Goal: Complete application form

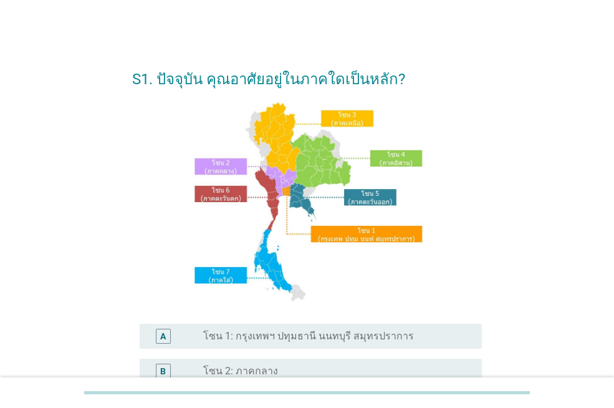
scroll to position [249, 0]
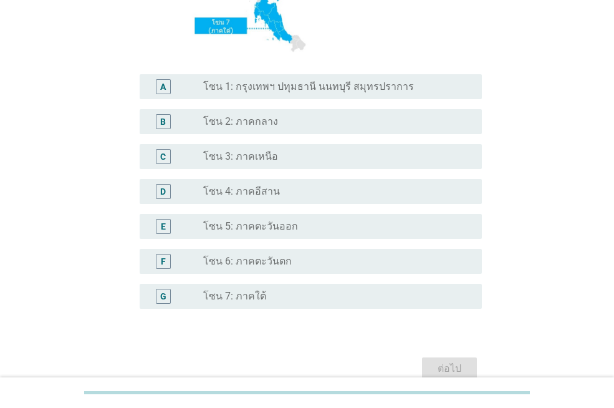
click at [261, 196] on label "โซน 4: ภาคอีสาน" at bounding box center [241, 191] width 77 height 12
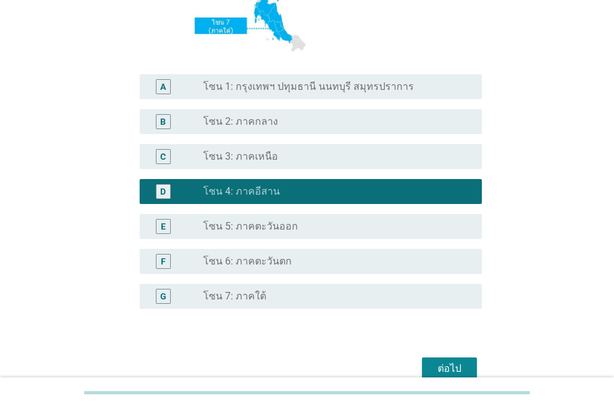
click at [456, 364] on div "ต่อไป" at bounding box center [449, 368] width 35 height 15
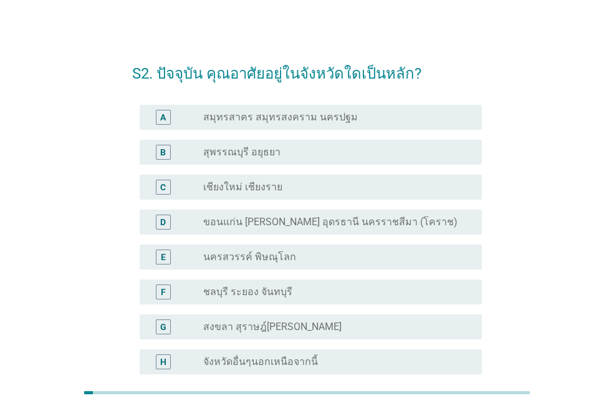
scroll to position [0, 0]
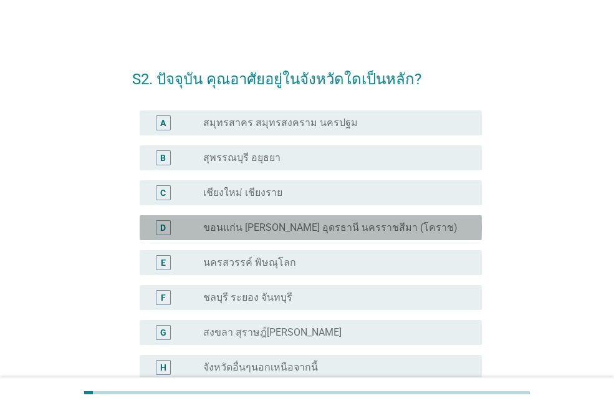
click at [264, 235] on div "D radio_button_unchecked ขอนแก่น [PERSON_NAME] อุดรธานี นครราชสีมา (โคราช)" at bounding box center [311, 227] width 342 height 25
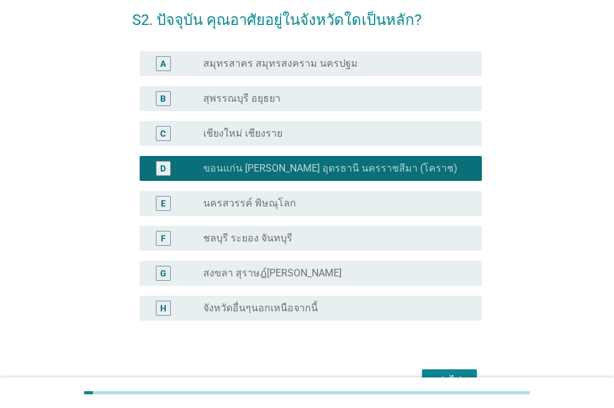
scroll to position [132, 0]
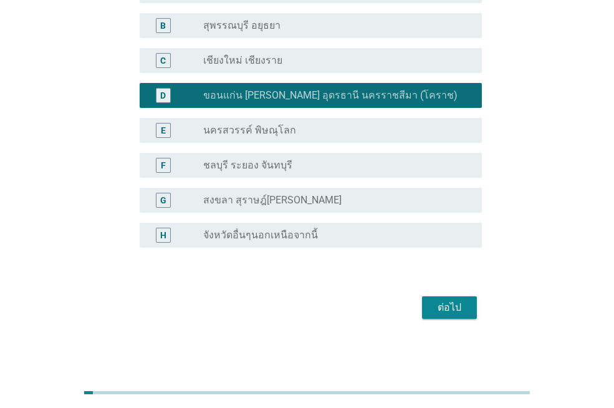
click at [456, 304] on div "ต่อไป" at bounding box center [449, 307] width 35 height 15
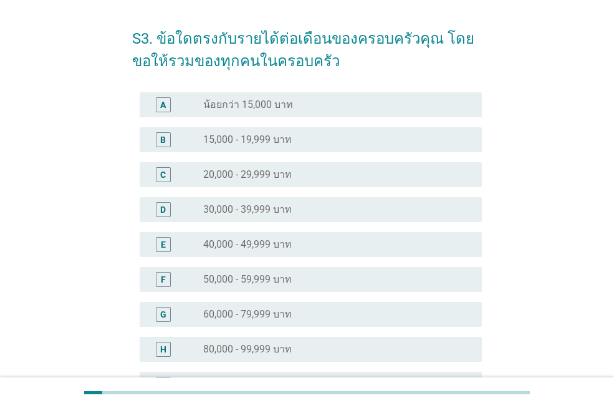
scroll to position [62, 0]
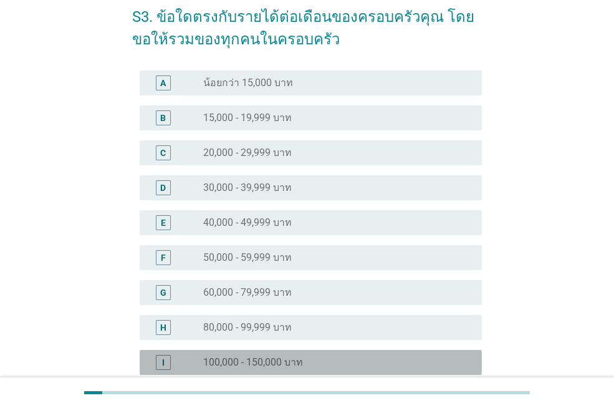
click at [267, 353] on div "I radio_button_unchecked 100,000 - 150,000 บาท" at bounding box center [311, 362] width 342 height 25
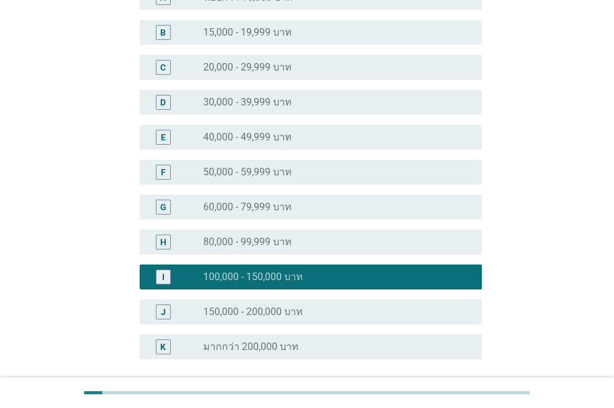
scroll to position [259, 0]
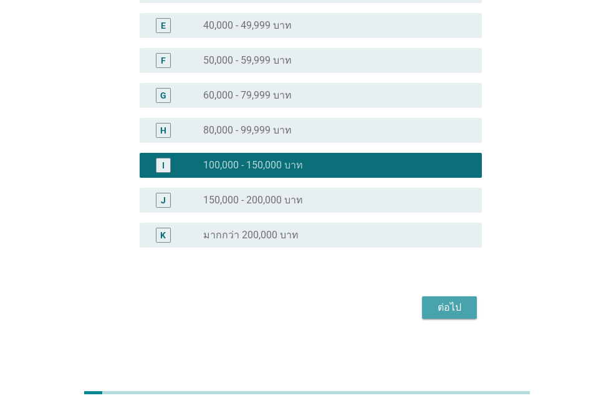
click at [437, 307] on div "ต่อไป" at bounding box center [449, 307] width 35 height 15
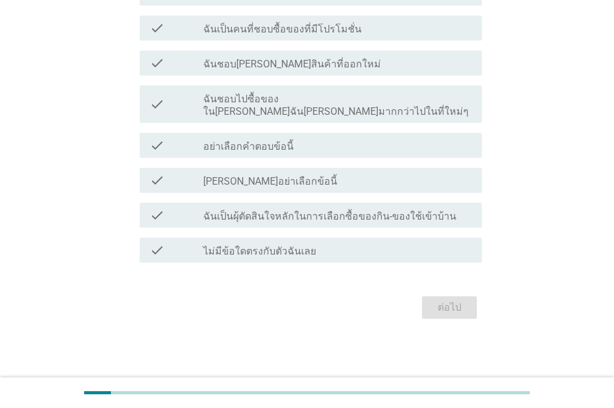
scroll to position [0, 0]
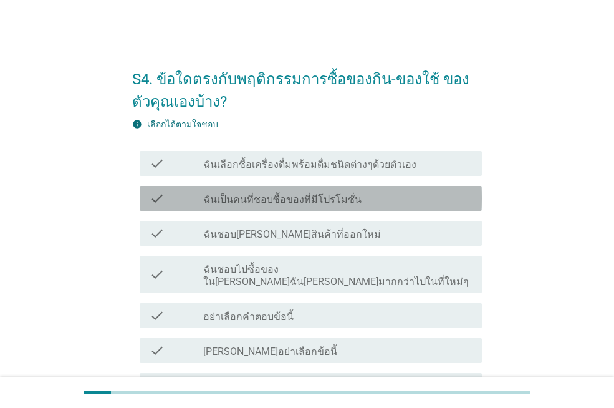
click at [296, 198] on label "ฉันเป็นคนที่ชอบซื้อของที่มีโปรโมชั่น" at bounding box center [282, 199] width 158 height 12
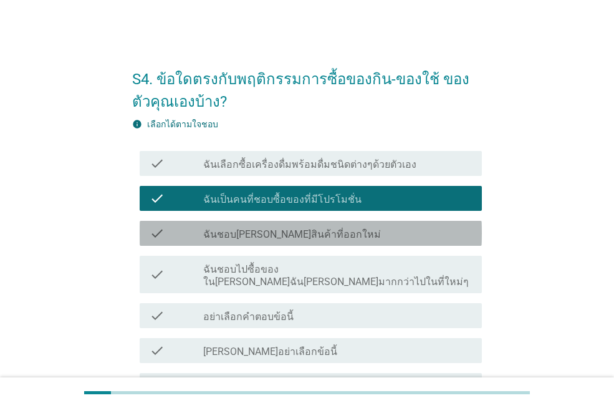
click at [294, 230] on label "ฉันชอบ[PERSON_NAME]สินค้าที่ออกใหม่" at bounding box center [292, 234] width 178 height 12
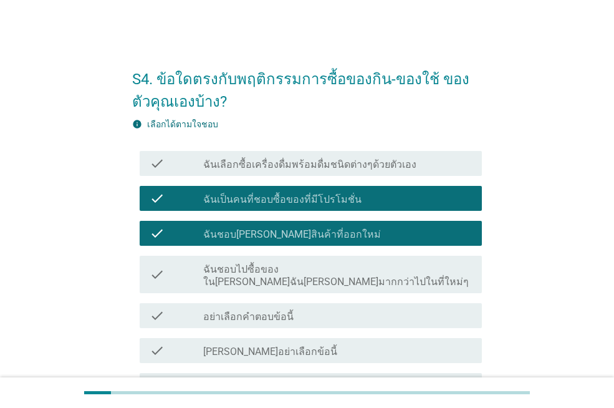
click at [286, 267] on label "ฉันชอบไปซื้อของใน[PERSON_NAME]ฉัน[PERSON_NAME]มากกว่าไปในที่ใหม่ๆ" at bounding box center [337, 275] width 269 height 25
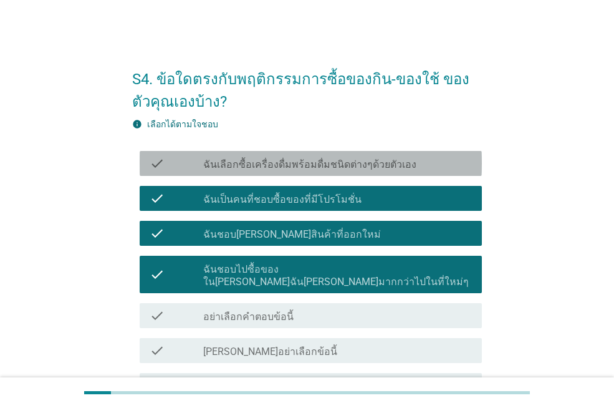
click at [294, 167] on label "ฉันเลือกซื้อเครื่องดื่มพร้อมดื่มชนิดต่างๆด้วยตัวเอง" at bounding box center [309, 164] width 213 height 12
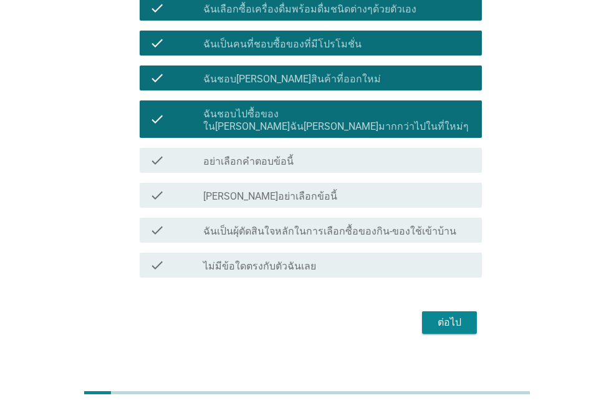
scroll to position [158, 0]
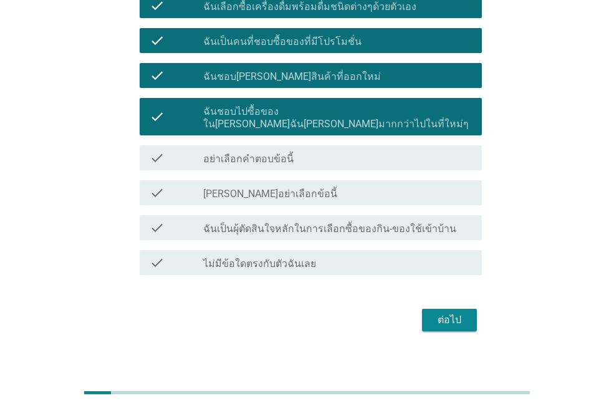
click at [299, 215] on div "check check_box_outline_blank ฉันเป็นผุ้ตัดสินใจหลักในการเลือกซื้อของกิน-ของใช้…" at bounding box center [311, 227] width 342 height 25
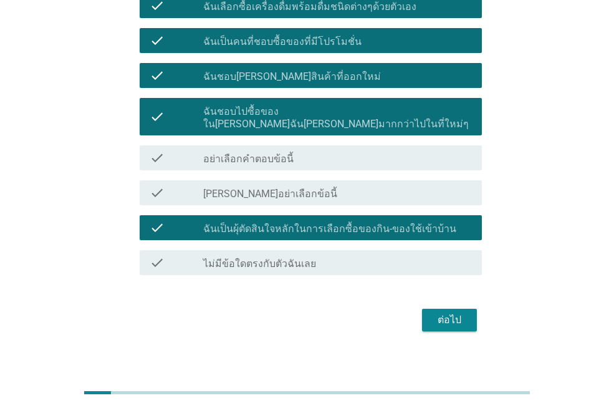
click at [440, 312] on div "ต่อไป" at bounding box center [449, 319] width 35 height 15
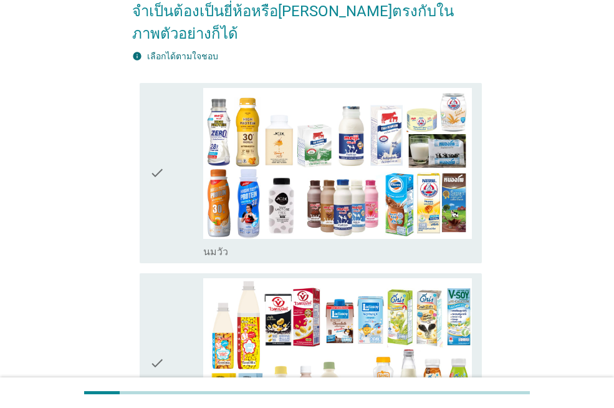
scroll to position [0, 0]
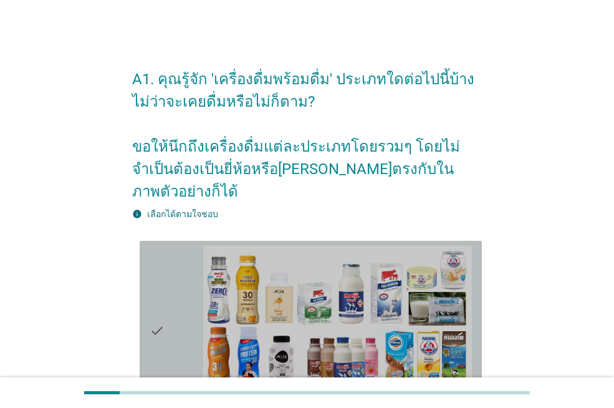
click at [178, 254] on div "check" at bounding box center [177, 331] width 54 height 170
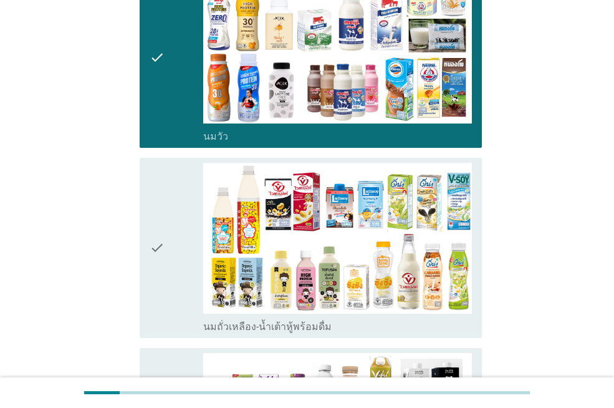
scroll to position [374, 0]
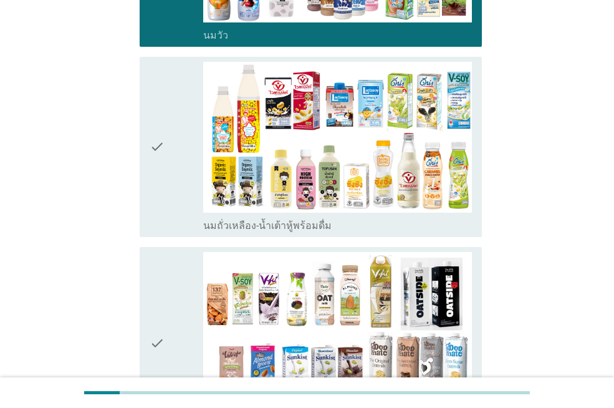
click at [136, 159] on div "check check_box_outline_blank นมถั่วเหลือง-น้ำเต้าหู้พร้อมดื่ม" at bounding box center [307, 147] width 350 height 190
click at [160, 162] on icon "check" at bounding box center [157, 147] width 15 height 170
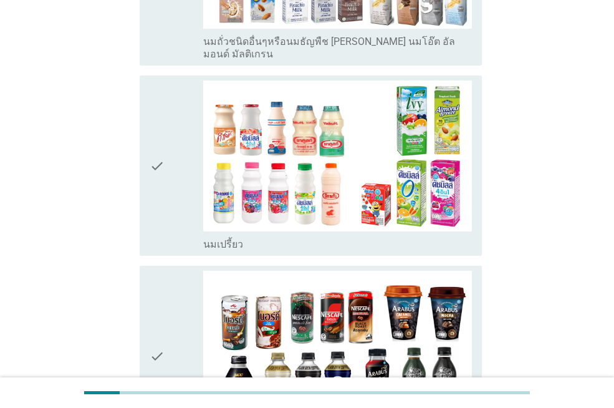
click at [158, 140] on icon "check" at bounding box center [157, 165] width 15 height 170
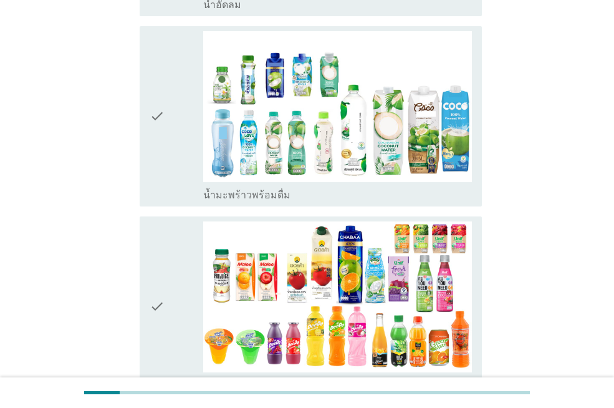
click at [165, 125] on div "check" at bounding box center [177, 116] width 54 height 170
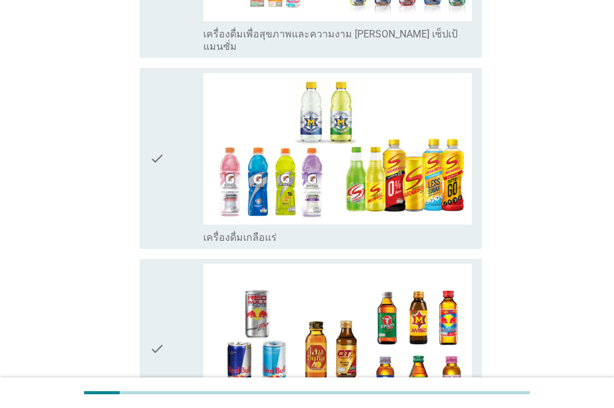
scroll to position [2494, 0]
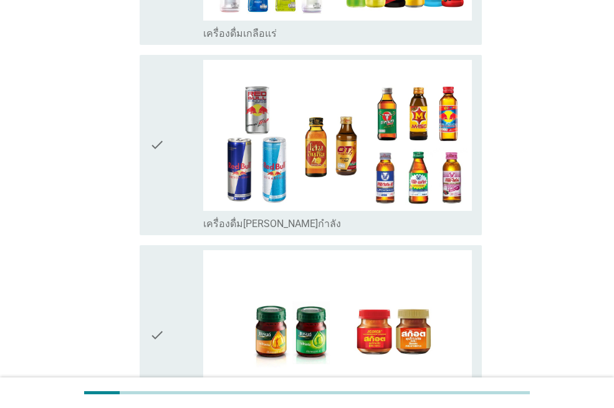
click at [166, 250] on div "check" at bounding box center [177, 335] width 54 height 170
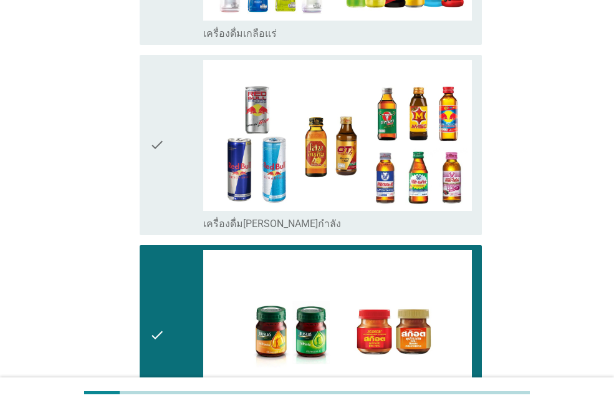
scroll to position [2644, 0]
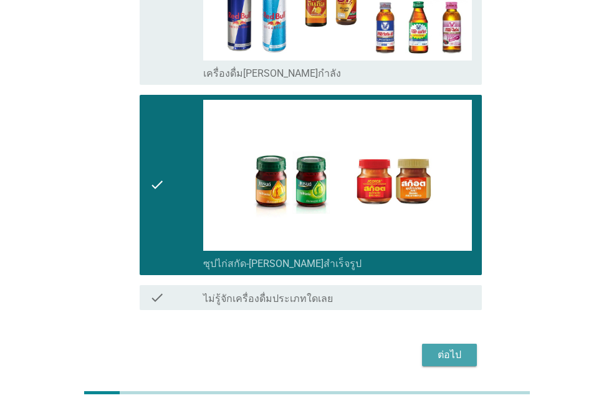
click at [446, 347] on div "ต่อไป" at bounding box center [449, 354] width 35 height 15
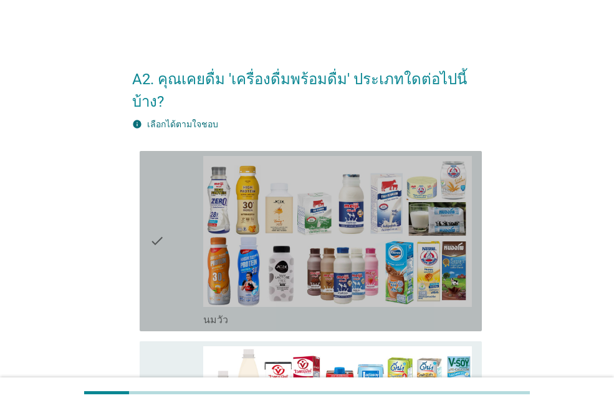
click at [178, 196] on div "check" at bounding box center [177, 241] width 54 height 170
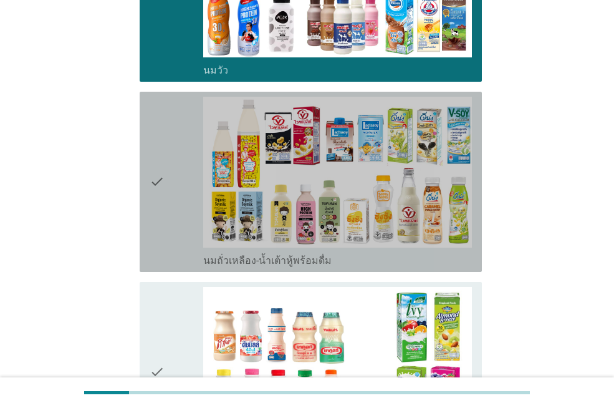
click at [178, 196] on div "check" at bounding box center [177, 182] width 54 height 170
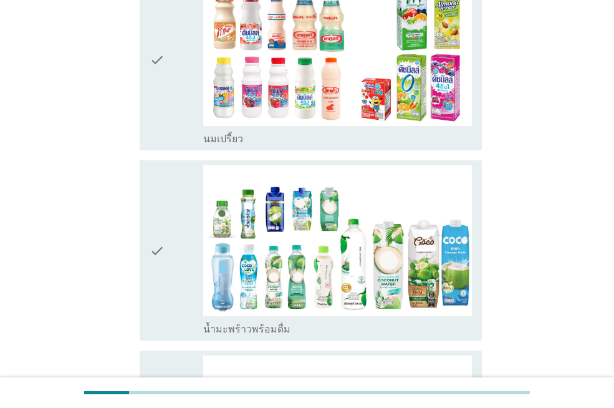
click at [178, 197] on div "check" at bounding box center [177, 250] width 54 height 170
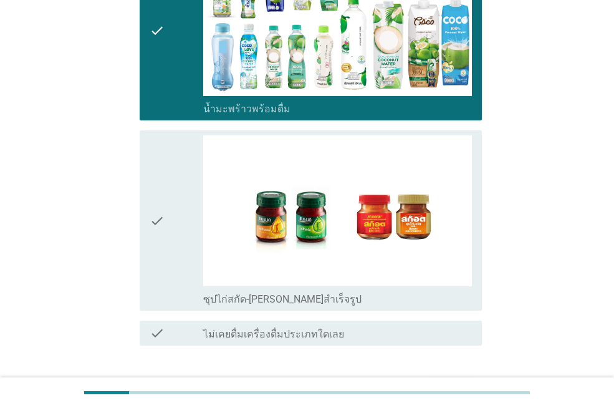
scroll to position [842, 0]
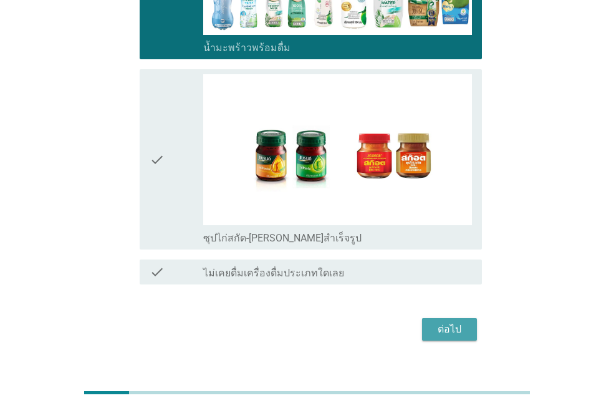
click at [464, 322] on div "ต่อไป" at bounding box center [449, 329] width 35 height 15
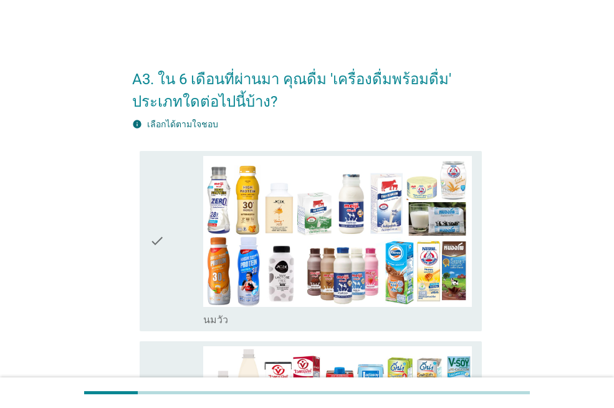
click at [181, 244] on div "check" at bounding box center [177, 241] width 54 height 170
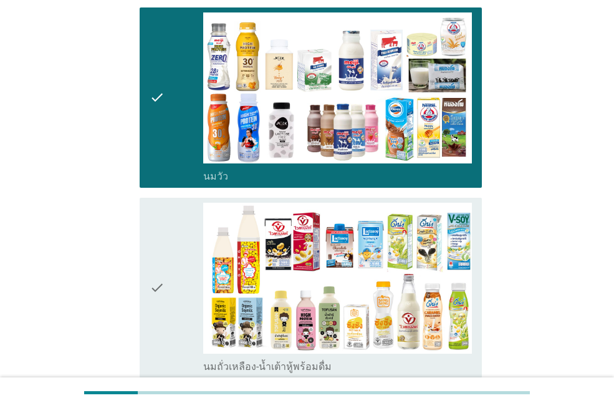
scroll to position [312, 0]
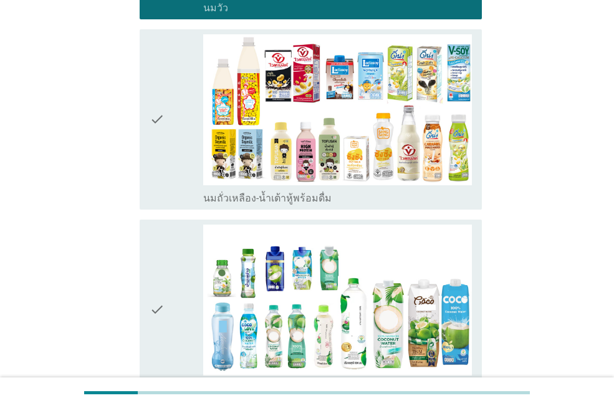
click at [176, 171] on div "check" at bounding box center [177, 119] width 54 height 170
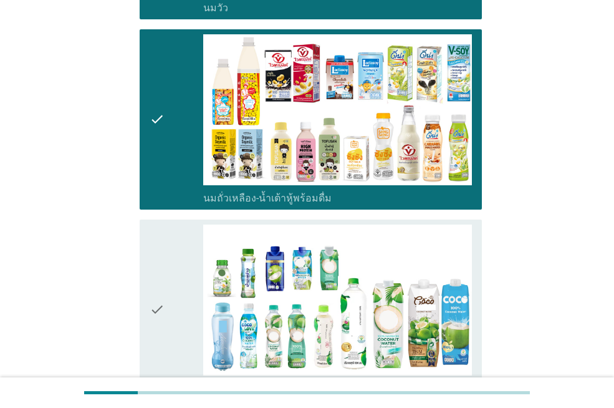
click at [178, 287] on div "check" at bounding box center [177, 309] width 54 height 170
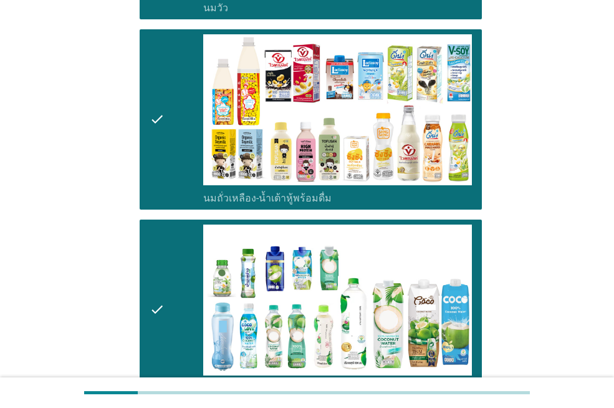
scroll to position [484, 0]
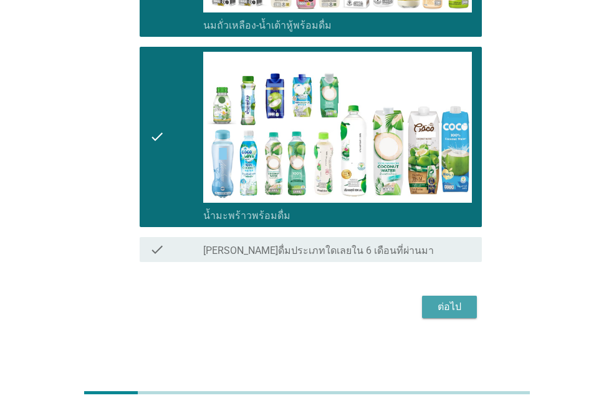
click at [453, 302] on div "ต่อไป" at bounding box center [449, 306] width 35 height 15
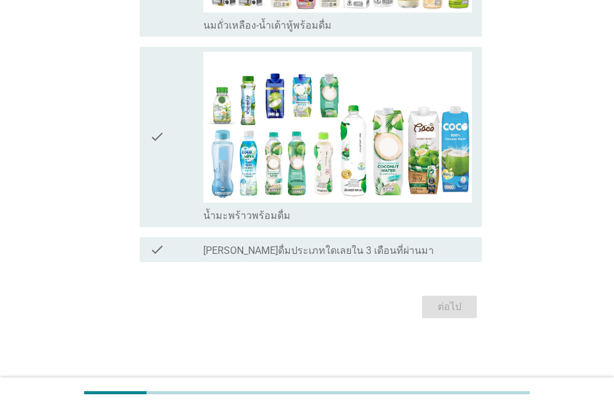
scroll to position [0, 0]
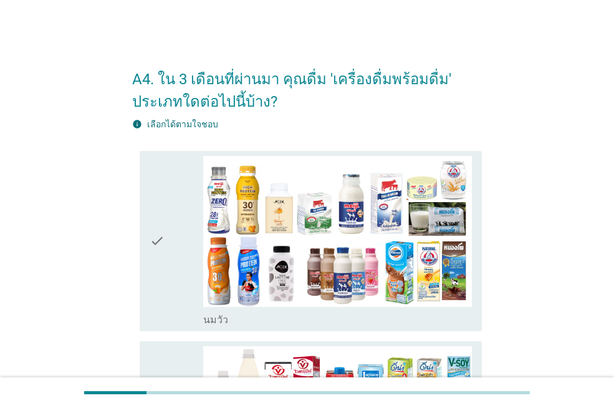
click at [145, 203] on div "check check_box_outline_blank [PERSON_NAME]" at bounding box center [311, 241] width 342 height 180
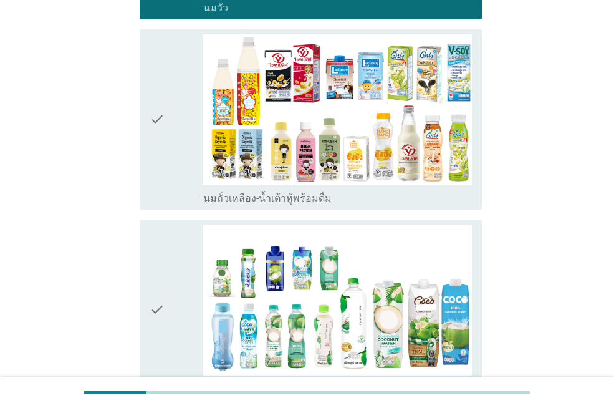
click at [178, 141] on div "check" at bounding box center [177, 119] width 54 height 170
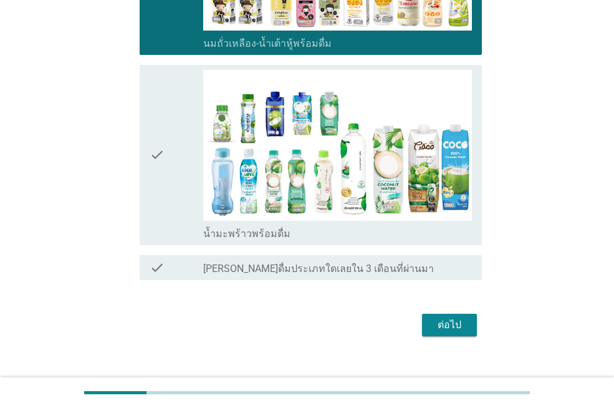
scroll to position [484, 0]
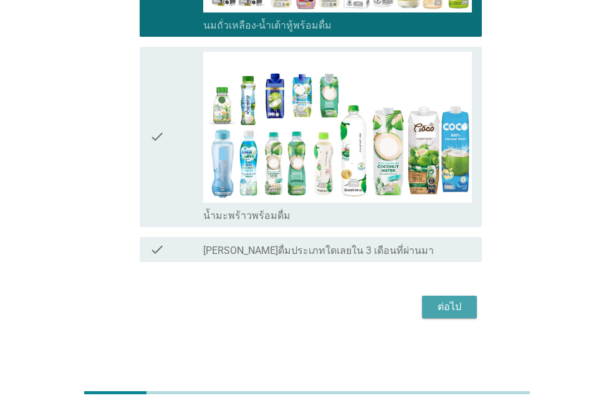
click at [427, 308] on button "ต่อไป" at bounding box center [449, 307] width 55 height 22
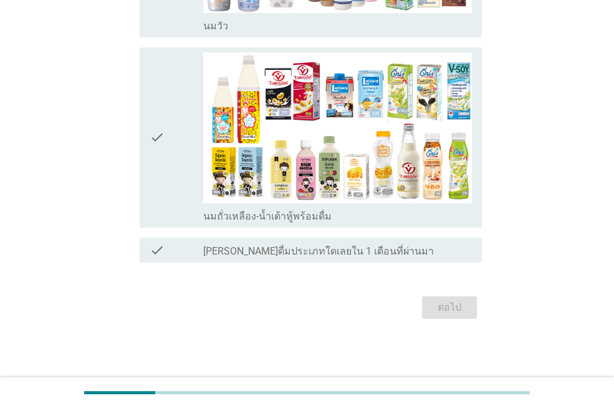
scroll to position [0, 0]
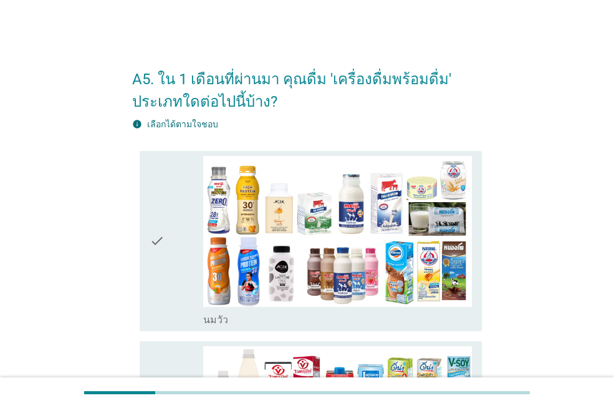
click at [174, 251] on div "check" at bounding box center [177, 241] width 54 height 170
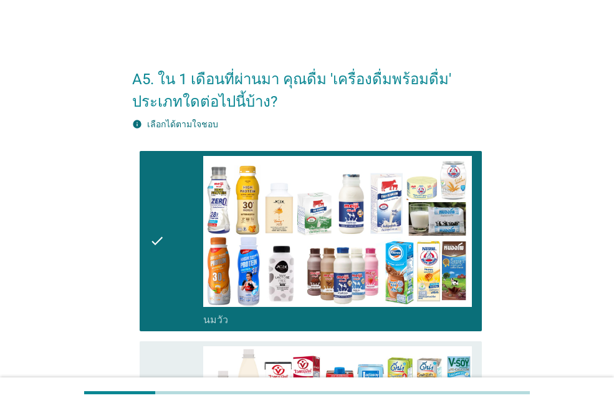
scroll to position [294, 0]
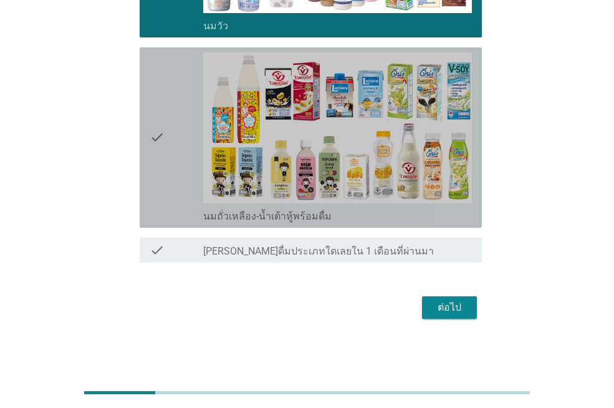
click at [171, 186] on div "check" at bounding box center [177, 137] width 54 height 170
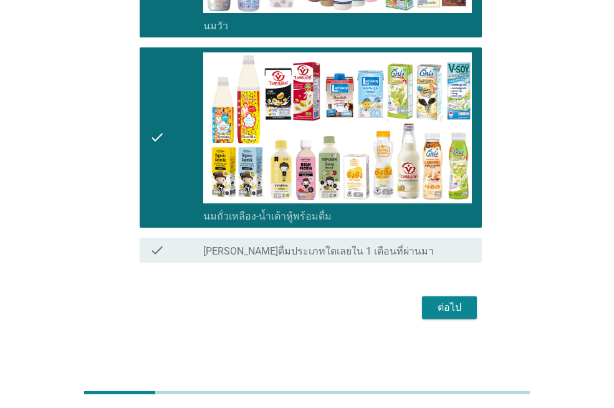
click at [449, 319] on div "ต่อไป" at bounding box center [307, 307] width 350 height 30
click at [447, 312] on div "ต่อไป" at bounding box center [449, 307] width 35 height 15
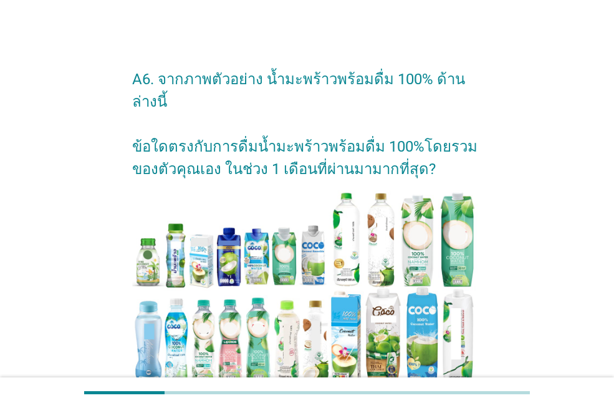
scroll to position [125, 0]
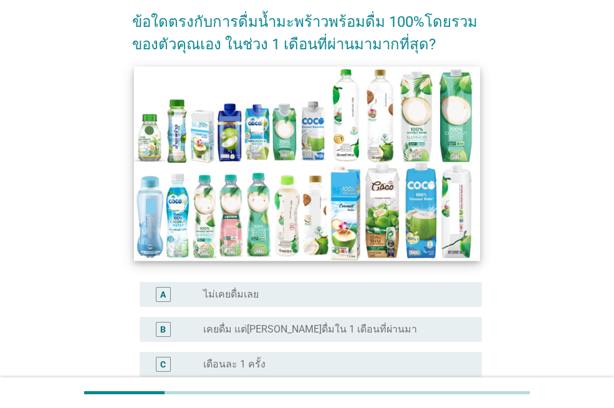
click at [297, 174] on img at bounding box center [307, 163] width 346 height 195
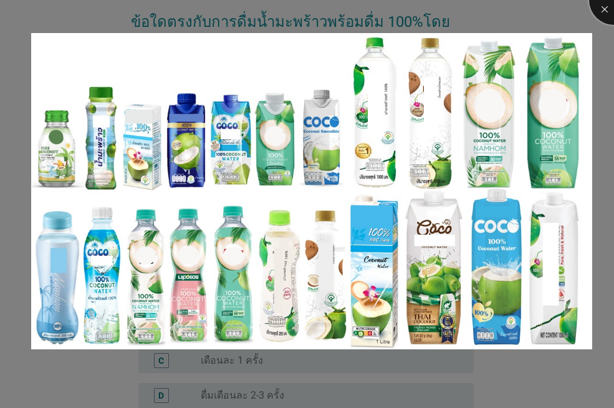
click at [607, 11] on div at bounding box center [614, 0] width 50 height 50
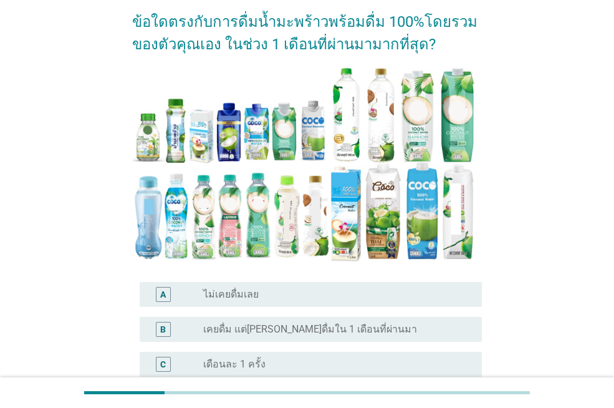
scroll to position [249, 0]
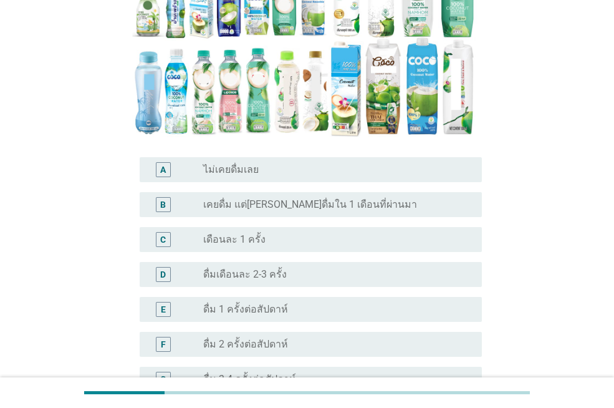
click at [253, 268] on label "ดื่มเดือนละ 2-3 ครั้ง" at bounding box center [245, 274] width 84 height 12
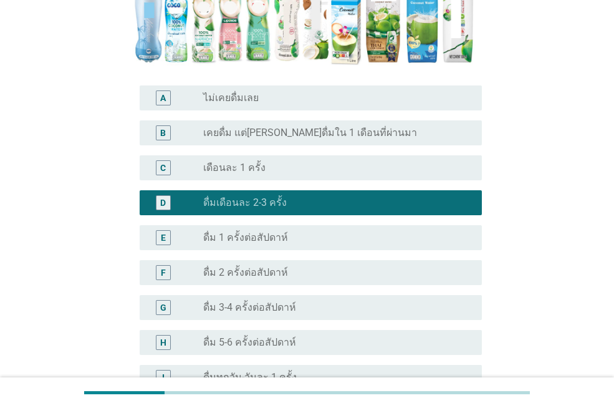
scroll to position [436, 0]
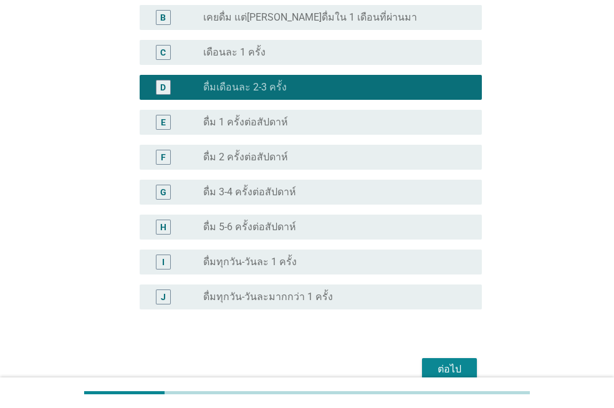
click at [289, 186] on label "ดื่ม 3-4 ครั้งต่อสัปดาห์" at bounding box center [249, 192] width 93 height 12
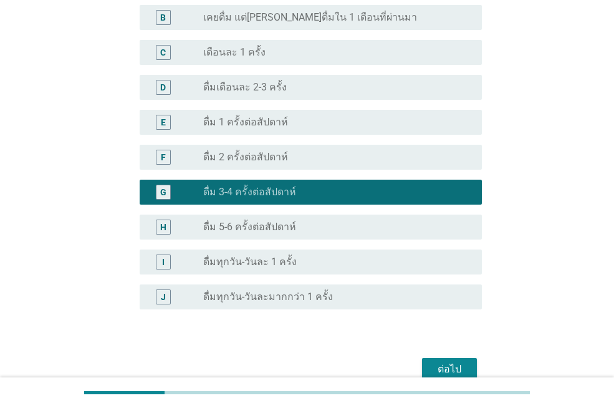
click at [277, 116] on label "ดื่ม 1 ครั้งต่อสัปดาห์" at bounding box center [245, 122] width 85 height 12
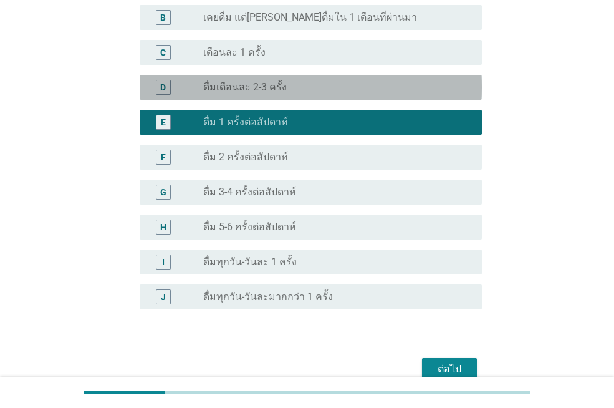
click at [288, 81] on div "radio_button_unchecked ดื่มเดือนละ 2-3 ครั้ง" at bounding box center [332, 87] width 259 height 12
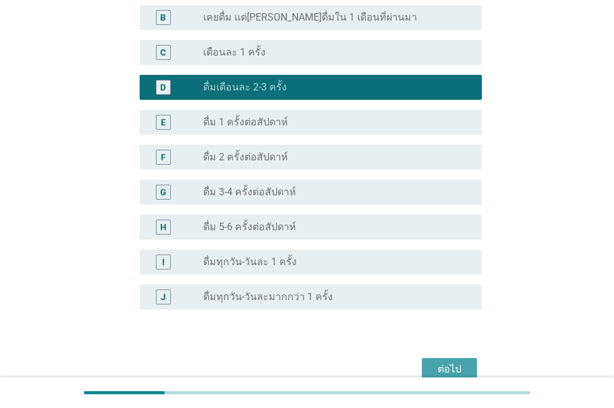
click at [455, 362] on div "ต่อไป" at bounding box center [449, 369] width 35 height 15
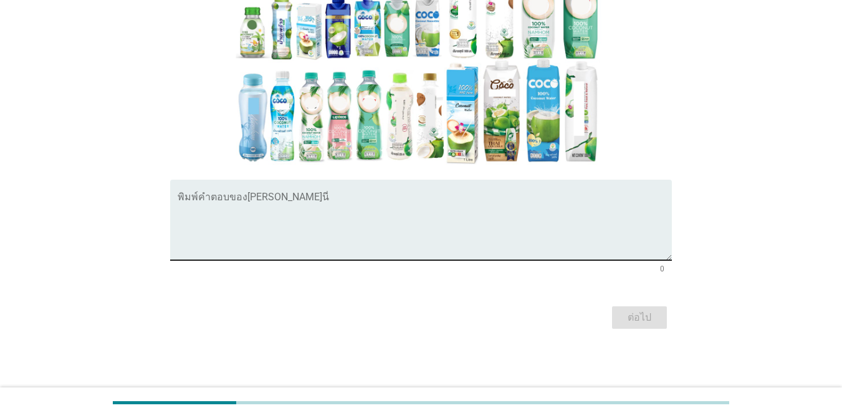
scroll to position [302, 0]
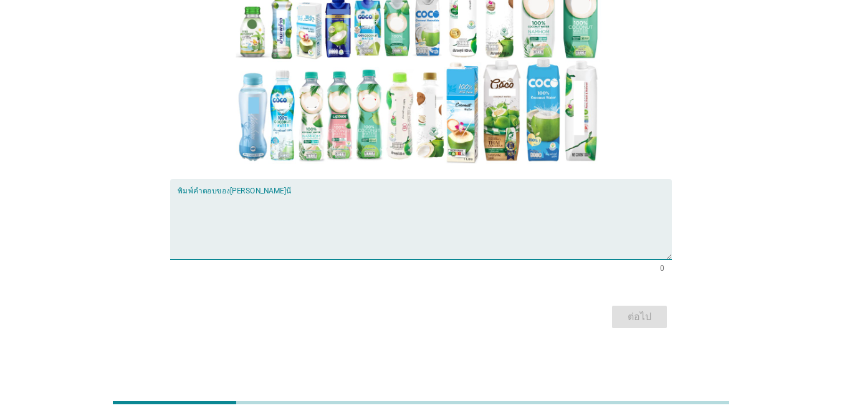
click at [330, 214] on textarea "พิมพ์คำตอบของคุณ ที่นี่" at bounding box center [425, 226] width 494 height 65
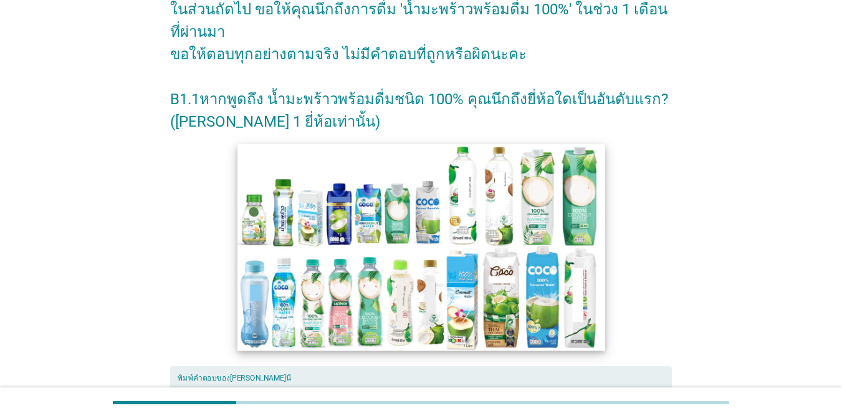
scroll to position [177, 0]
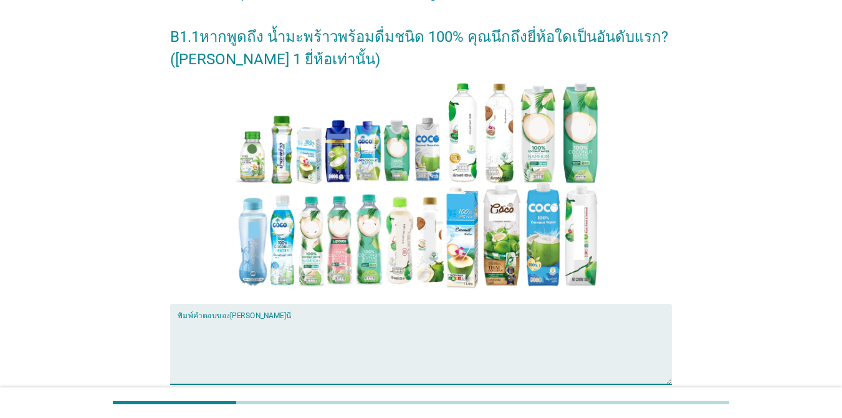
click at [279, 327] on textarea "พิมพ์คำตอบของคุณ ที่นี่" at bounding box center [425, 351] width 494 height 65
type textarea "แ"
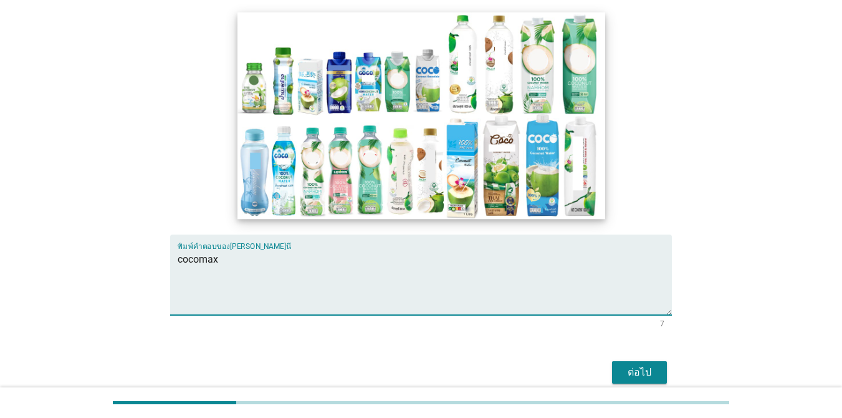
scroll to position [302, 0]
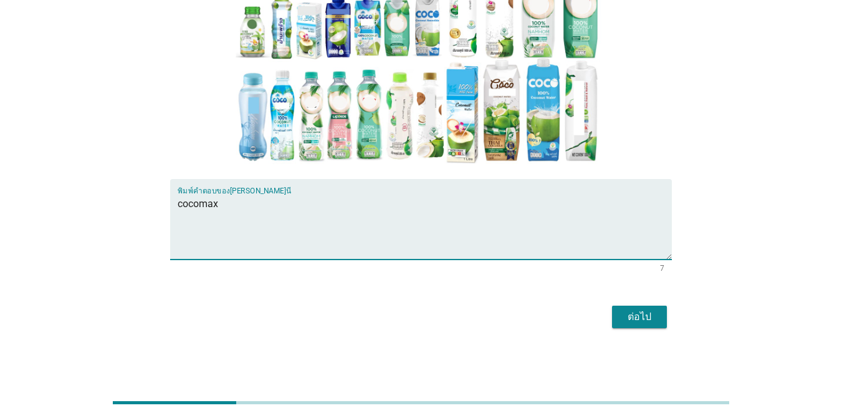
type textarea "cocomax"
click at [614, 322] on div "ต่อไป" at bounding box center [639, 316] width 35 height 15
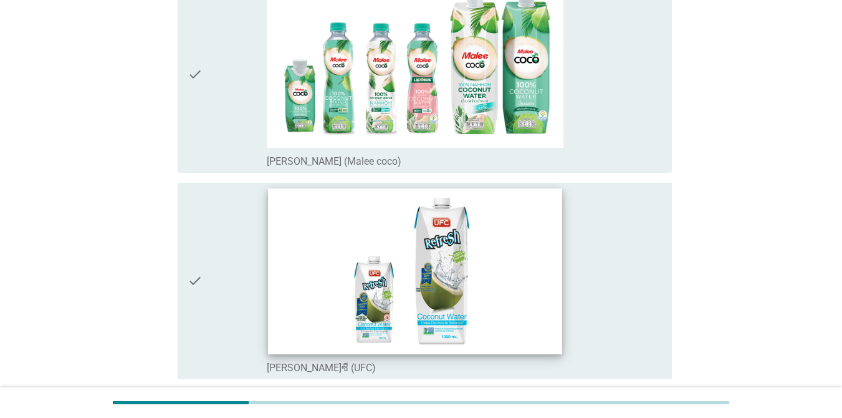
scroll to position [187, 0]
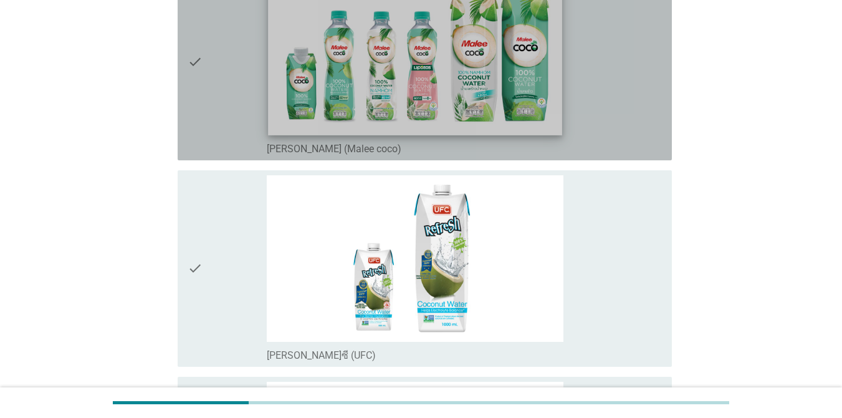
click at [272, 105] on img at bounding box center [415, 51] width 294 height 165
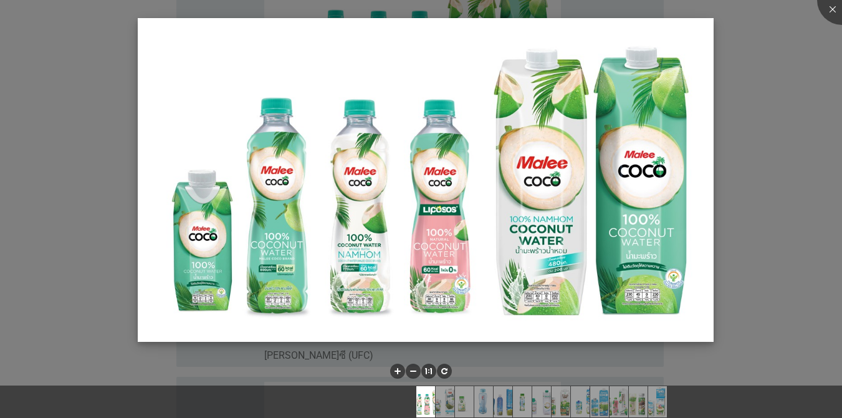
click at [614, 100] on img at bounding box center [425, 180] width 575 height 324
click at [614, 99] on div at bounding box center [421, 209] width 842 height 418
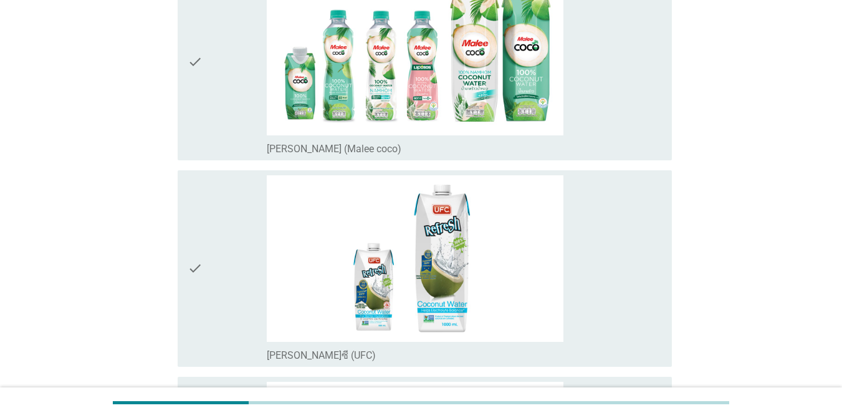
click at [241, 127] on div "check" at bounding box center [227, 62] width 79 height 186
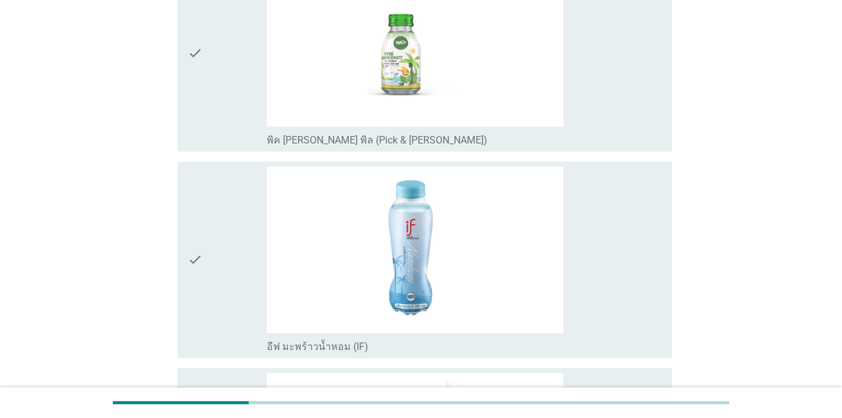
scroll to position [624, 0]
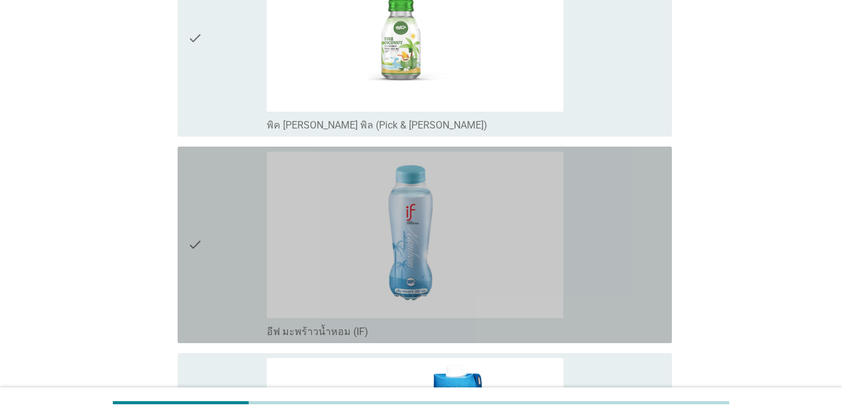
click at [214, 233] on div "check" at bounding box center [227, 245] width 79 height 186
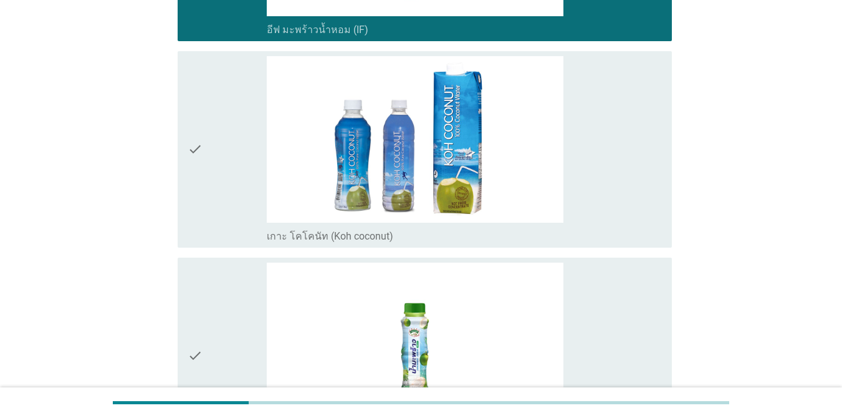
scroll to position [998, 0]
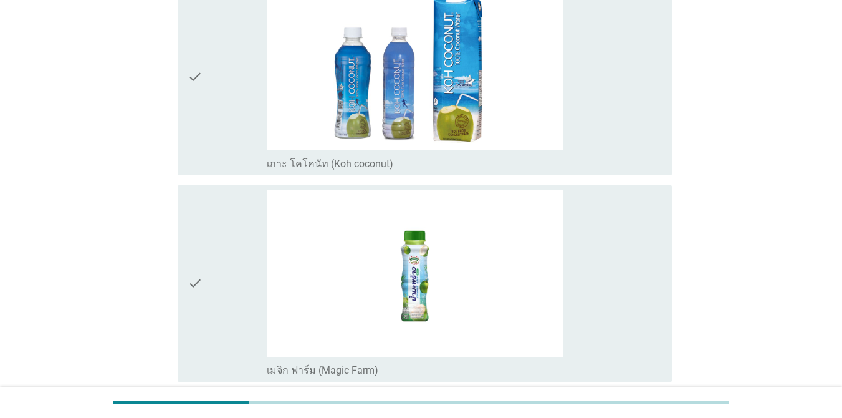
click at [213, 249] on div "check" at bounding box center [227, 283] width 79 height 186
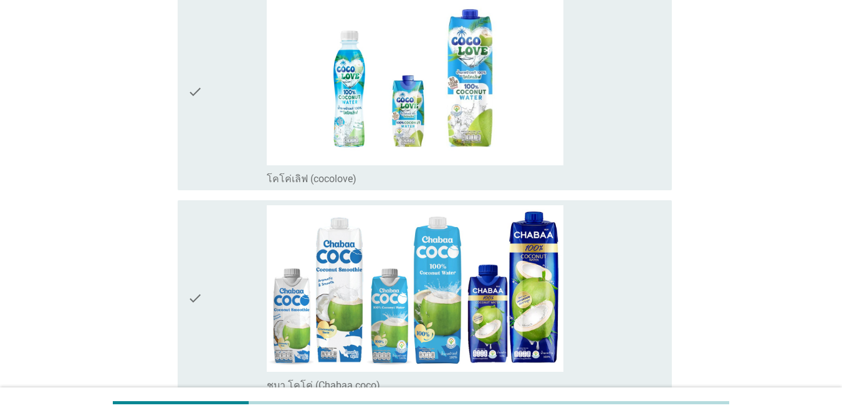
scroll to position [2058, 0]
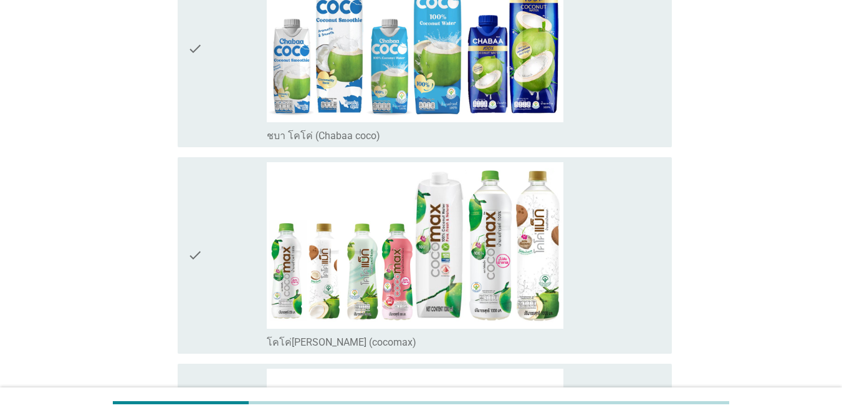
click at [194, 216] on icon "check" at bounding box center [195, 255] width 15 height 186
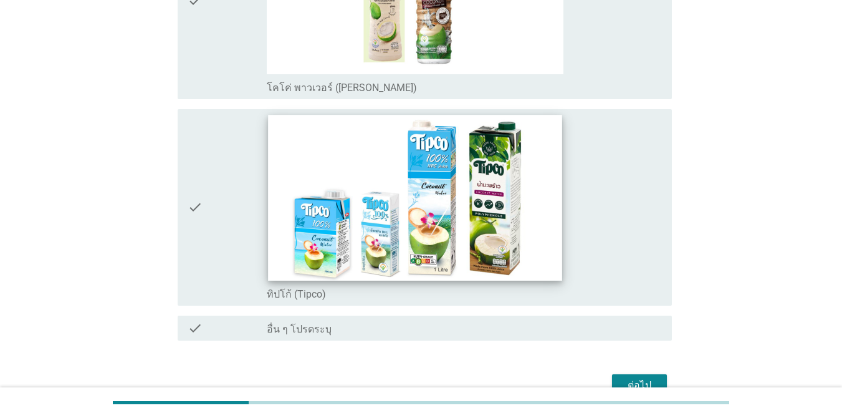
scroll to position [2556, 0]
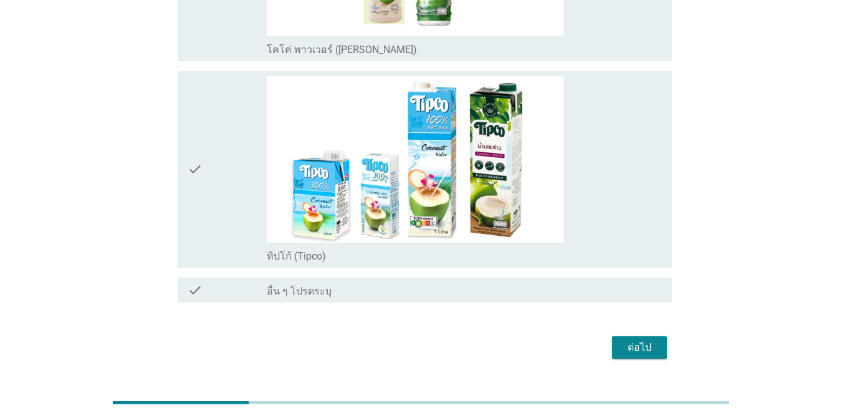
click at [231, 152] on div "check" at bounding box center [227, 169] width 79 height 186
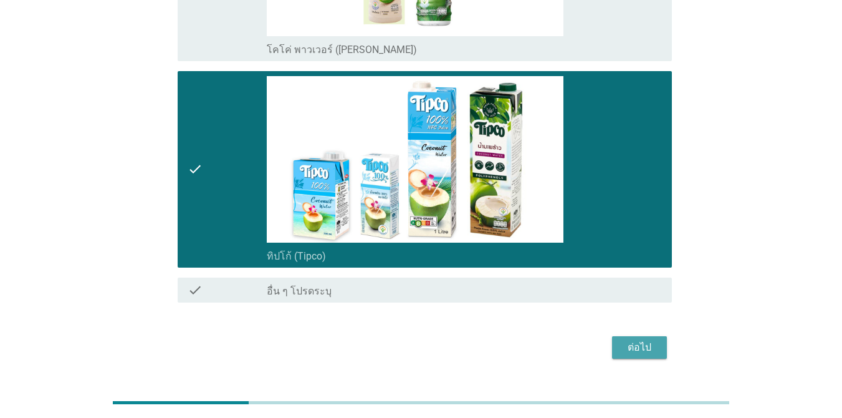
click at [614, 346] on div "ต่อไป" at bounding box center [639, 347] width 35 height 15
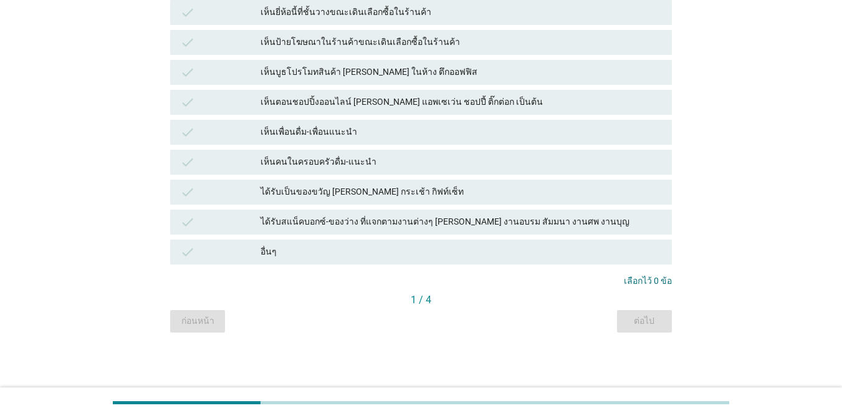
scroll to position [0, 0]
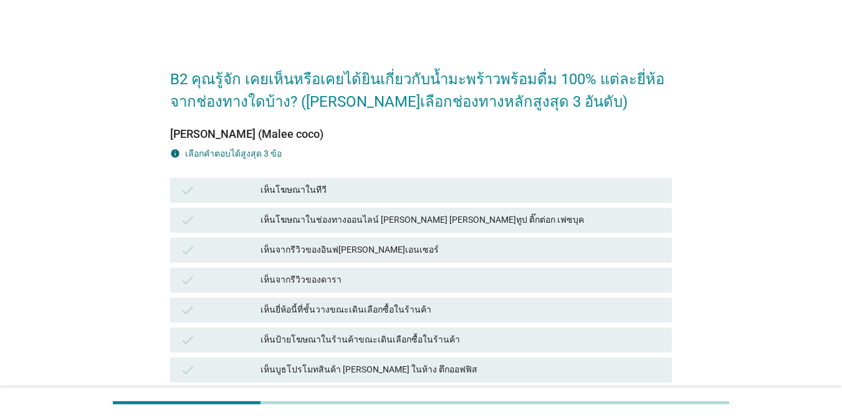
click at [251, 191] on div "check" at bounding box center [220, 190] width 80 height 15
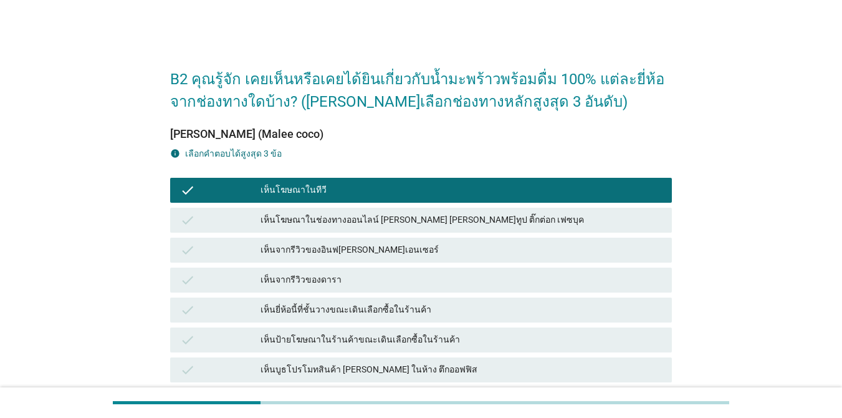
click at [282, 253] on div "เห็นจากรีวิวของอินฟ[PERSON_NAME]เอนเซอร์" at bounding box center [462, 250] width 402 height 15
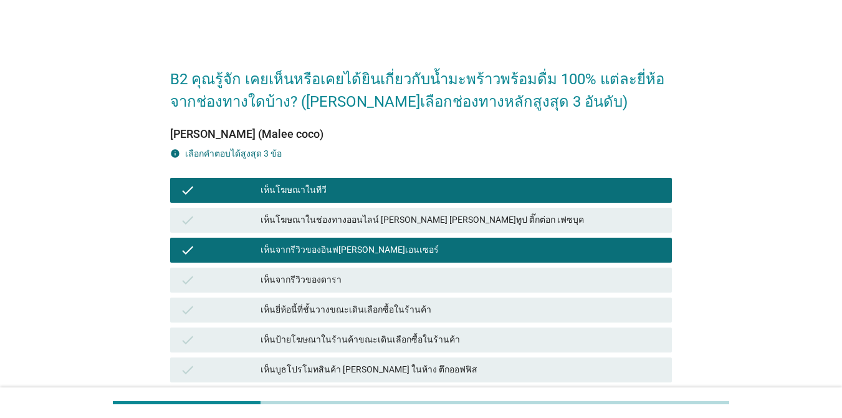
click at [307, 310] on div "เห็นยี่ห้อนี้ที่ชั้นวางขณะเดินเลือกซื้อในร้านค้า" at bounding box center [462, 309] width 402 height 15
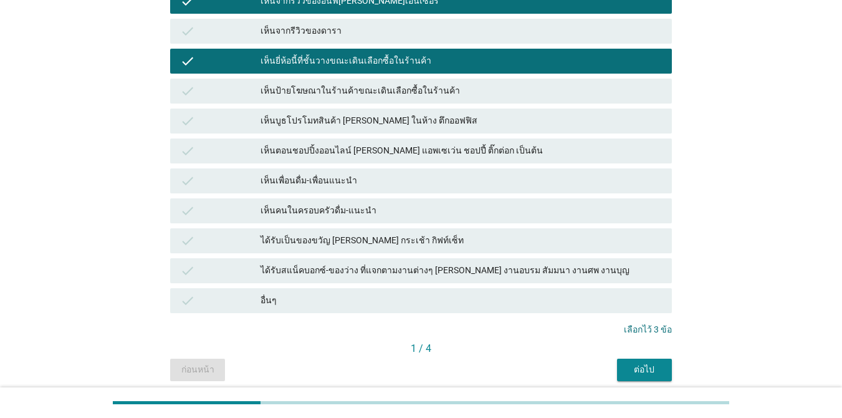
scroll to position [249, 0]
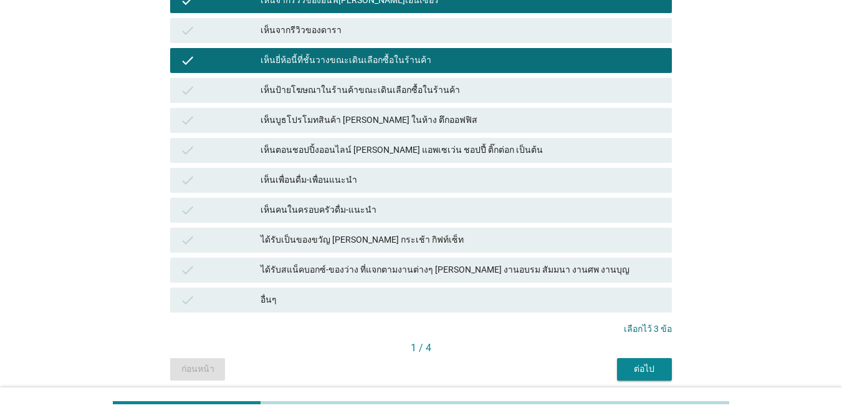
click at [614, 365] on div "ต่อไป" at bounding box center [644, 368] width 35 height 13
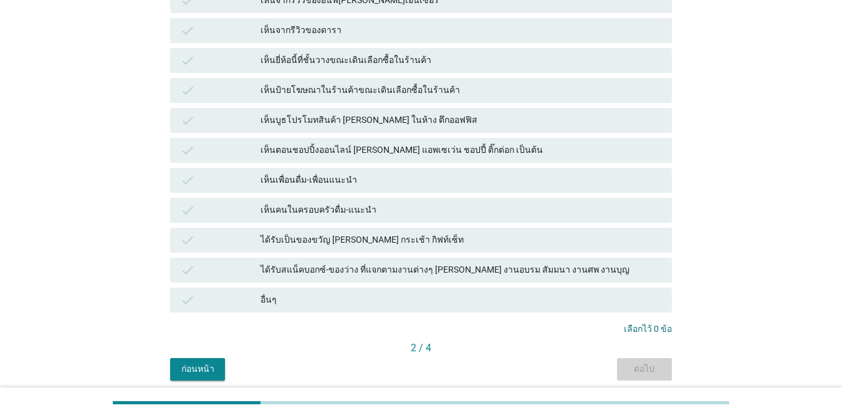
scroll to position [0, 0]
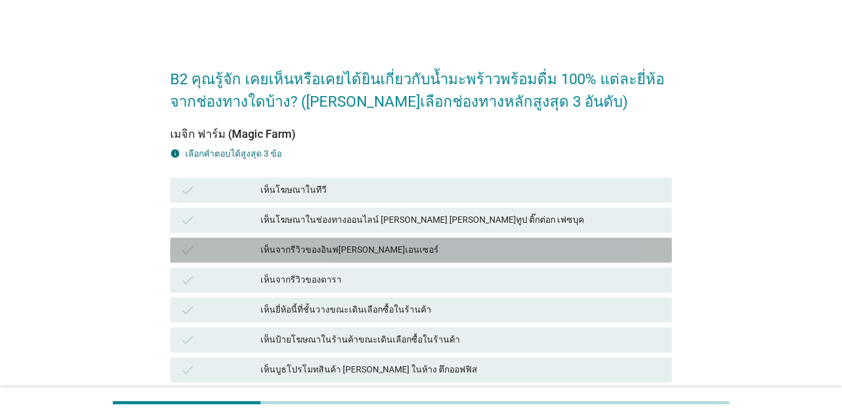
click at [350, 254] on div "เห็นจากรีวิวของอินฟ[PERSON_NAME]เอนเซอร์" at bounding box center [462, 250] width 402 height 15
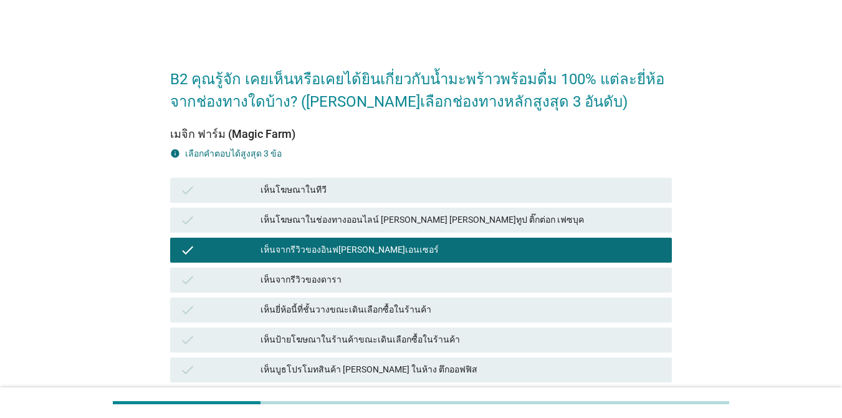
click at [346, 281] on div "เห็นจากรีวิวของดารา" at bounding box center [462, 279] width 402 height 15
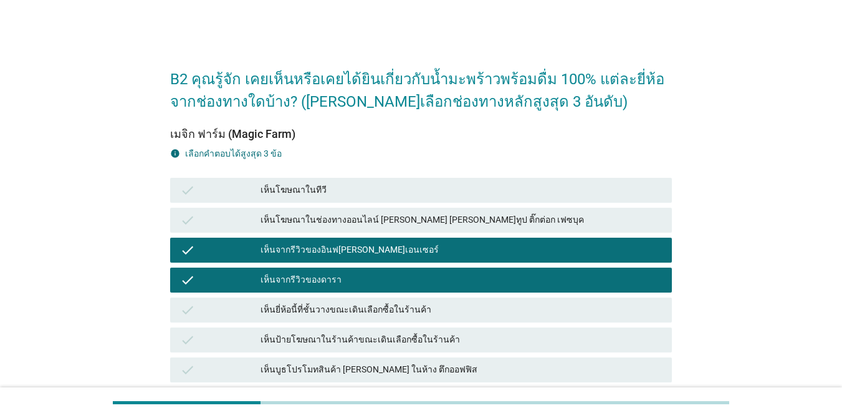
click at [345, 284] on div "เห็นจากรีวิวของดารา" at bounding box center [462, 279] width 402 height 15
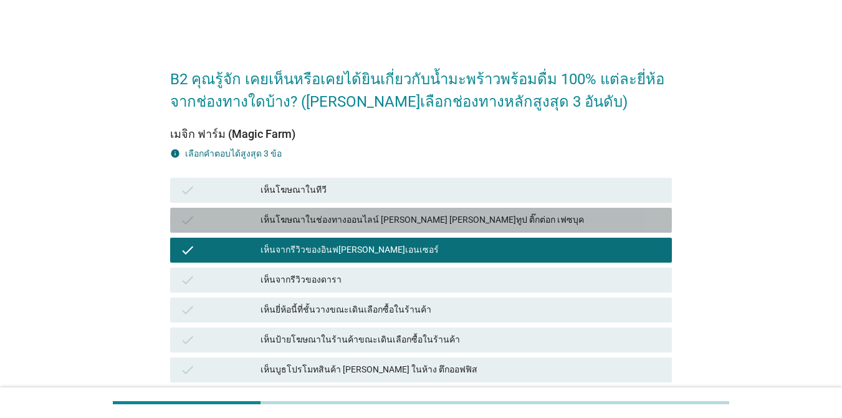
click at [350, 226] on div "เห็นโฆษณาในช่องทางออนไลน์ [PERSON_NAME] [PERSON_NAME]ทูป ติ๊กต่อก เฟซบุค" at bounding box center [462, 220] width 402 height 15
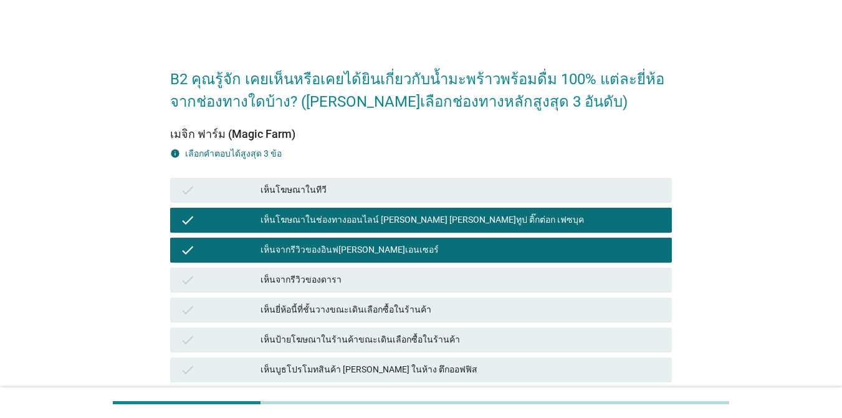
click at [349, 350] on div "check เห็นป้ายโฆษณาในร้านค้าขณะเดินเลือกซื้อในร้านค้า" at bounding box center [421, 339] width 502 height 25
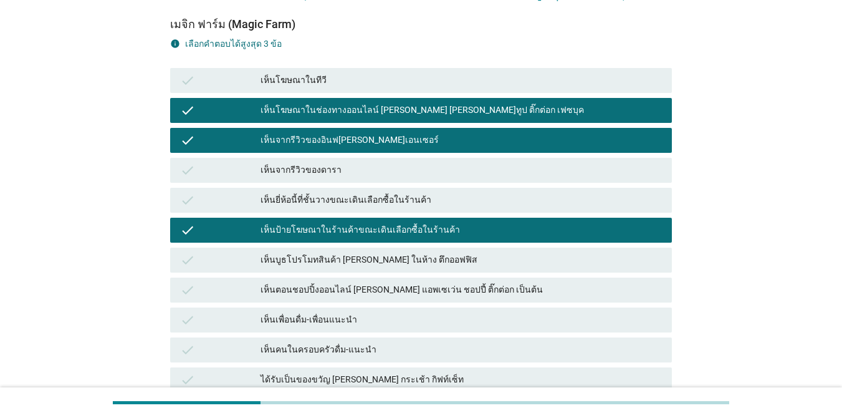
scroll to position [249, 0]
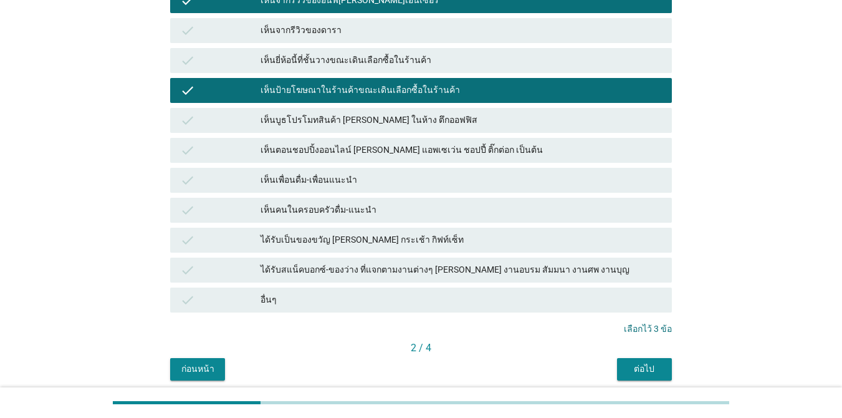
click at [614, 368] on div "ต่อไป" at bounding box center [644, 368] width 35 height 13
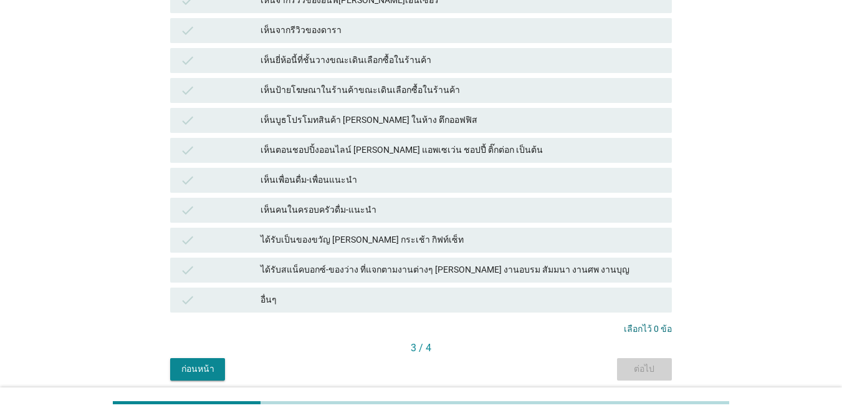
scroll to position [0, 0]
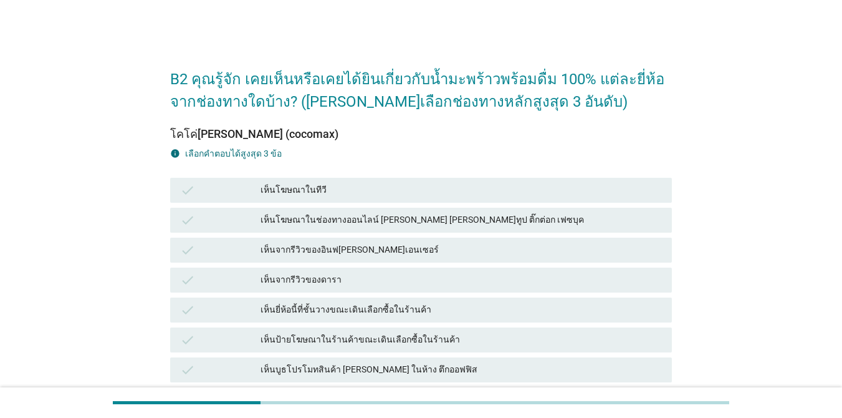
click at [341, 224] on div "เห็นโฆษณาในช่องทางออนไลน์ [PERSON_NAME] [PERSON_NAME]ทูป ติ๊กต่อก เฟซบุค" at bounding box center [462, 220] width 402 height 15
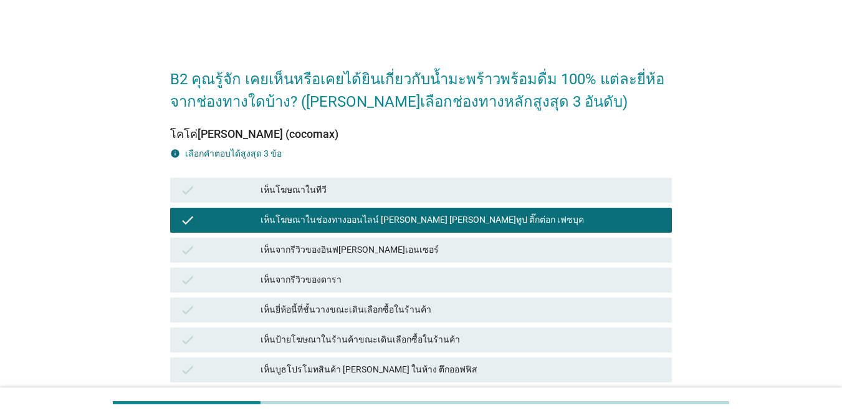
click at [336, 253] on div "เห็นจากรีวิวของอินฟ[PERSON_NAME]เอนเซอร์" at bounding box center [462, 250] width 402 height 15
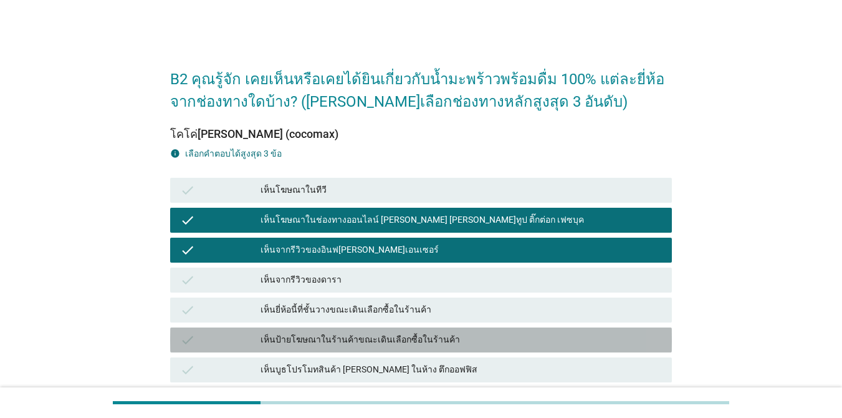
click at [339, 340] on div "เห็นป้ายโฆษณาในร้านค้าขณะเดินเลือกซื้อในร้านค้า" at bounding box center [462, 339] width 402 height 15
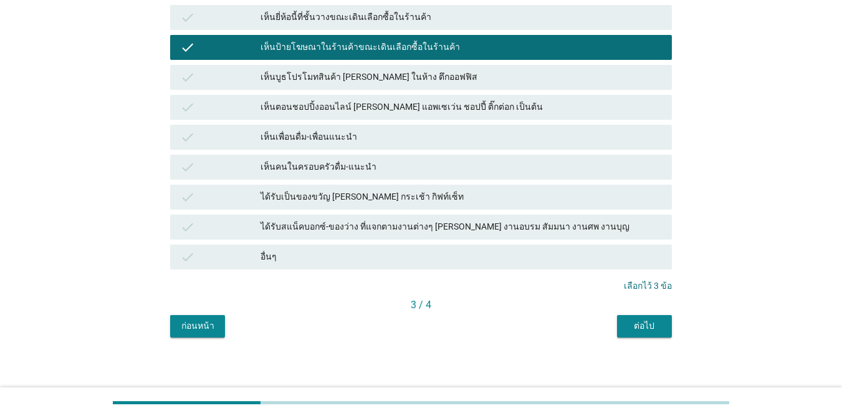
scroll to position [297, 0]
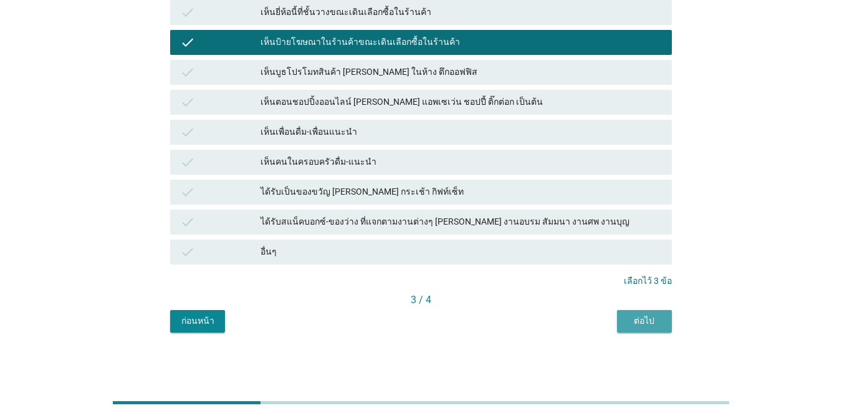
click at [614, 326] on div "ต่อไป" at bounding box center [644, 320] width 35 height 13
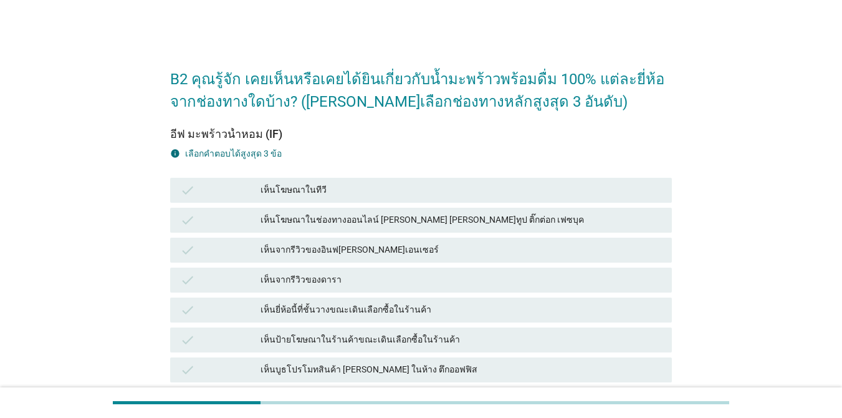
click at [366, 254] on div "เห็นจากรีวิวของอินฟ[PERSON_NAME]เอนเซอร์" at bounding box center [462, 250] width 402 height 15
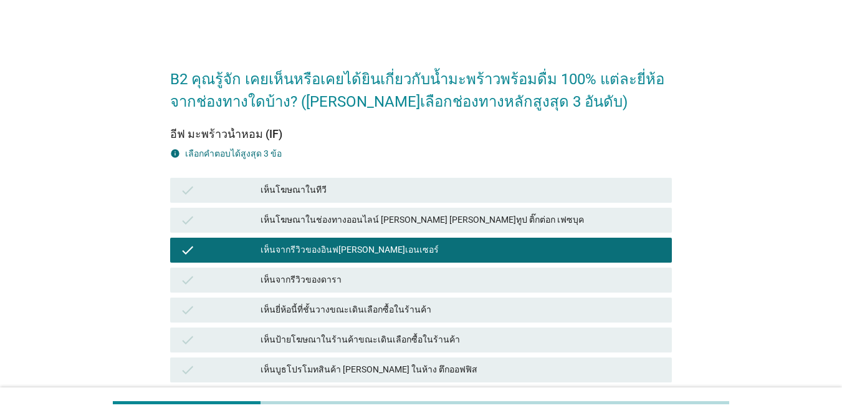
click at [350, 312] on div "เห็นยี่ห้อนี้ที่ชั้นวางขณะเดินเลือกซื้อในร้านค้า" at bounding box center [462, 309] width 402 height 15
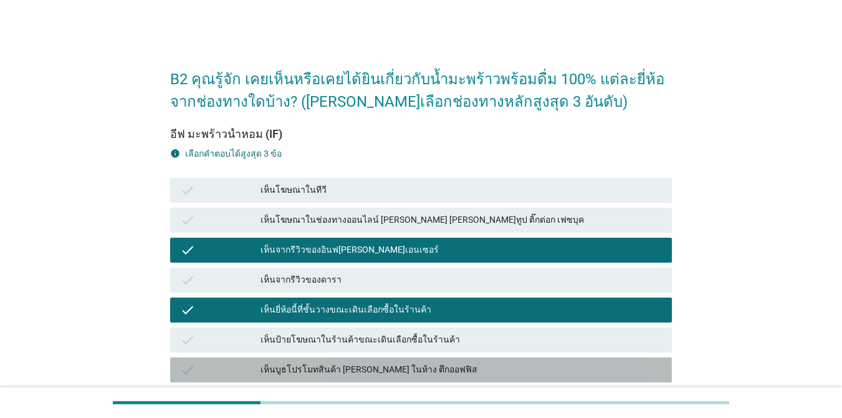
click at [360, 360] on div "check เห็นบูธโปรโมทสินค้า [PERSON_NAME] ในห้าง ตึกออฟฟิส" at bounding box center [421, 369] width 502 height 25
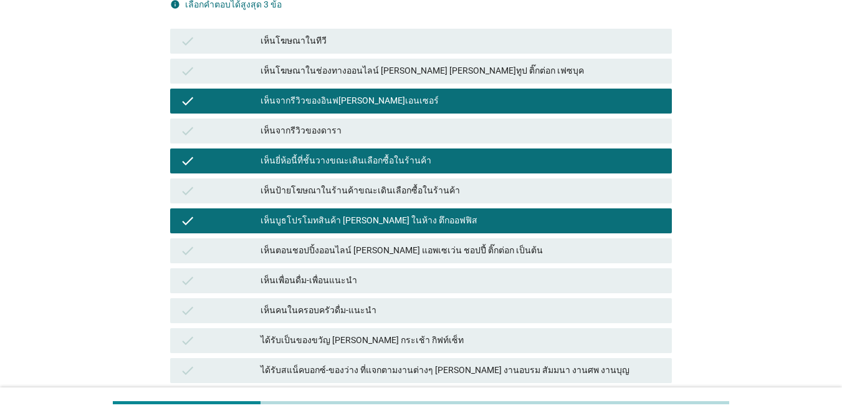
scroll to position [297, 0]
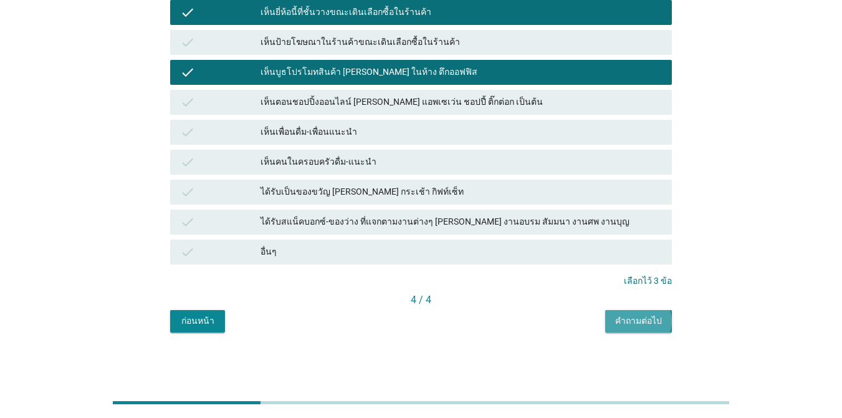
click at [614, 319] on div "คำถามต่อไป" at bounding box center [638, 320] width 47 height 13
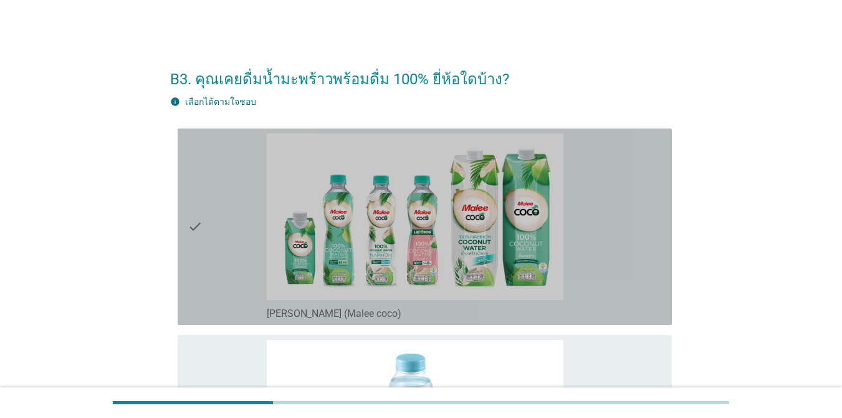
click at [249, 233] on div "check" at bounding box center [227, 226] width 79 height 186
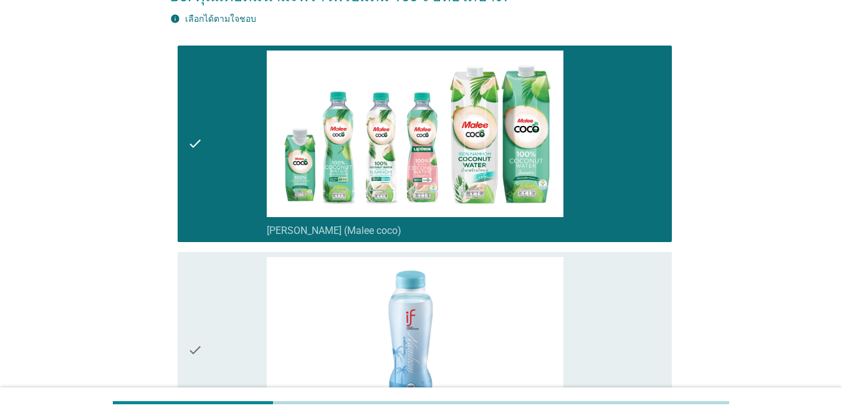
scroll to position [249, 0]
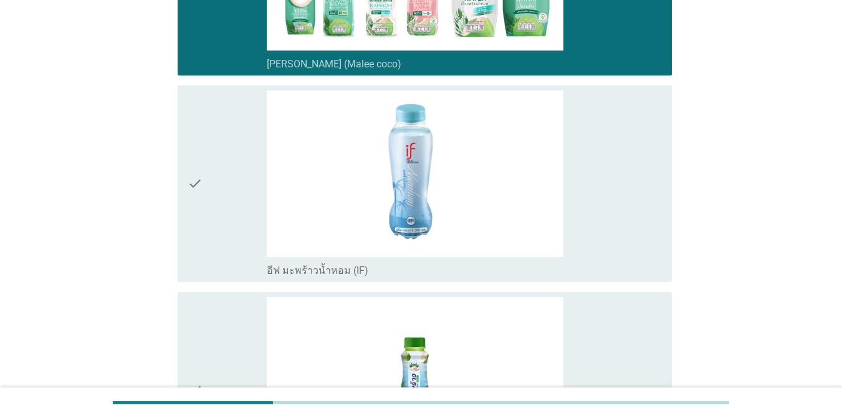
click at [203, 196] on div "check" at bounding box center [227, 183] width 79 height 186
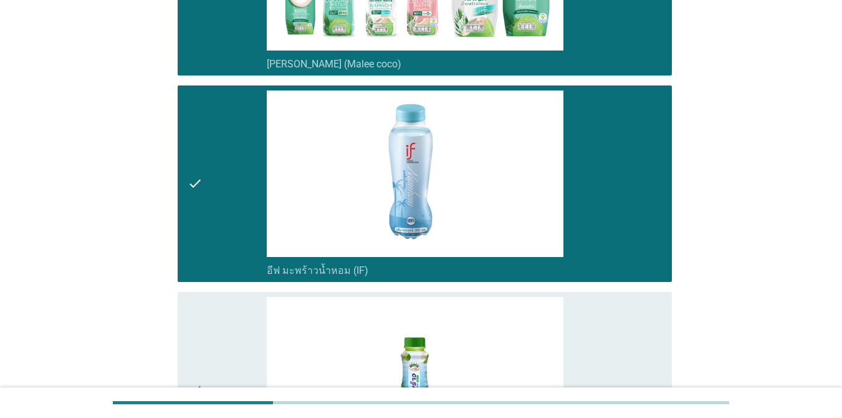
click at [243, 323] on div "check" at bounding box center [227, 390] width 79 height 186
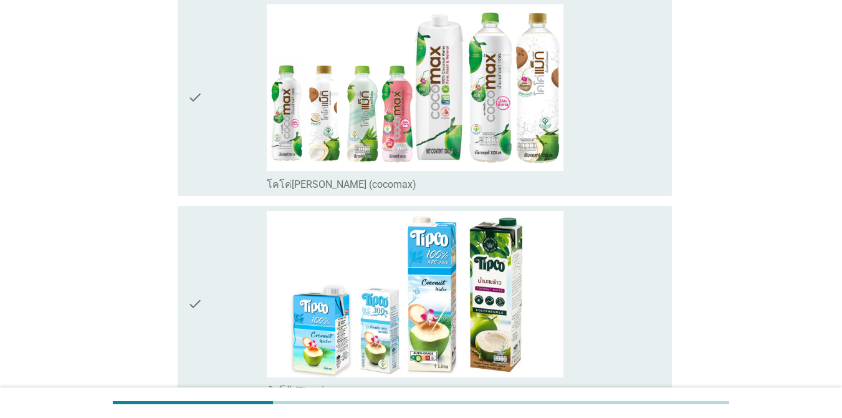
click at [215, 157] on div "check" at bounding box center [227, 97] width 79 height 186
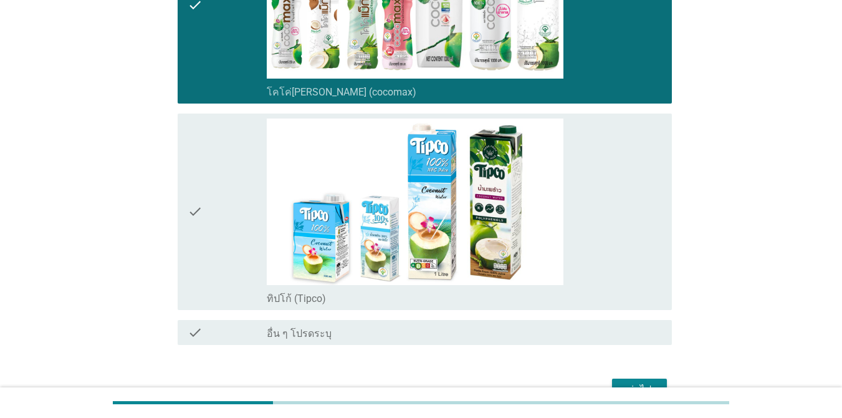
scroll to position [913, 0]
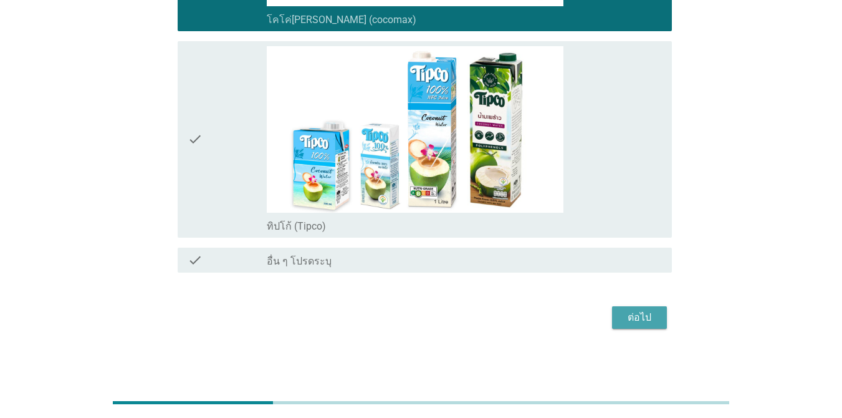
click at [614, 320] on div "ต่อไป" at bounding box center [639, 317] width 35 height 15
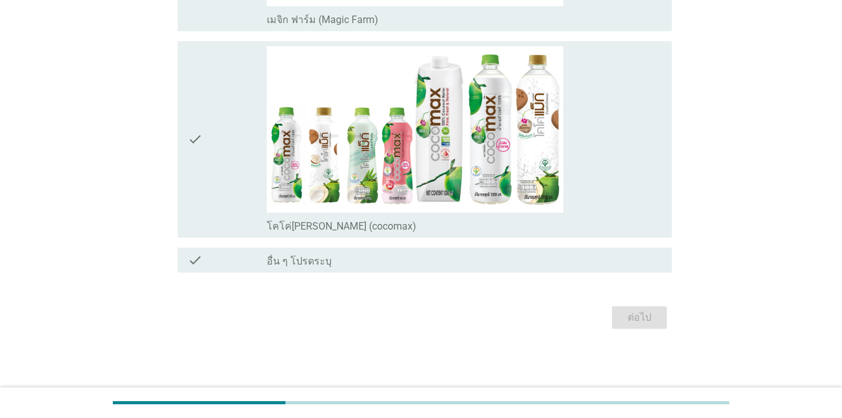
scroll to position [0, 0]
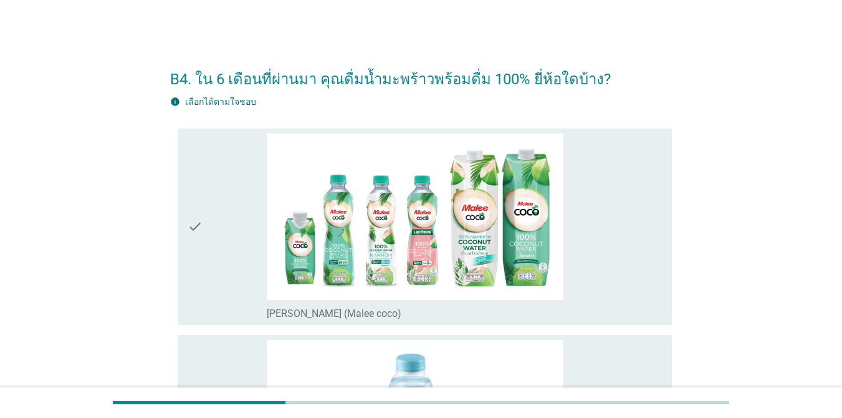
click at [219, 250] on div "check" at bounding box center [227, 226] width 79 height 186
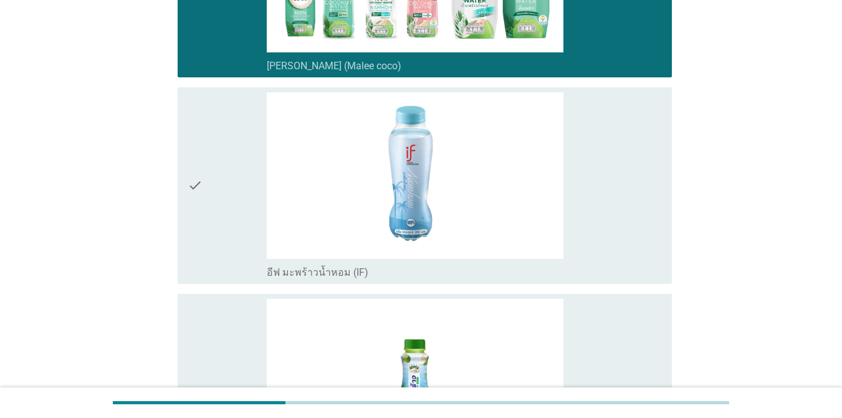
scroll to position [249, 0]
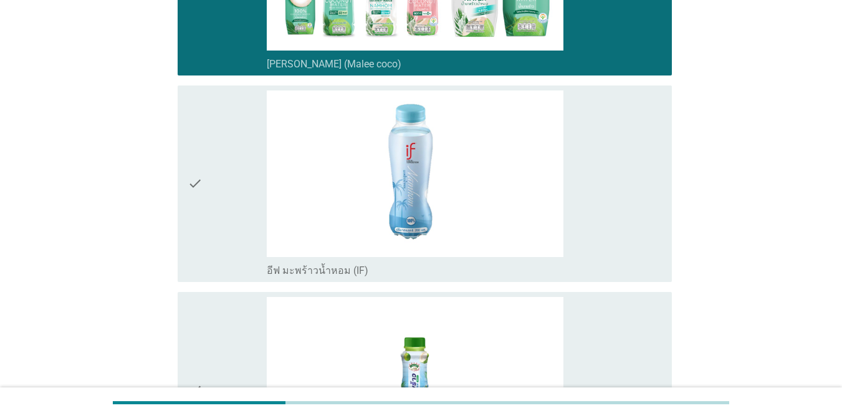
click at [218, 341] on div "check" at bounding box center [227, 390] width 79 height 186
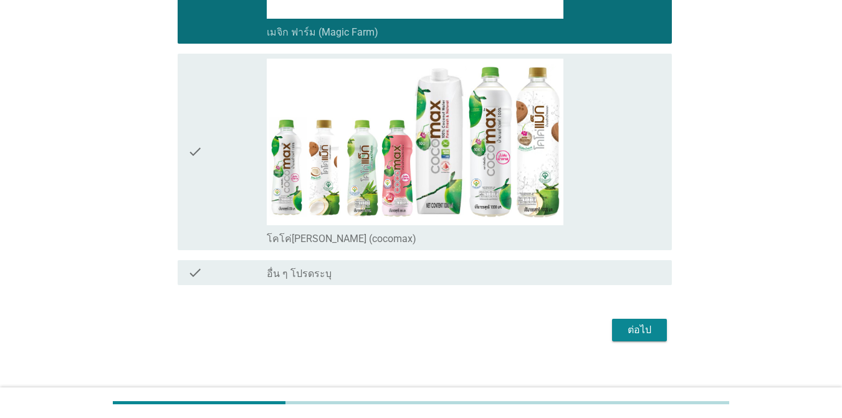
scroll to position [706, 0]
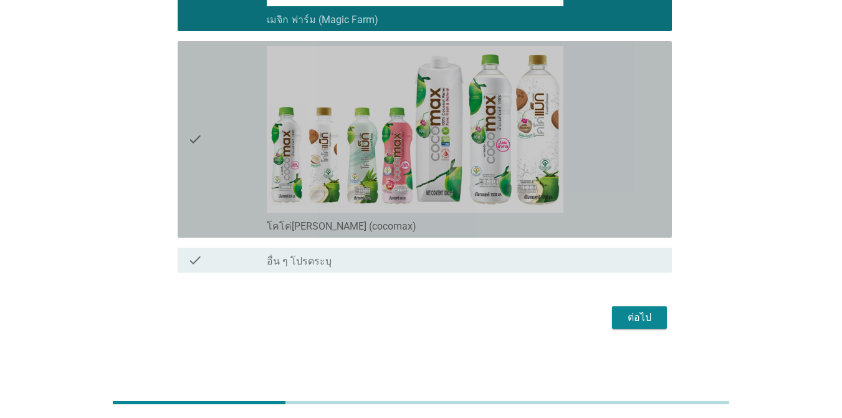
click at [213, 187] on div "check" at bounding box center [227, 139] width 79 height 186
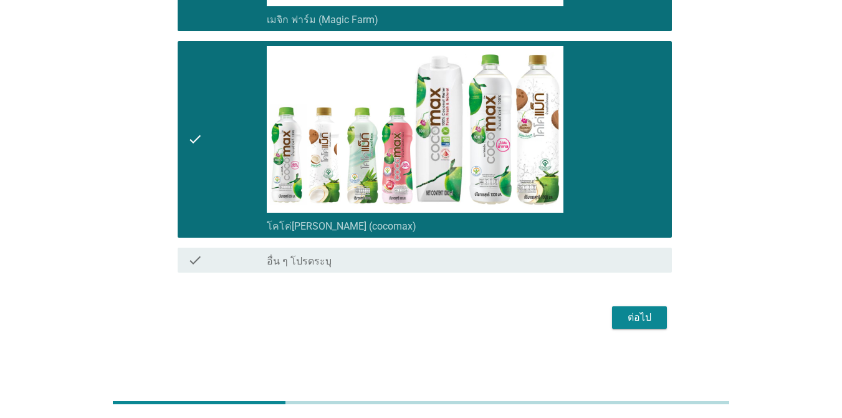
click at [614, 320] on div "ต่อไป" at bounding box center [639, 317] width 35 height 15
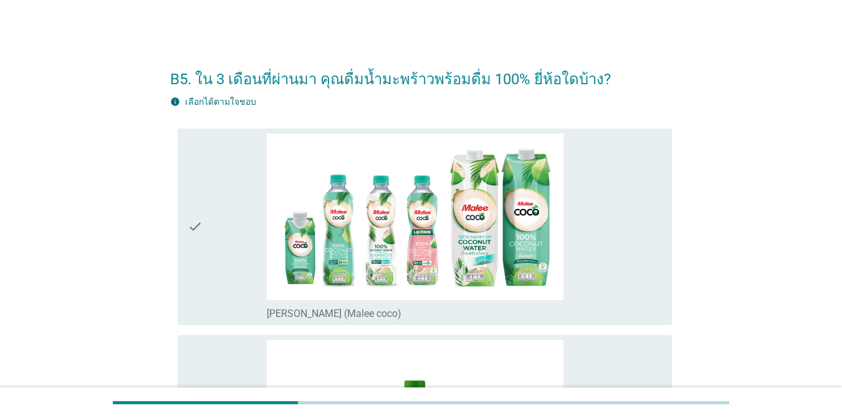
click at [198, 238] on icon "check" at bounding box center [195, 226] width 15 height 186
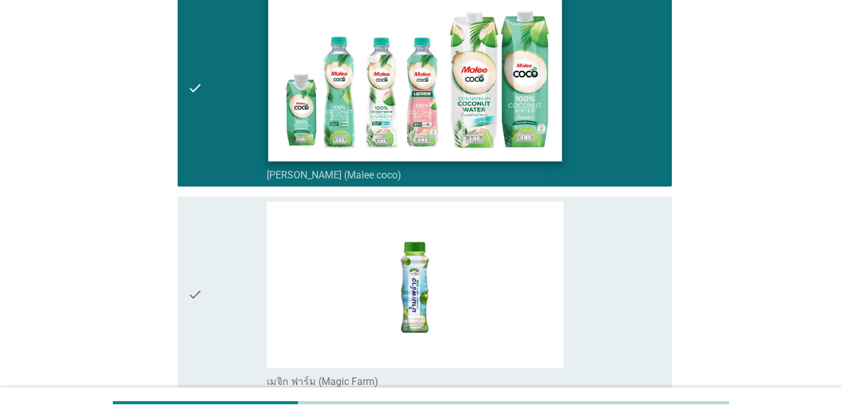
scroll to position [249, 0]
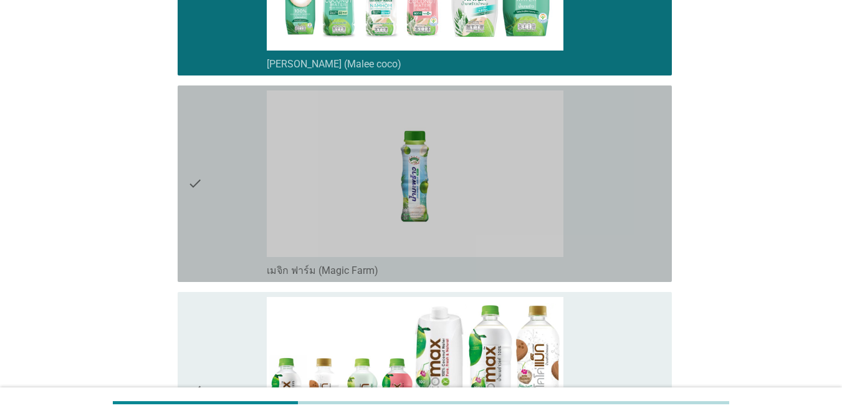
click at [193, 236] on icon "check" at bounding box center [195, 183] width 15 height 186
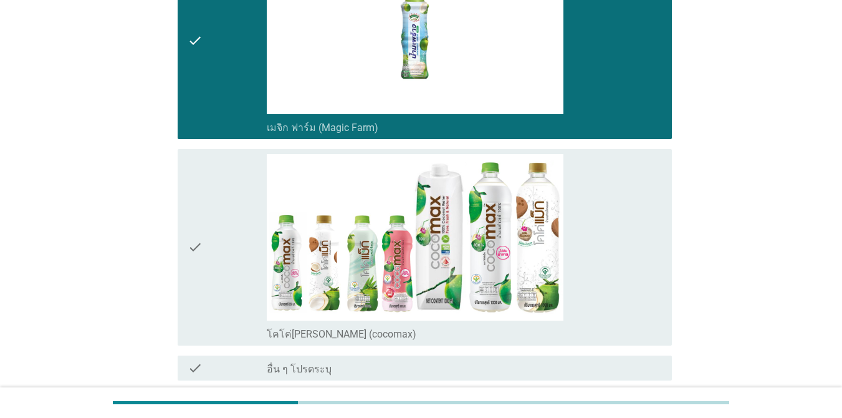
scroll to position [500, 0]
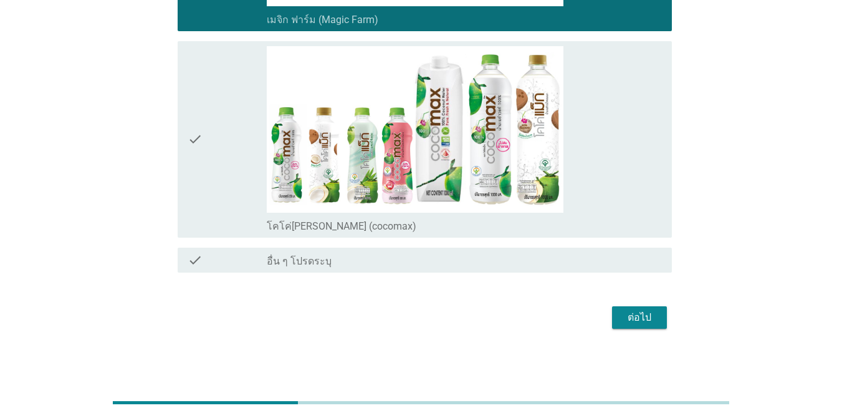
click at [614, 321] on div "ต่อไป" at bounding box center [639, 317] width 35 height 15
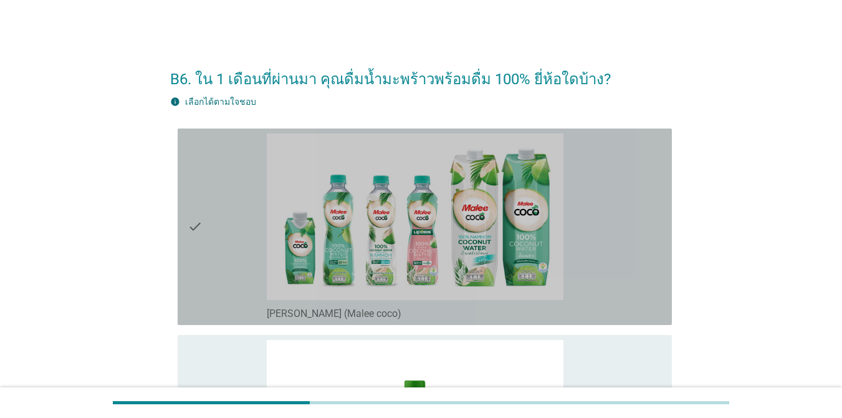
click at [200, 260] on icon "check" at bounding box center [195, 226] width 15 height 186
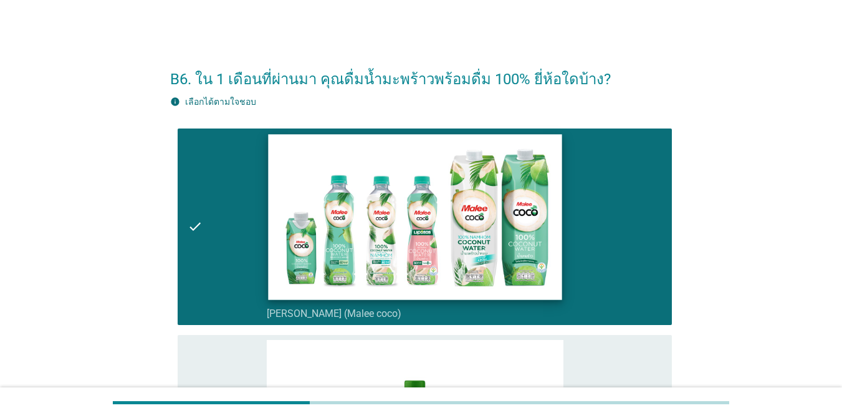
scroll to position [294, 0]
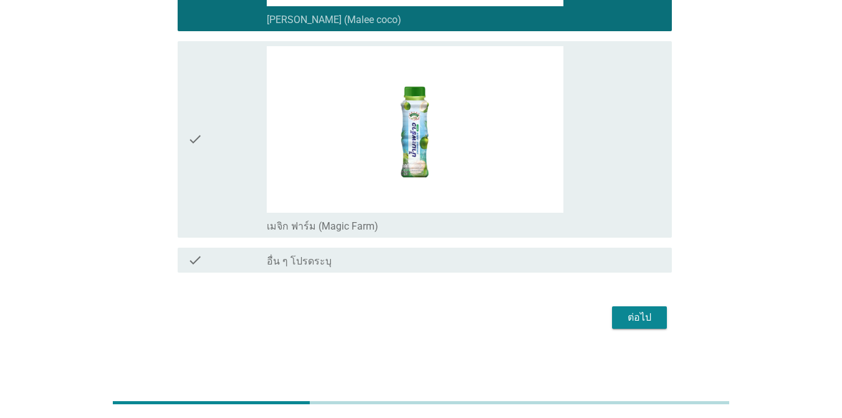
click at [223, 193] on div "check" at bounding box center [227, 139] width 79 height 186
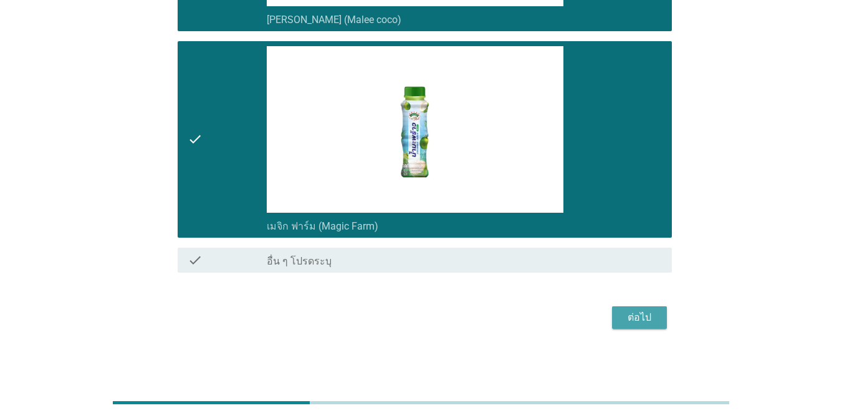
click at [614, 317] on div "ต่อไป" at bounding box center [639, 317] width 35 height 15
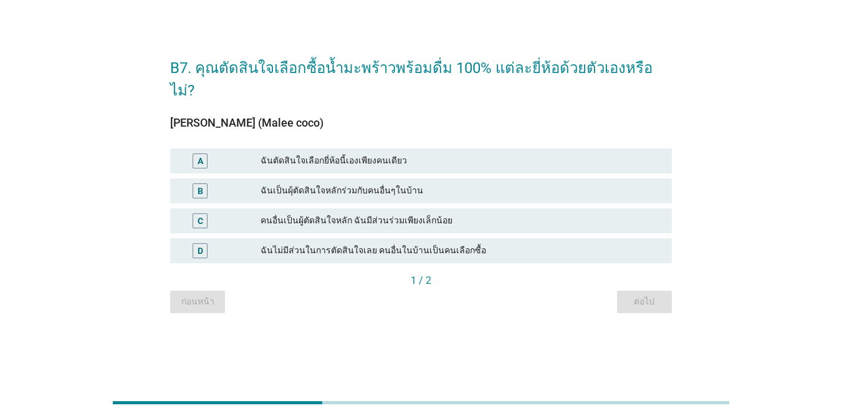
scroll to position [0, 0]
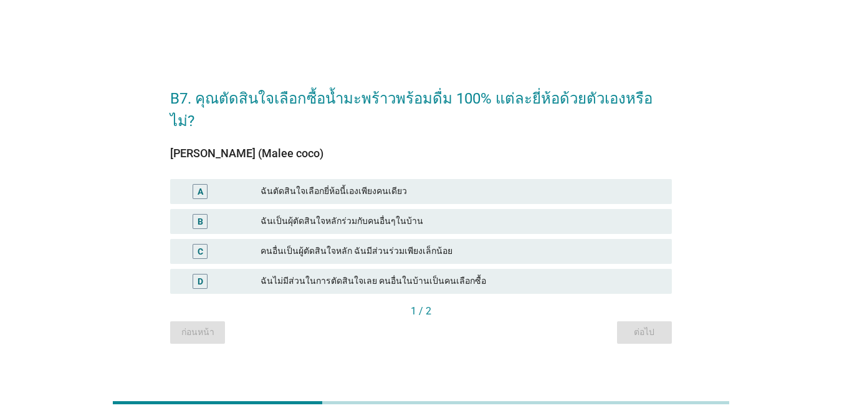
click at [251, 214] on div "B" at bounding box center [220, 221] width 80 height 15
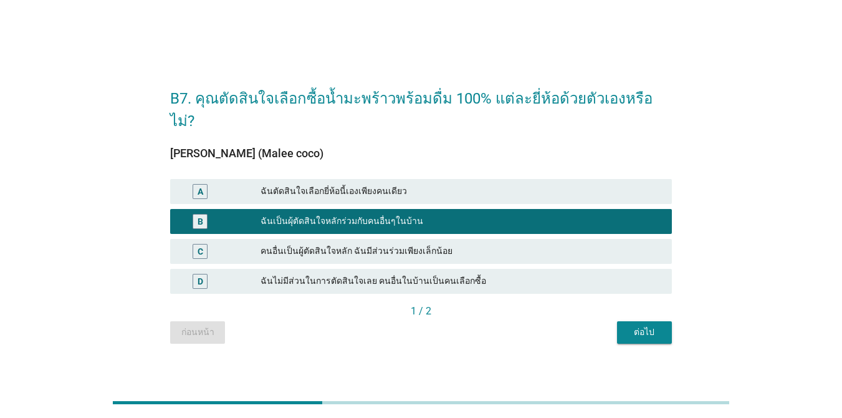
click at [614, 325] on div "ต่อไป" at bounding box center [644, 331] width 35 height 13
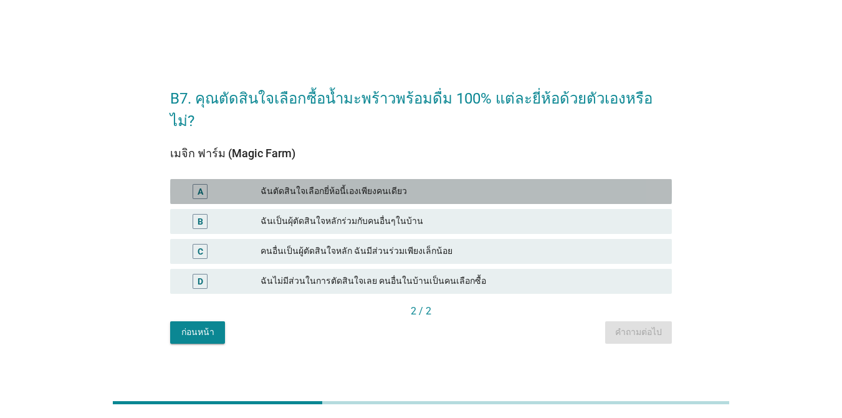
click at [374, 187] on div "A ฉันตัดสินใจเลือกยี่ห้อนี้เองเพียงคนเดียว" at bounding box center [421, 191] width 502 height 25
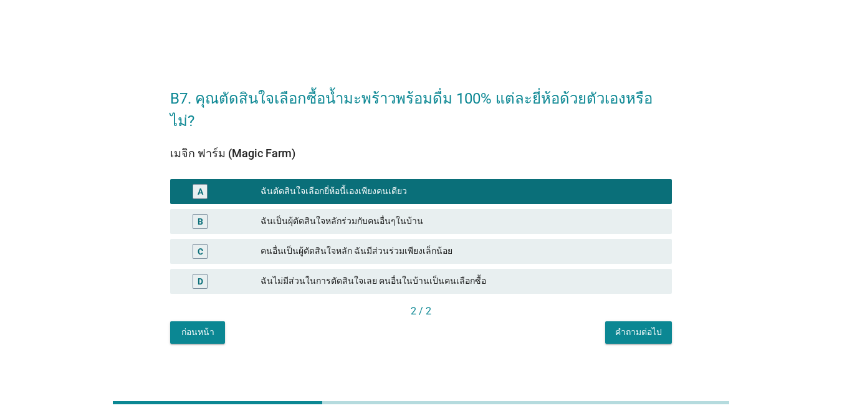
click at [614, 325] on div "คำถามต่อไป" at bounding box center [638, 331] width 47 height 13
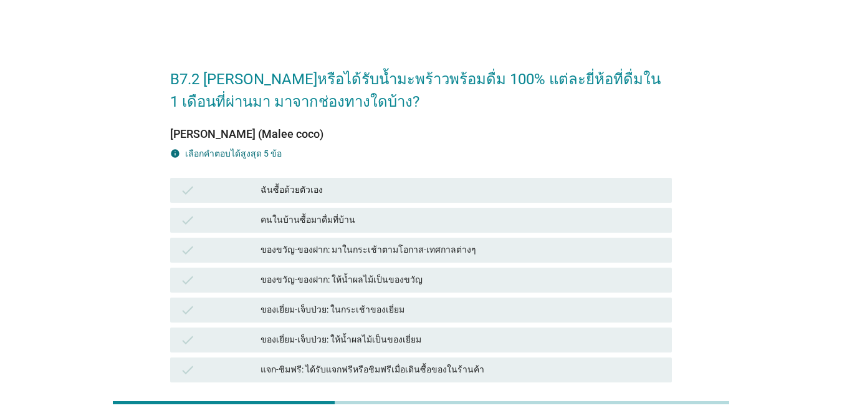
click at [377, 223] on div "คนในบ้านซื้อมาดื่มที่บ้าน" at bounding box center [462, 220] width 402 height 15
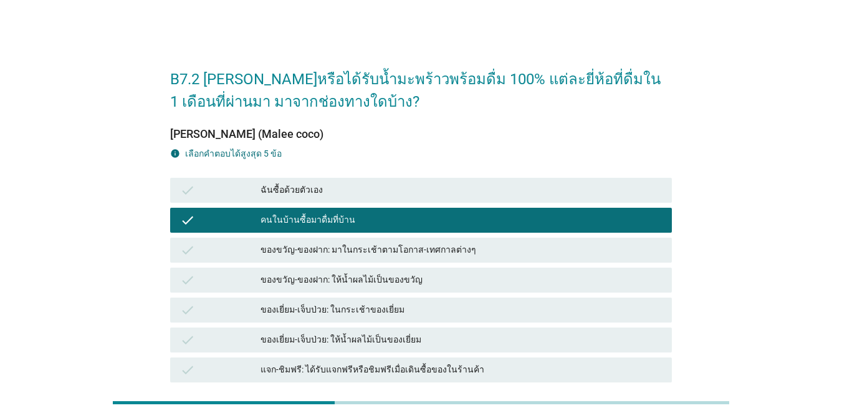
click at [378, 275] on div "ของขวัญ-ของฝาก: ให้น้ำผลไม้เป็นของขวัญ" at bounding box center [462, 279] width 402 height 15
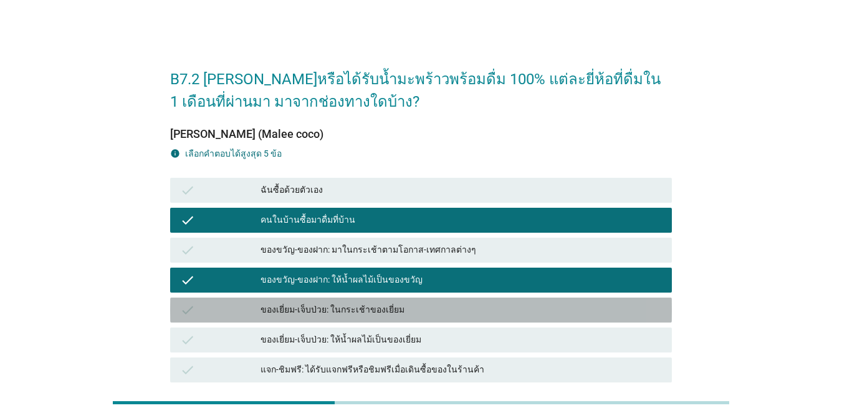
click at [371, 318] on div "check ของเยี่ยม-เจ็บป่วย: ในกระเช้าของเยี่ยม" at bounding box center [421, 309] width 502 height 25
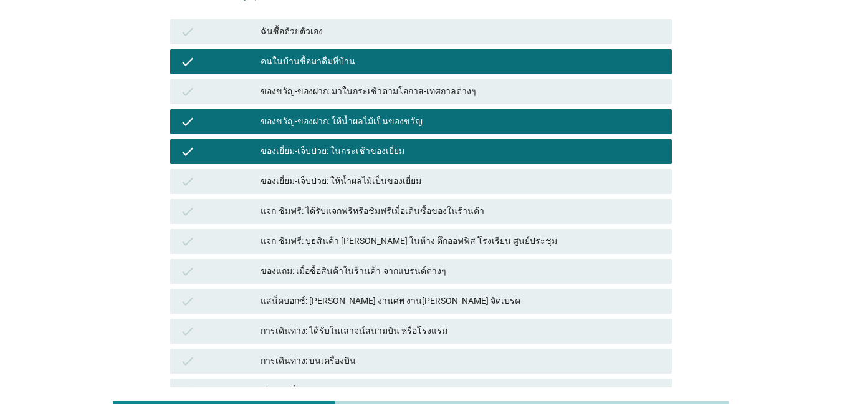
scroll to position [297, 0]
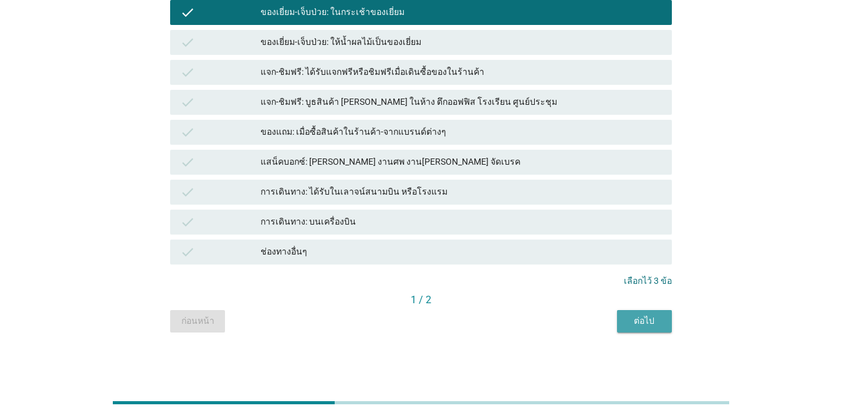
click at [614, 324] on div "ต่อไป" at bounding box center [644, 320] width 35 height 13
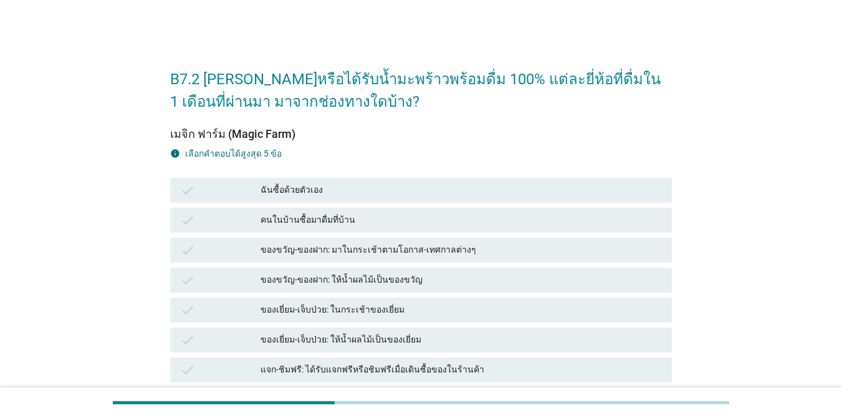
click at [332, 253] on div "ของขวัญ-ของฝาก: มาในกระเช้าตามโอกาส-เทศกาลต่างๆ" at bounding box center [462, 250] width 402 height 15
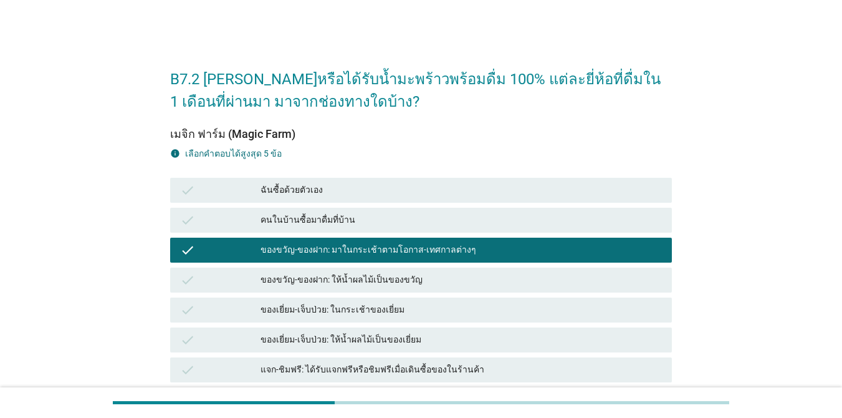
click at [325, 307] on div "ของเยี่ยม-เจ็บป่วย: ในกระเช้าของเยี่ยม" at bounding box center [462, 309] width 402 height 15
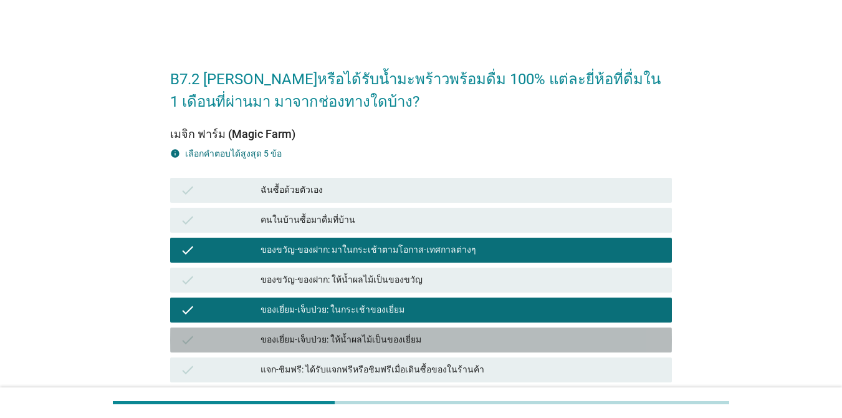
click at [327, 338] on div "ของเยี่ยม-เจ็บป่วย: ให้น้ำผลไม้เป็นของเยี่ยม" at bounding box center [462, 339] width 402 height 15
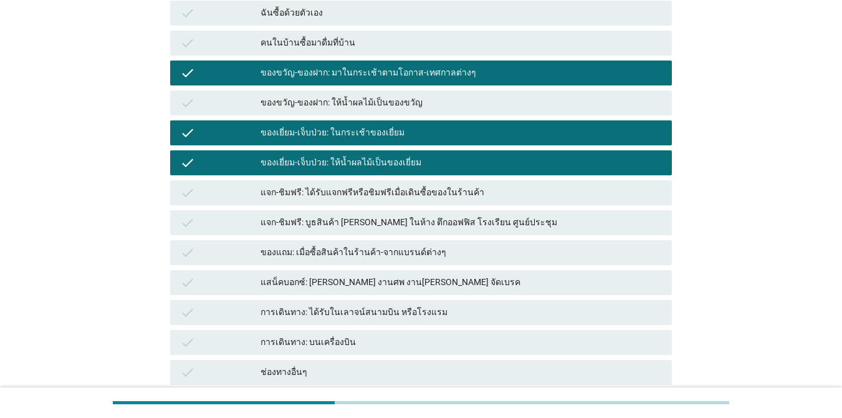
scroll to position [297, 0]
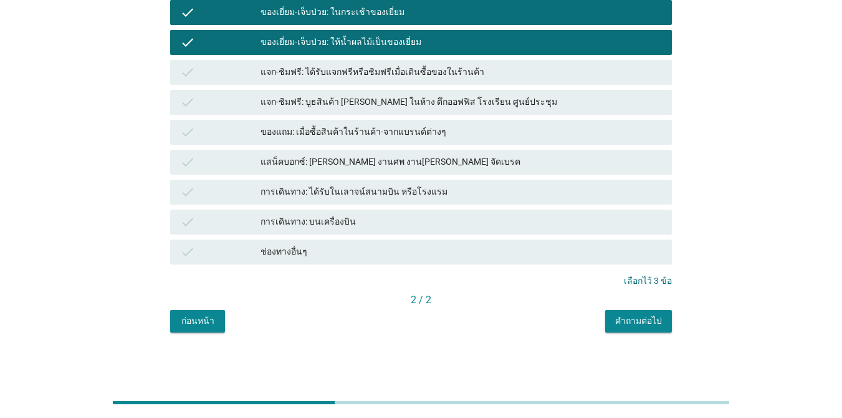
click at [402, 174] on div "check แสน็คบอกซ์: [PERSON_NAME] งานศพ งาน[PERSON_NAME] จัดเบรค" at bounding box center [421, 162] width 502 height 25
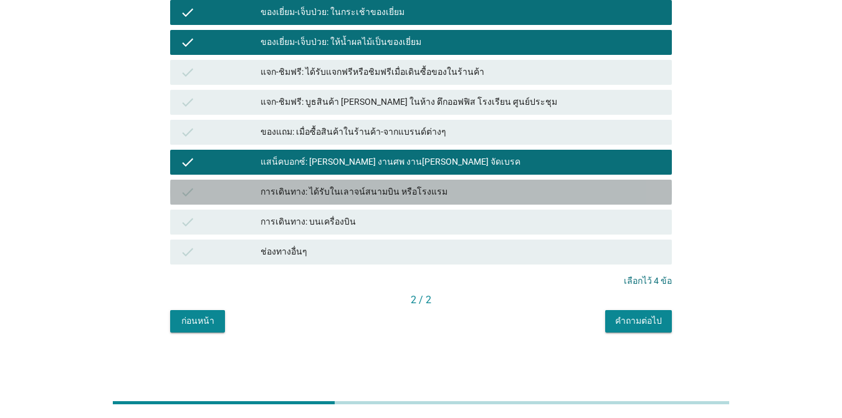
click at [393, 192] on div "การเดินทาง: ได้รับในเลาจน์สนามบิน หรือโรงแรม" at bounding box center [462, 192] width 402 height 15
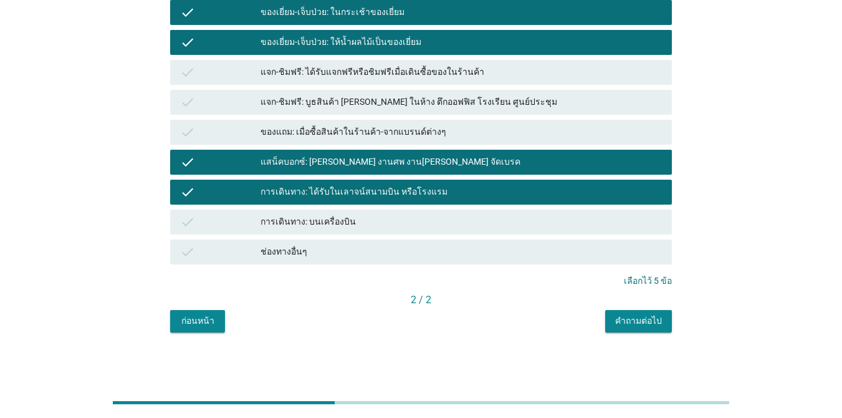
click at [394, 130] on div "ของแถม: เมื่อซื้อสินค้าในร้านค้า-จากแบรนด์ต่างๆ" at bounding box center [462, 132] width 402 height 15
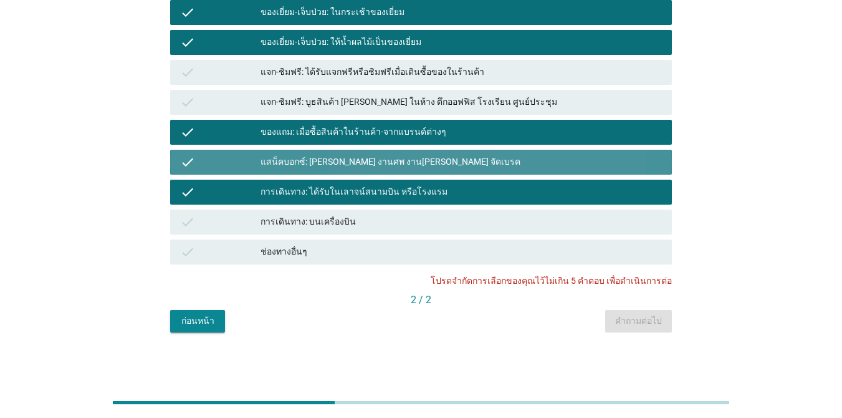
click at [378, 166] on div "แสน็คบอกซ์: [PERSON_NAME] งานศพ งาน[PERSON_NAME] จัดเบรค" at bounding box center [462, 162] width 402 height 15
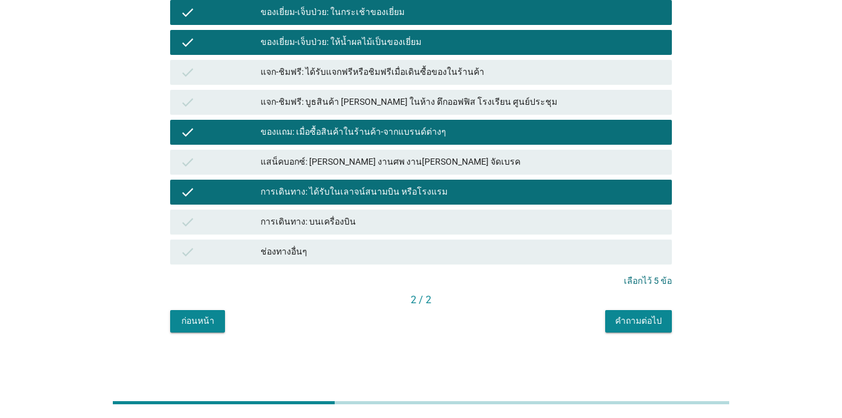
click at [614, 328] on button "คำถามต่อไป" at bounding box center [638, 321] width 67 height 22
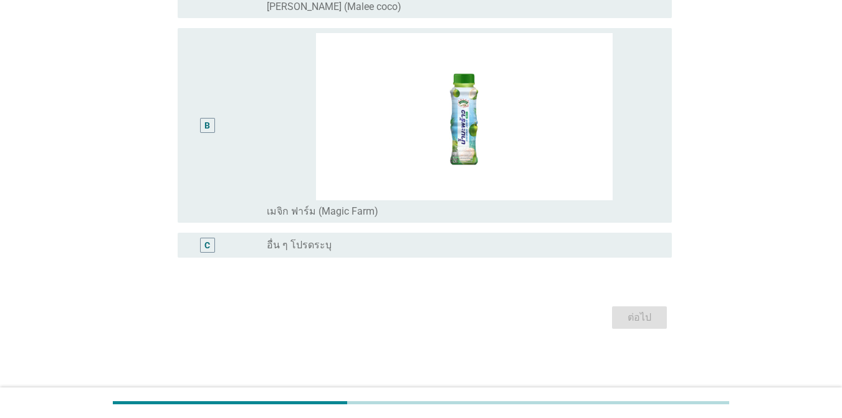
scroll to position [0, 0]
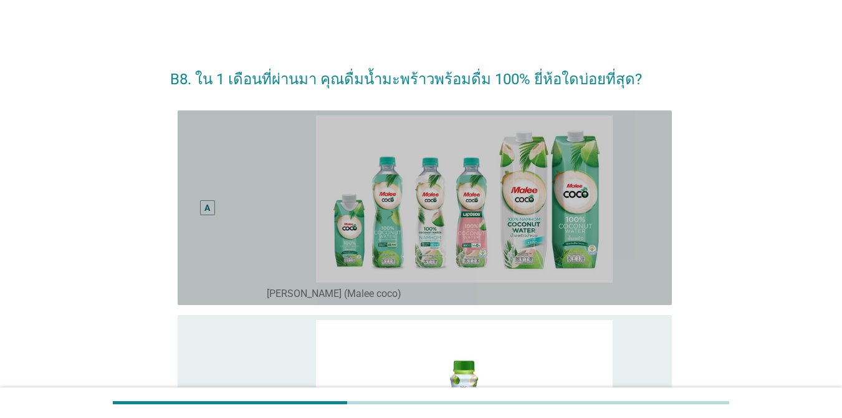
click at [223, 172] on div "A" at bounding box center [207, 207] width 39 height 185
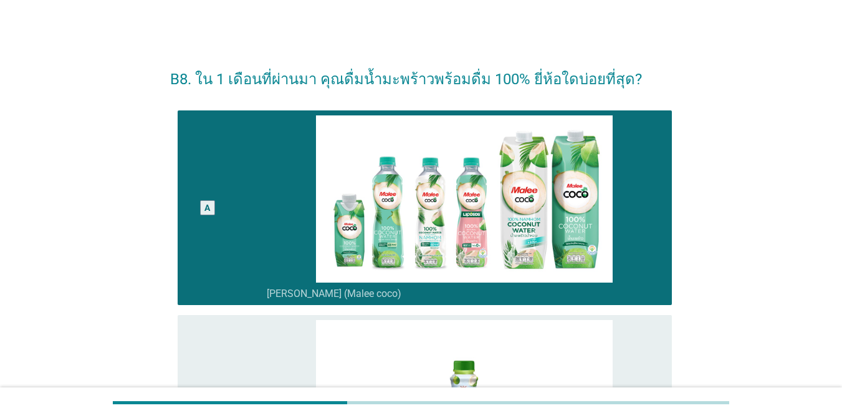
scroll to position [287, 0]
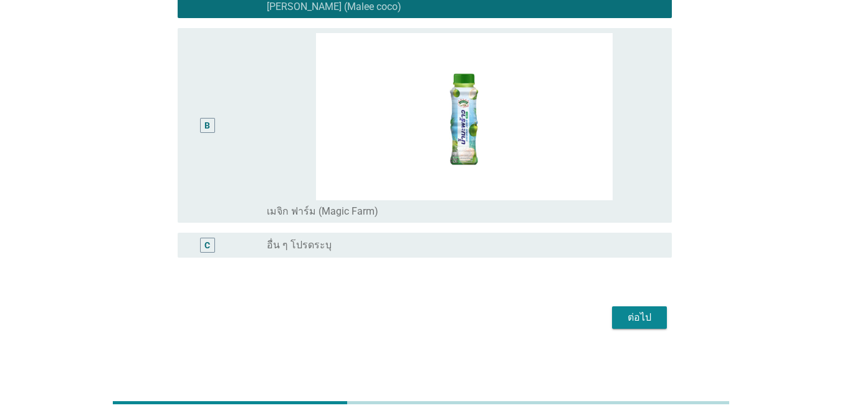
click at [223, 129] on div "B" at bounding box center [207, 125] width 39 height 185
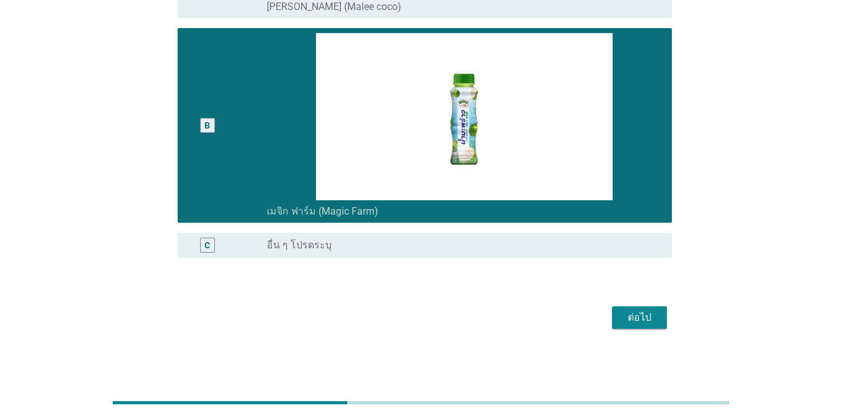
click at [614, 322] on div "ต่อไป" at bounding box center [639, 317] width 35 height 15
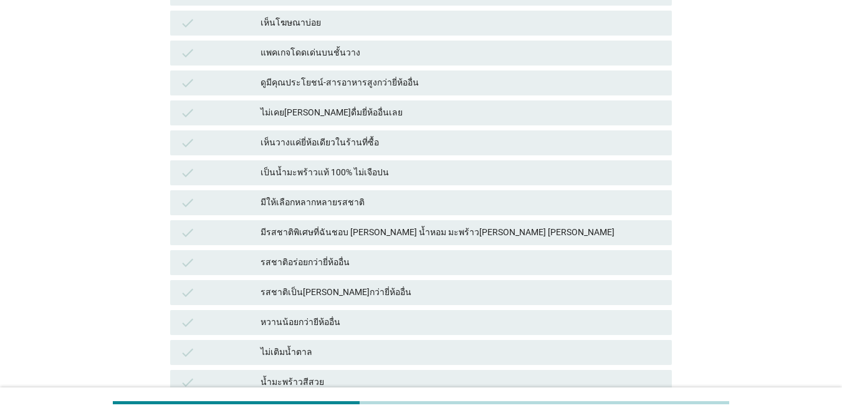
scroll to position [0, 0]
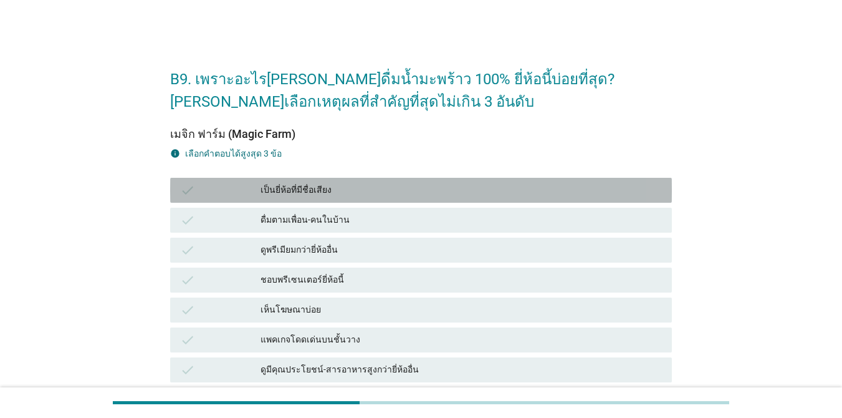
click at [318, 194] on div "เป็นยี่ห้อที่มีชื่อเสียง" at bounding box center [462, 190] width 402 height 15
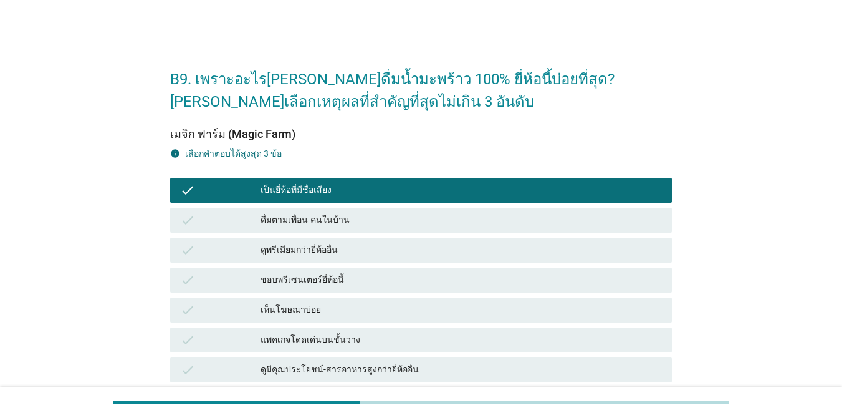
click at [326, 281] on div "ชอบพรีเซนเตอร์ยี่ห้อนี้" at bounding box center [462, 279] width 402 height 15
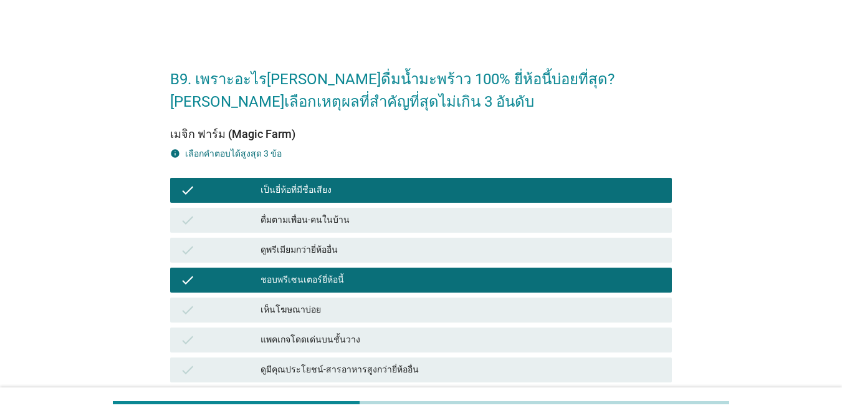
click at [325, 312] on div "เห็นโฆษณาบ่อย" at bounding box center [462, 309] width 402 height 15
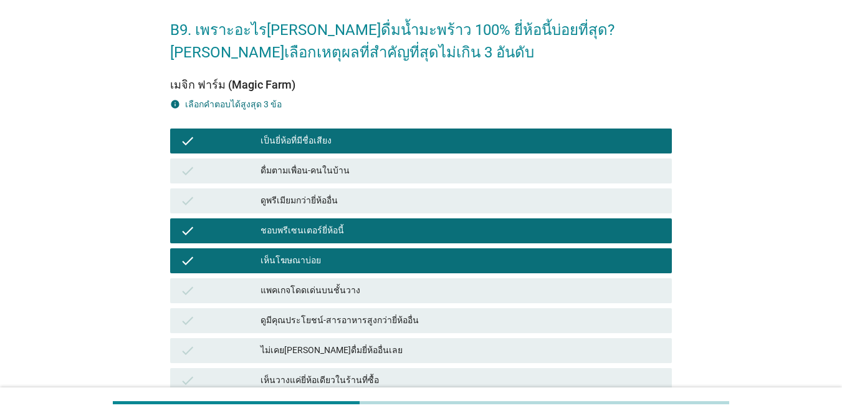
scroll to position [249, 0]
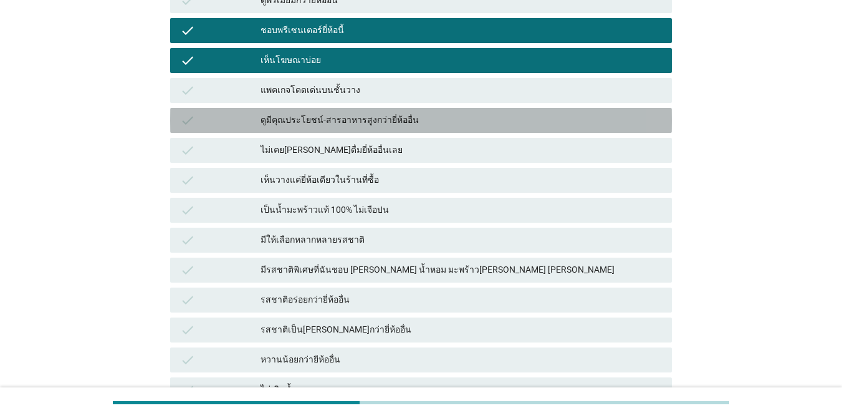
click at [355, 120] on div "ดูมีคุณประโยชน์-สารอาหารสูงกว่ายี่ห้ออื่น" at bounding box center [462, 120] width 402 height 15
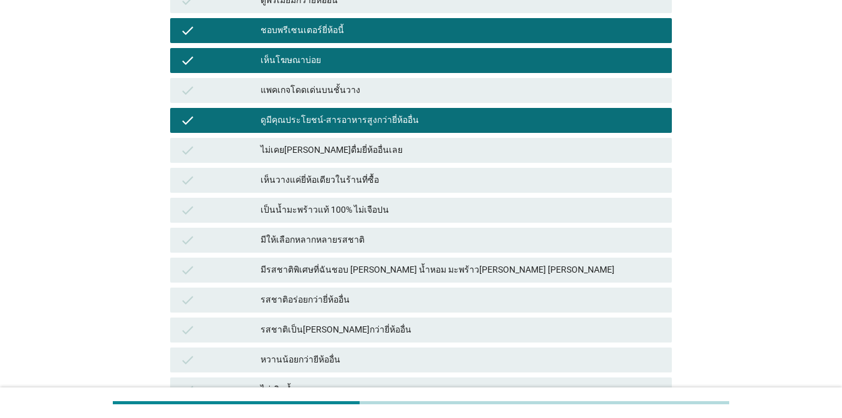
click at [360, 204] on div "เป็นน้ำมะพร้าวแท้ 100% ไม่เจือปน" at bounding box center [462, 210] width 402 height 15
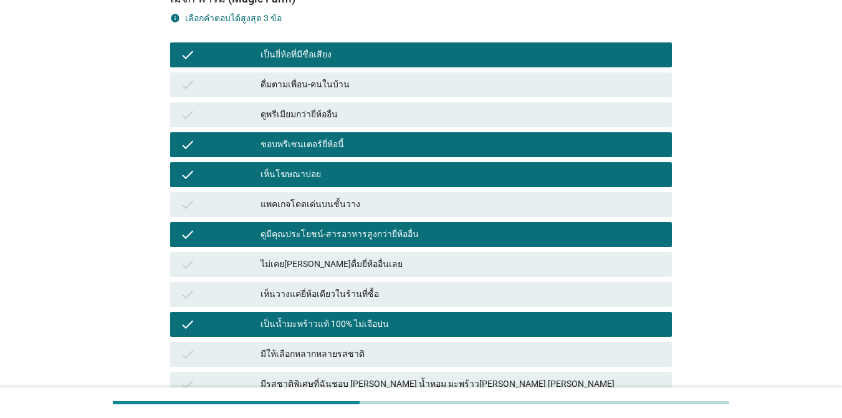
scroll to position [125, 0]
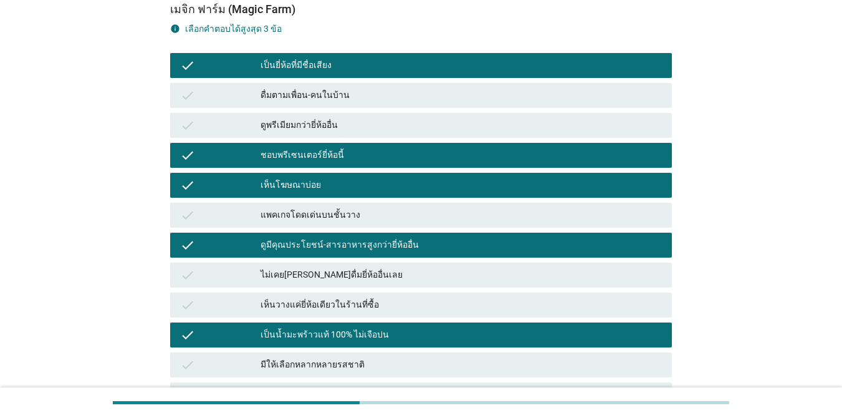
click at [367, 153] on div "ชอบพรีเซนเตอร์ยี่ห้อนี้" at bounding box center [462, 155] width 402 height 15
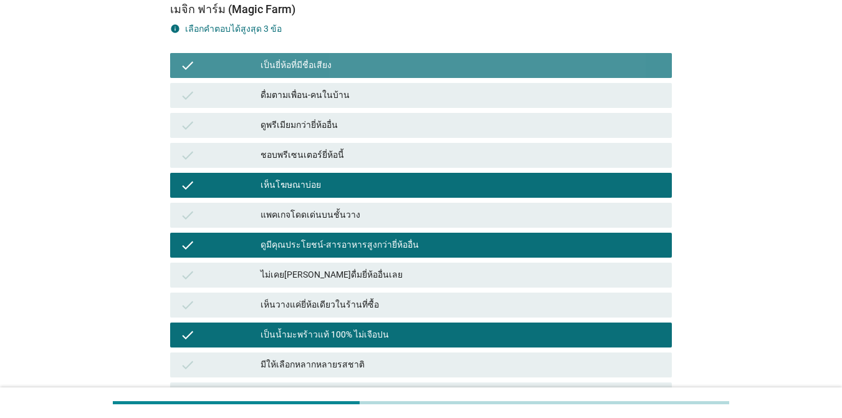
click at [365, 72] on div "เป็นยี่ห้อที่มีชื่อเสียง" at bounding box center [462, 65] width 402 height 15
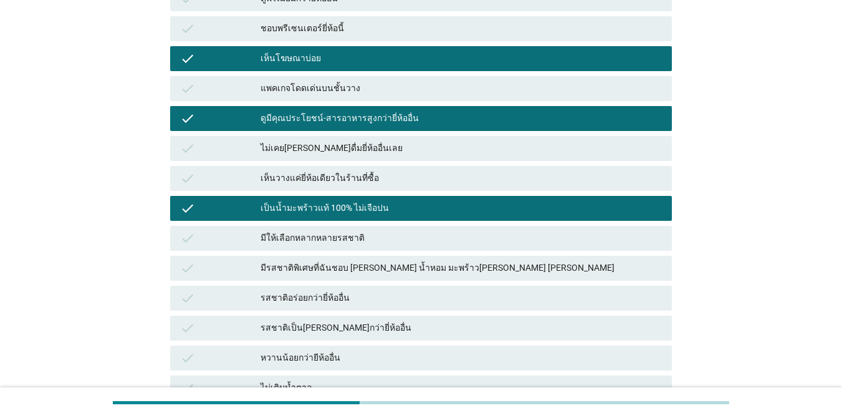
scroll to position [561, 0]
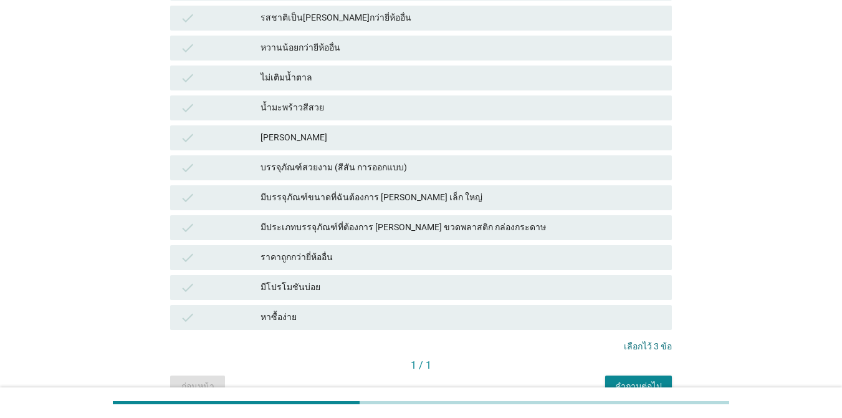
click at [614, 382] on div "คำถามต่อไป" at bounding box center [638, 386] width 47 height 13
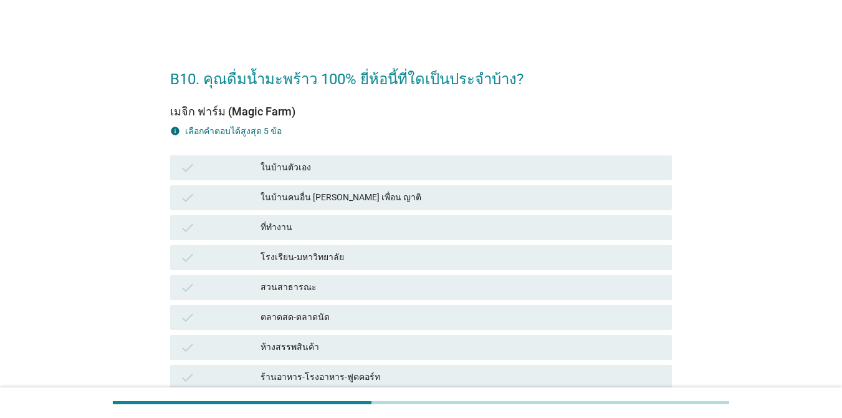
click at [377, 164] on div "ในบ้านตัวเอง" at bounding box center [462, 167] width 402 height 15
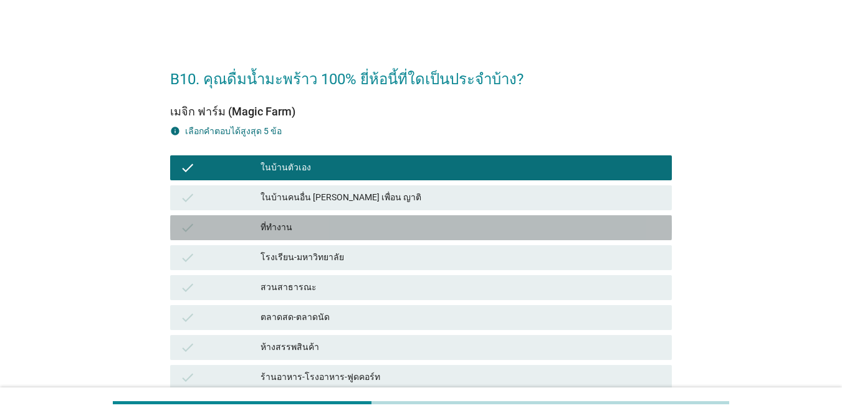
click at [337, 228] on div "ที่ทำงาน" at bounding box center [462, 227] width 402 height 15
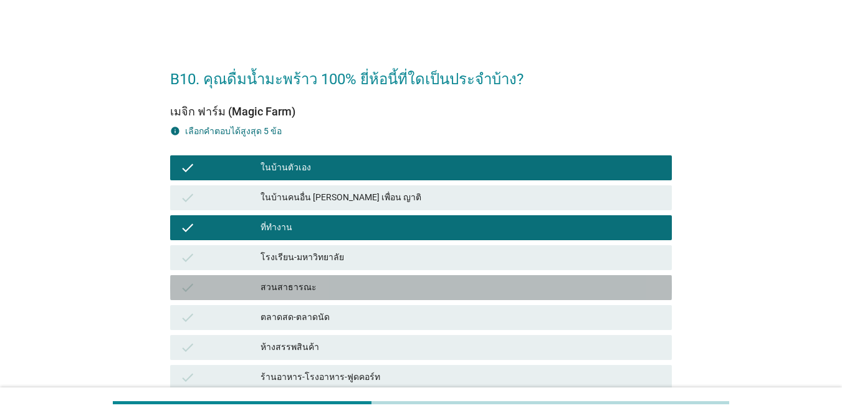
click at [342, 289] on div "สวนสาธารณะ" at bounding box center [462, 287] width 402 height 15
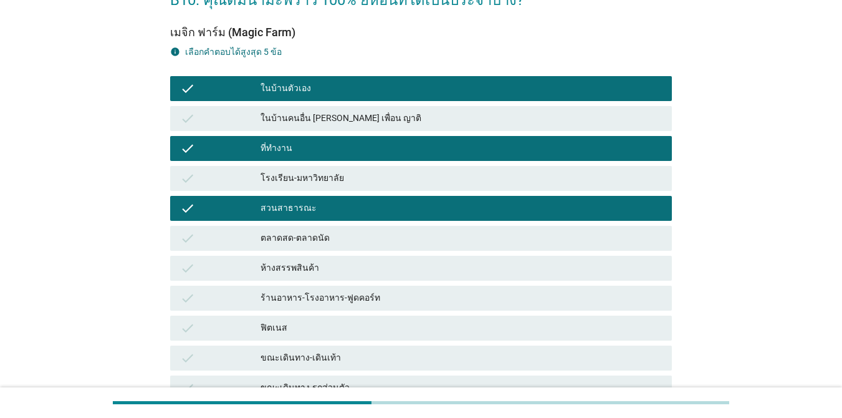
scroll to position [187, 0]
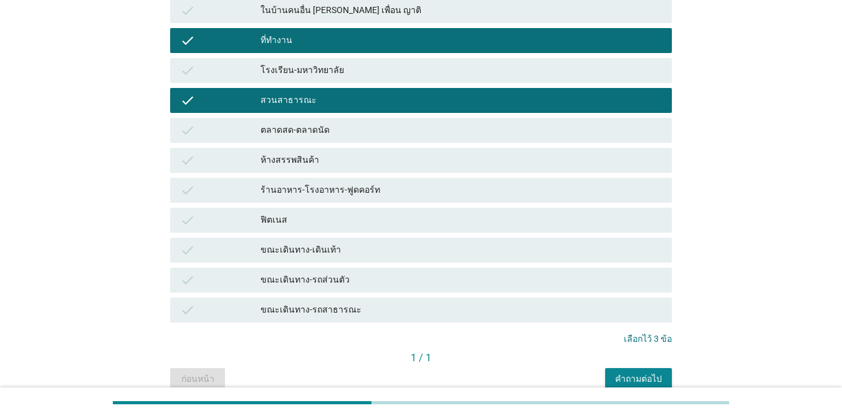
click at [614, 375] on div "คำถามต่อไป" at bounding box center [638, 378] width 47 height 13
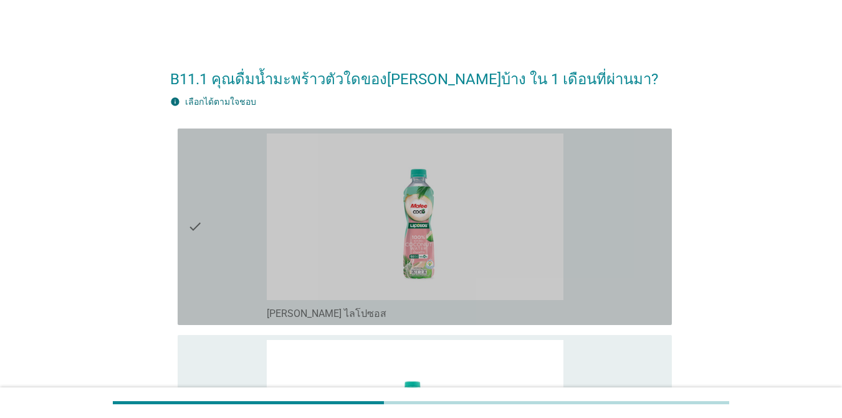
click at [205, 219] on div "check" at bounding box center [227, 226] width 79 height 186
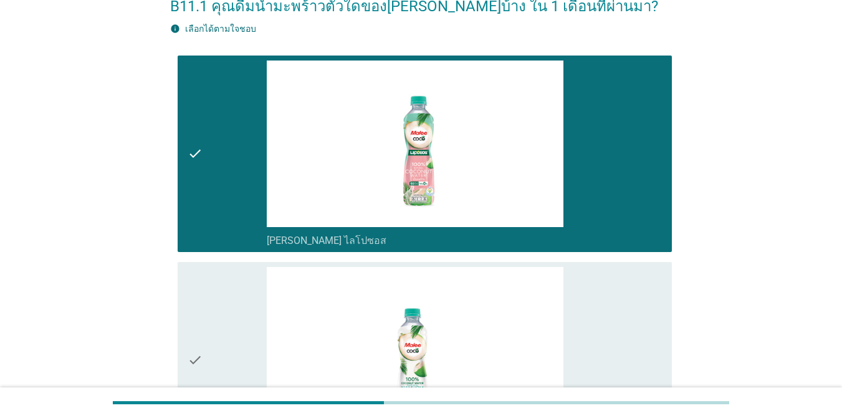
scroll to position [249, 0]
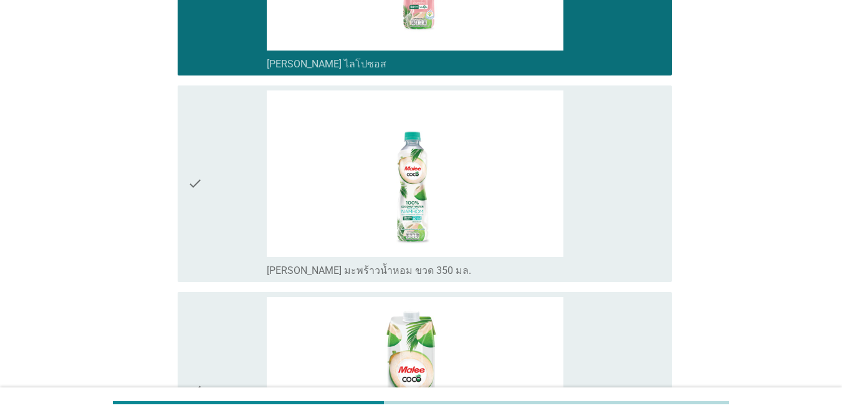
click at [200, 216] on icon "check" at bounding box center [195, 183] width 15 height 186
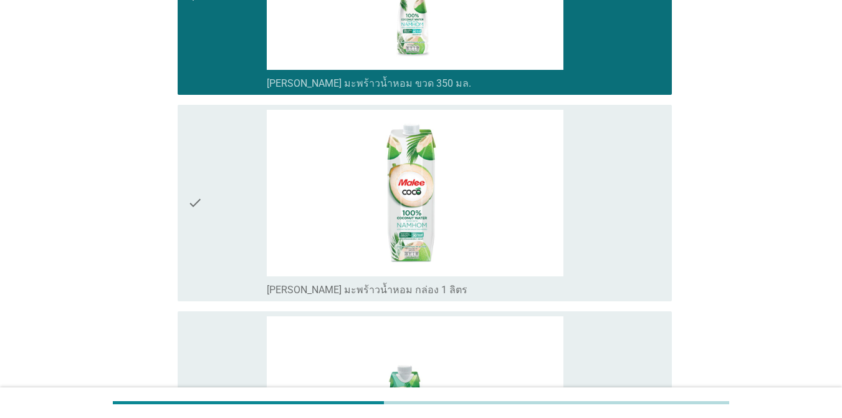
click at [211, 233] on div "check" at bounding box center [227, 203] width 79 height 186
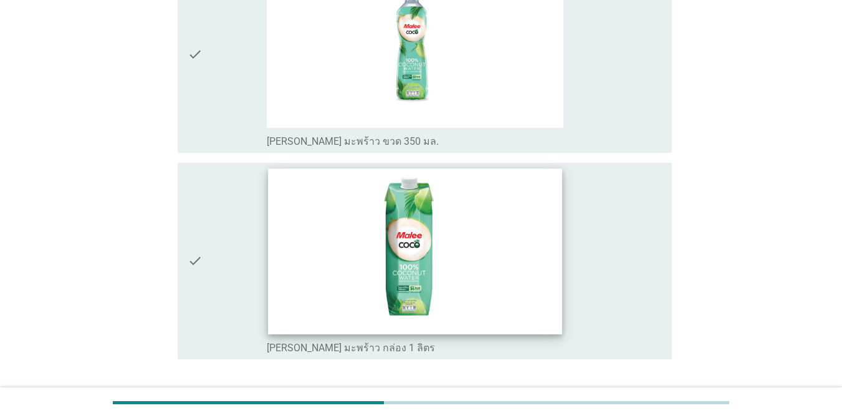
scroll to position [1084, 0]
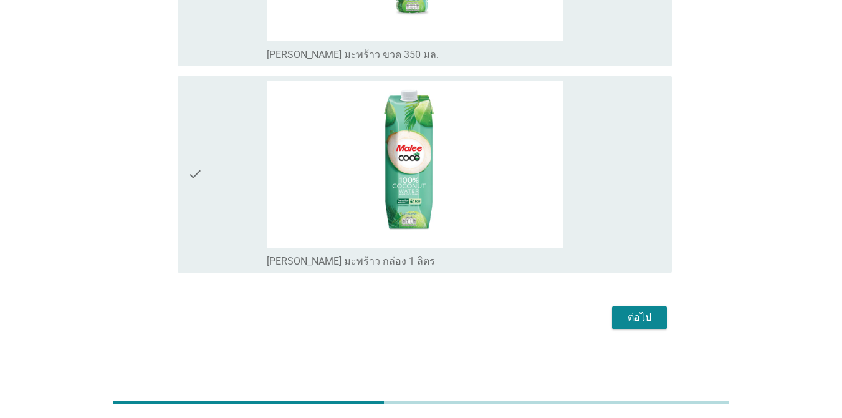
click at [614, 313] on button "ต่อไป" at bounding box center [639, 317] width 55 height 22
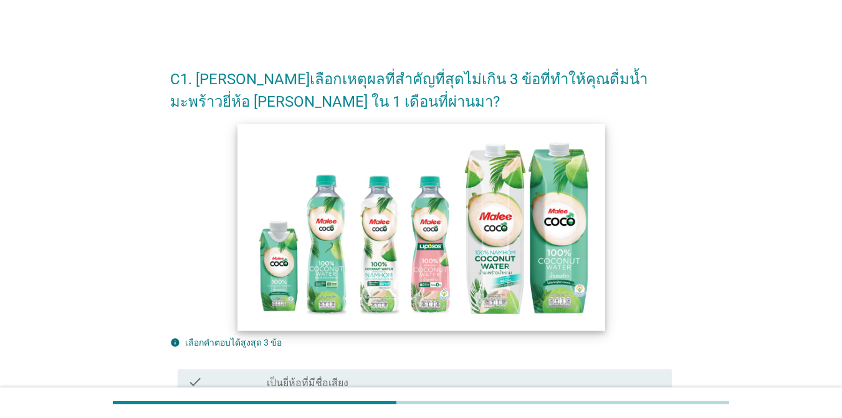
scroll to position [187, 0]
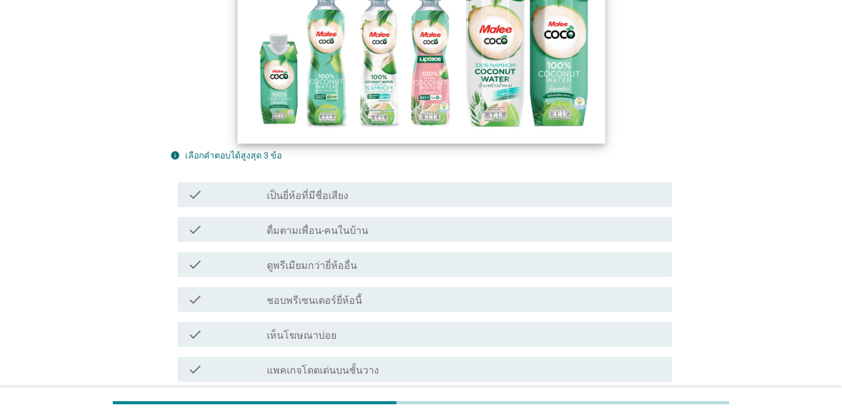
click at [398, 74] on img at bounding box center [422, 39] width 368 height 207
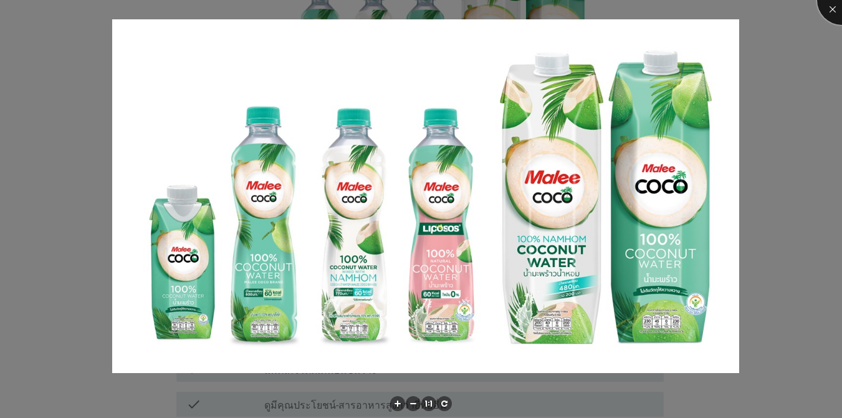
click at [614, 14] on div at bounding box center [842, 0] width 50 height 50
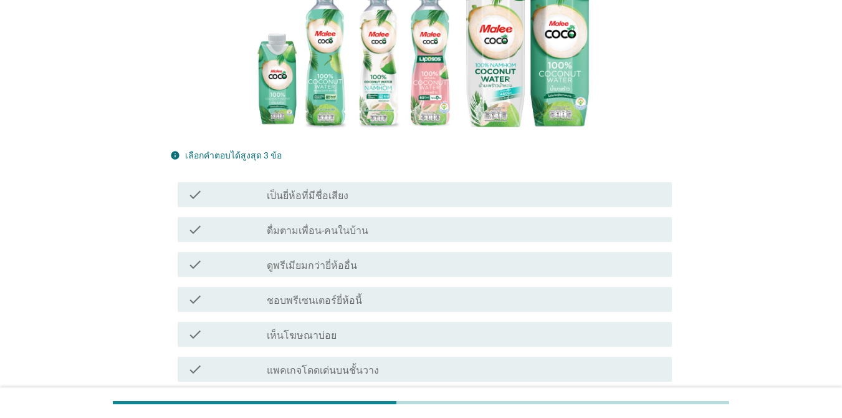
scroll to position [312, 0]
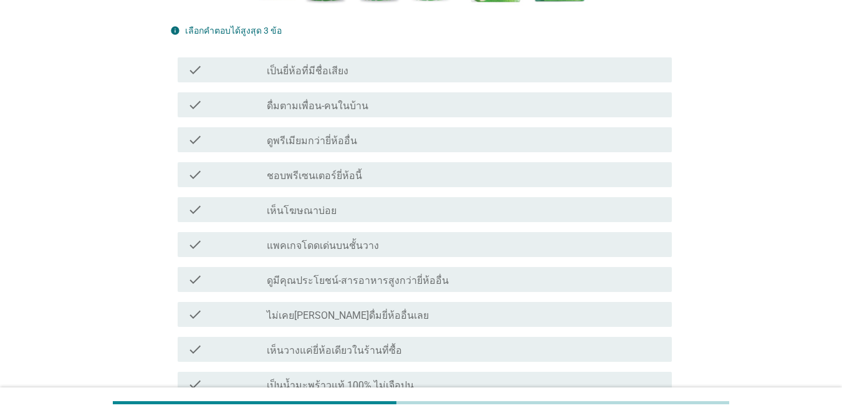
click at [347, 147] on label "ดูพรีเมียมกว่ายี่ห้ออื่น" at bounding box center [312, 141] width 90 height 12
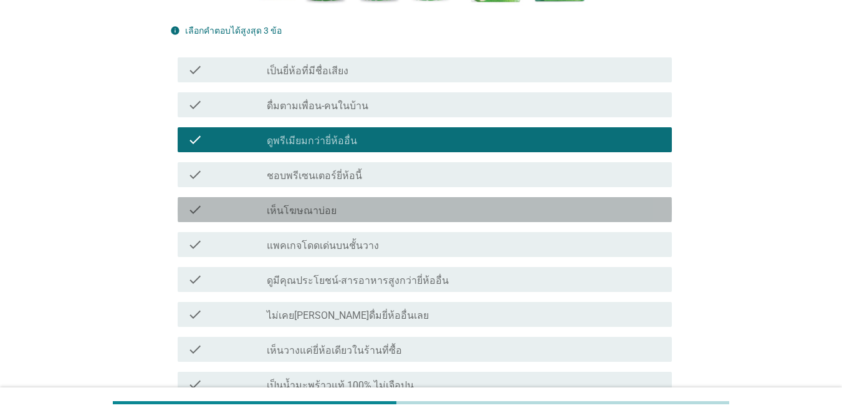
click at [336, 201] on div "check check_box_outline_blank เห็นโฆษณาบ่อย" at bounding box center [425, 209] width 494 height 25
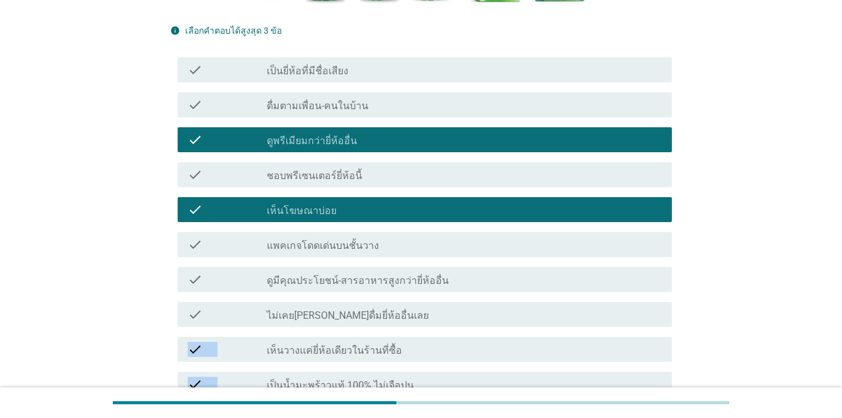
drag, startPoint x: 340, startPoint y: 327, endPoint x: 343, endPoint y: 375, distance: 48.7
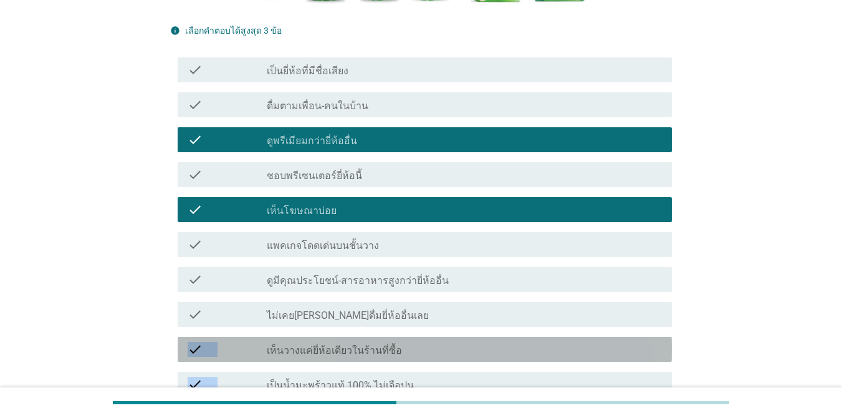
click at [350, 343] on div "check_box_outline_blank เห็นวางแค่ยี่ห้อเดียวในร้านที่ซื้อ" at bounding box center [464, 349] width 395 height 15
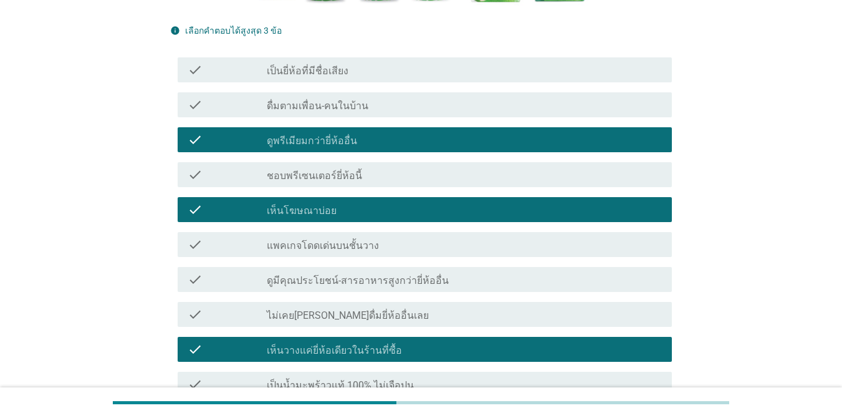
scroll to position [561, 0]
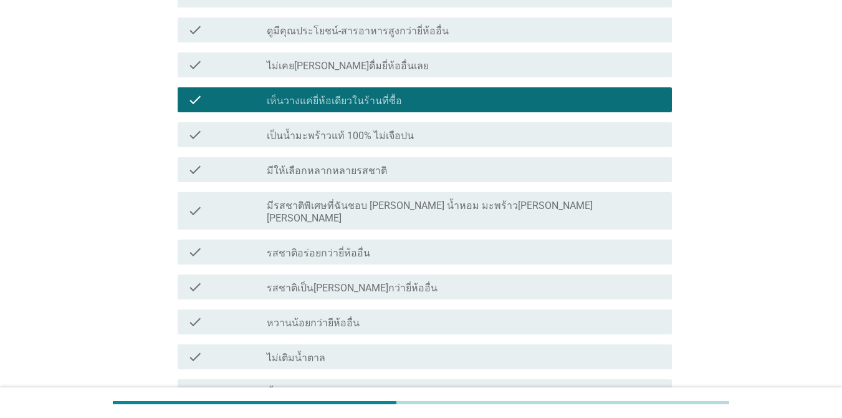
click at [369, 136] on label "เป็นน้ำมะพร้าวแท้ 100% ไม่เจือปน" at bounding box center [340, 136] width 147 height 12
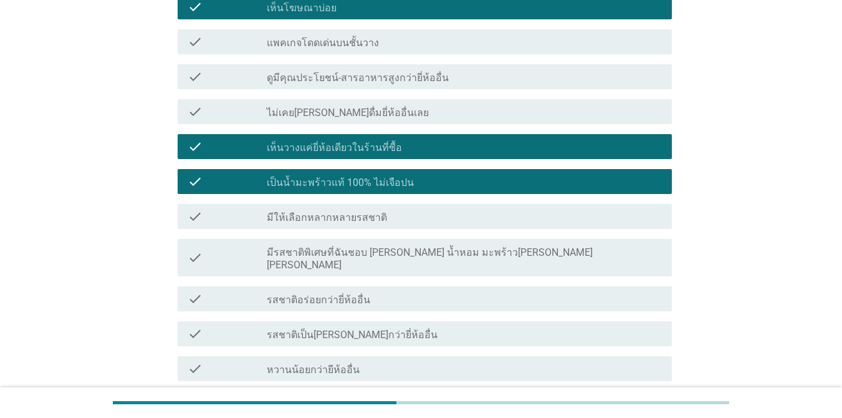
scroll to position [436, 0]
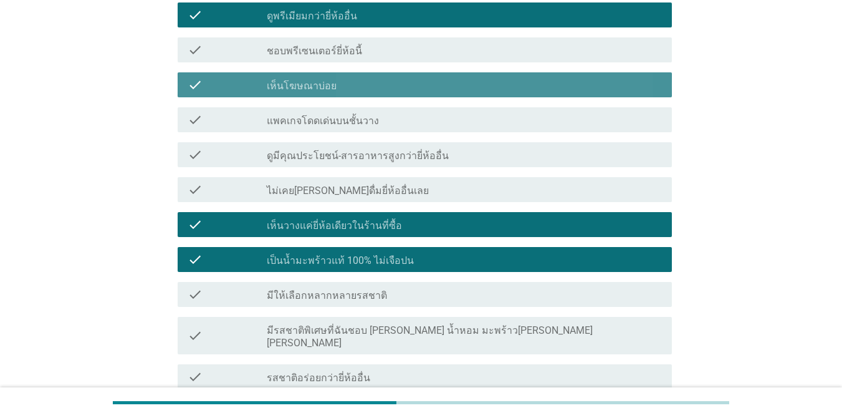
click at [339, 76] on div "check check_box_outline_blank เห็นโฆษณาบ่อย" at bounding box center [425, 84] width 494 height 25
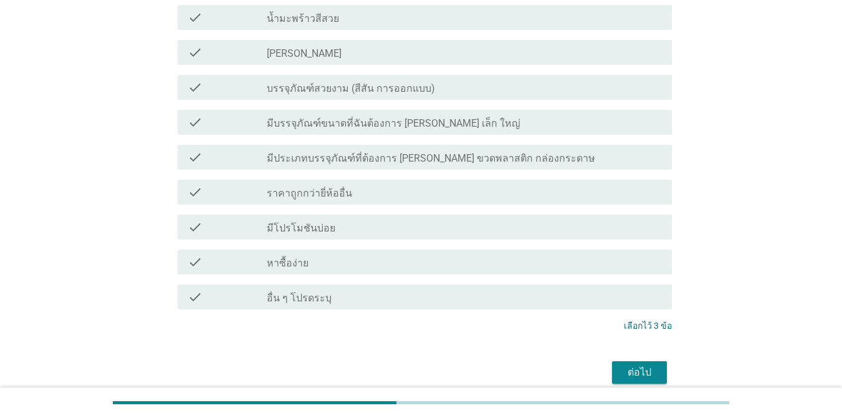
scroll to position [978, 0]
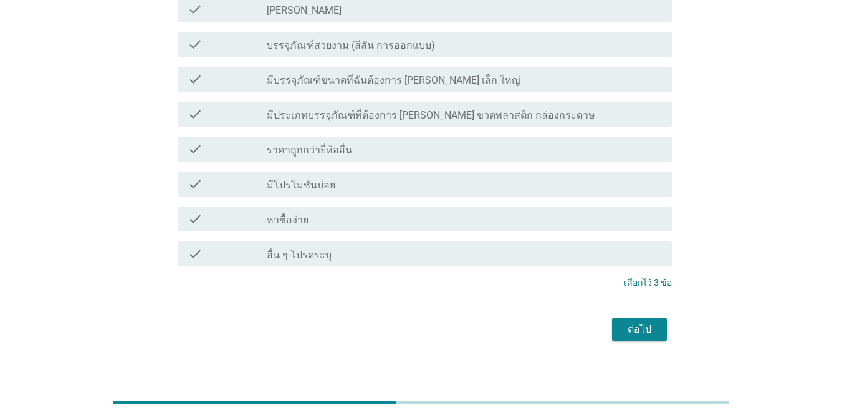
click at [614, 322] on div "ต่อไป" at bounding box center [639, 329] width 35 height 15
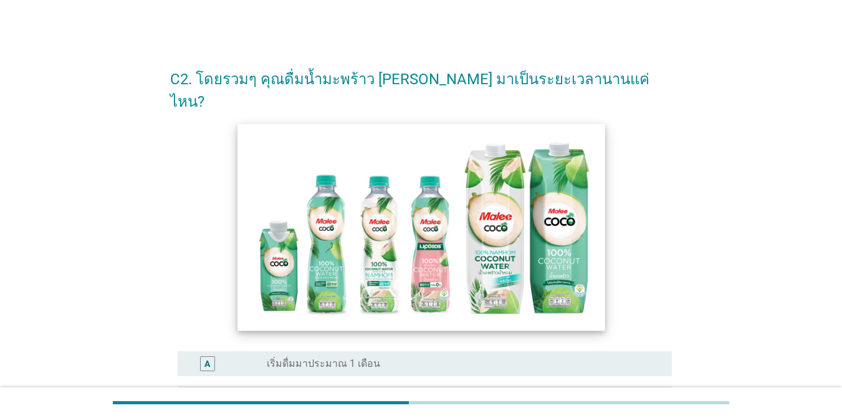
scroll to position [187, 0]
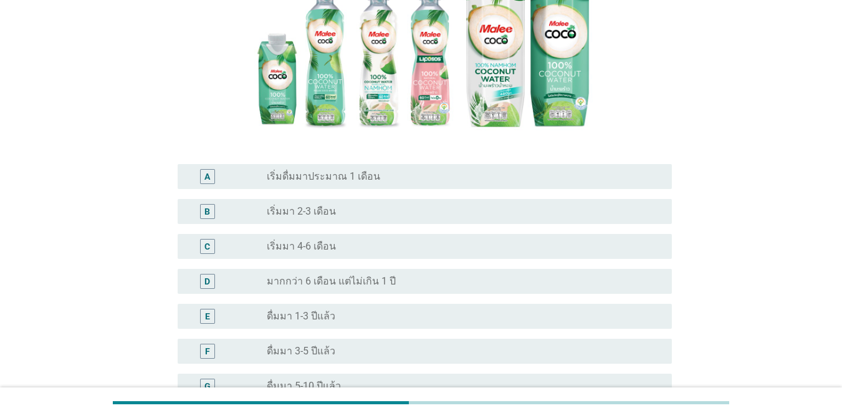
click at [338, 205] on div "radio_button_unchecked เริ่มมา 2-3 เดือน" at bounding box center [459, 211] width 385 height 12
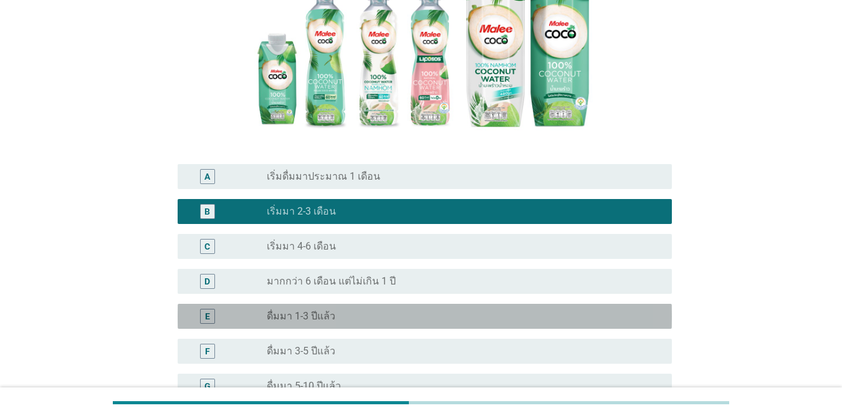
click at [339, 310] on div "radio_button_unchecked ดื่มมา 1-3 ปีแล้ว" at bounding box center [459, 316] width 385 height 12
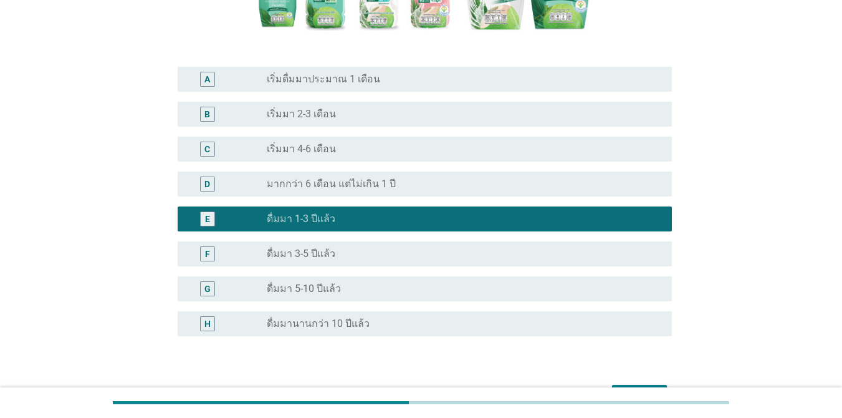
scroll to position [341, 0]
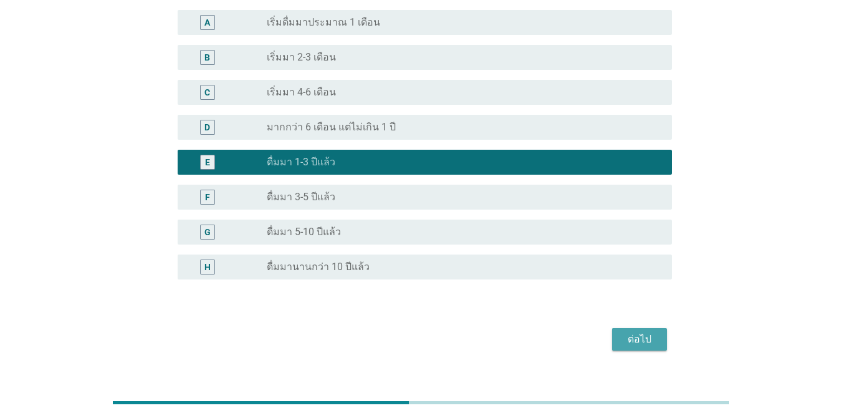
click at [614, 332] on div "ต่อไป" at bounding box center [639, 339] width 35 height 15
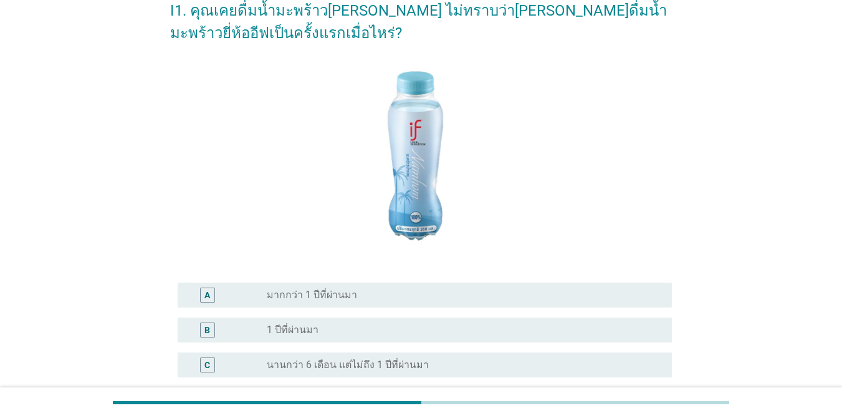
scroll to position [187, 0]
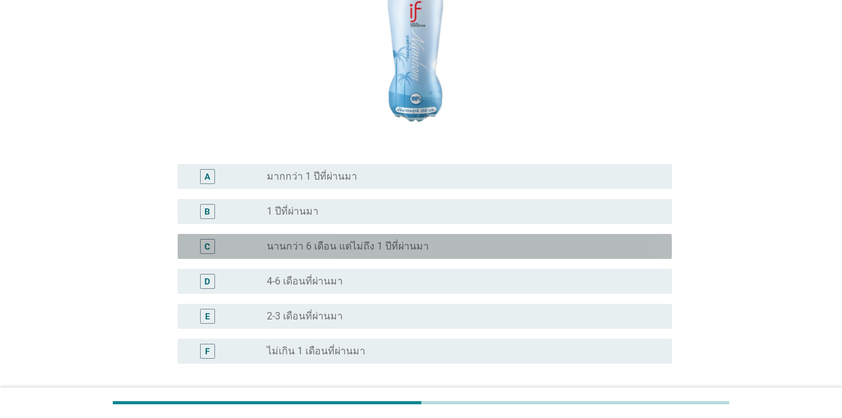
click at [370, 249] on label "นานกว่า 6 เดือน แต่ไม่ถึง 1 ปีที่ผ่านมา" at bounding box center [348, 246] width 162 height 12
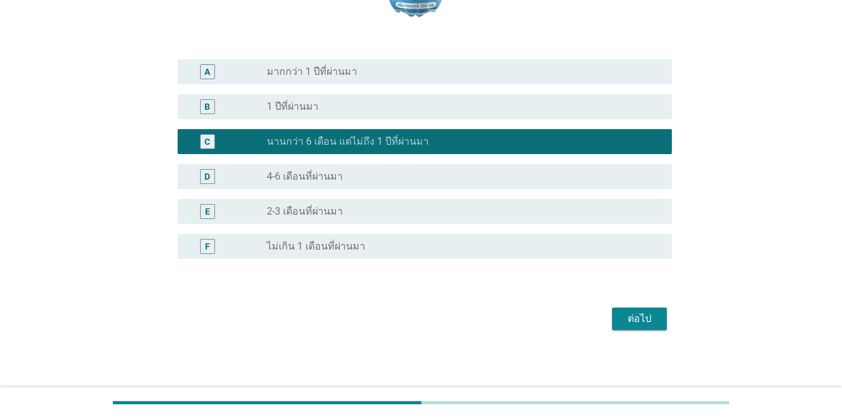
scroll to position [294, 0]
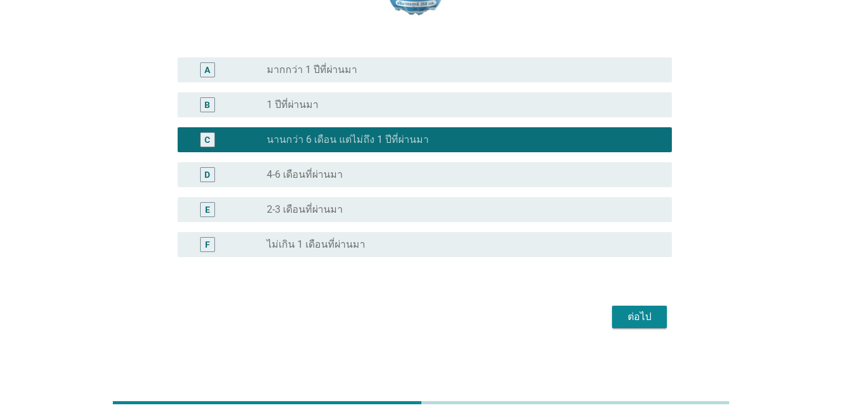
click at [614, 319] on div "ต่อไป" at bounding box center [639, 316] width 35 height 15
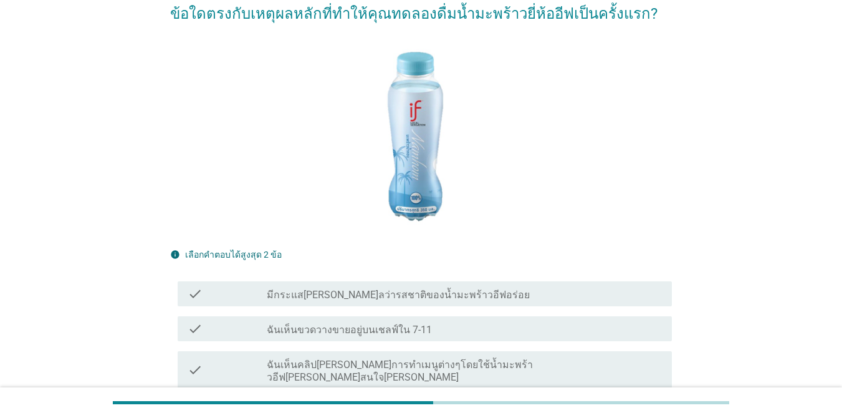
scroll to position [249, 0]
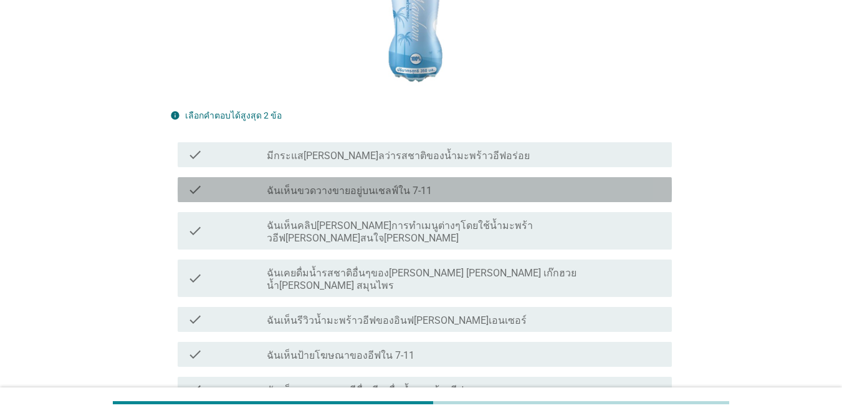
click at [348, 184] on div "check_box_outline_blank ฉันเห็นขวดวางขายอยู่บนเชลฟ์ใน 7-11" at bounding box center [464, 189] width 395 height 15
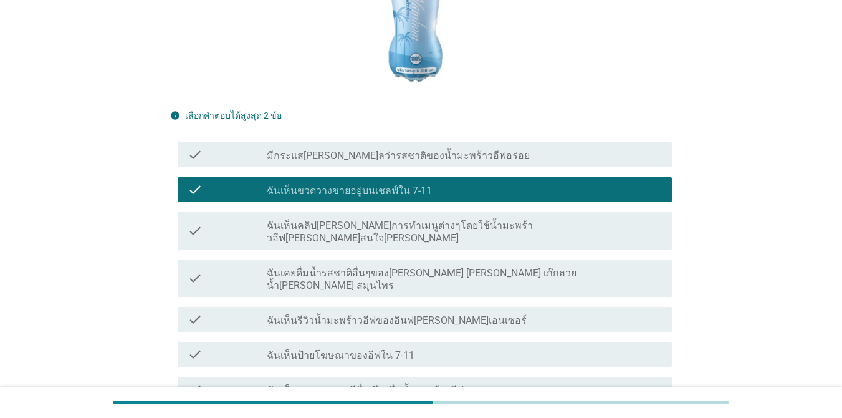
click at [355, 314] on label "ฉันเห็นรีวิวน้ำมะพร้าวอีฟของอินฟ[PERSON_NAME]เอนเซอร์" at bounding box center [397, 320] width 260 height 12
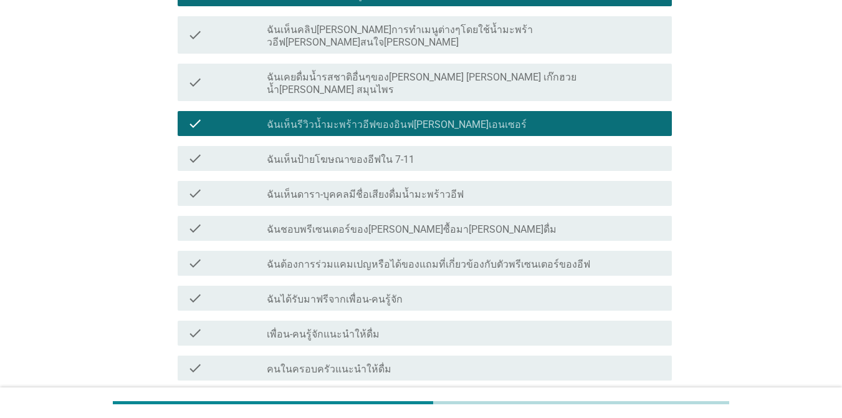
scroll to position [561, 0]
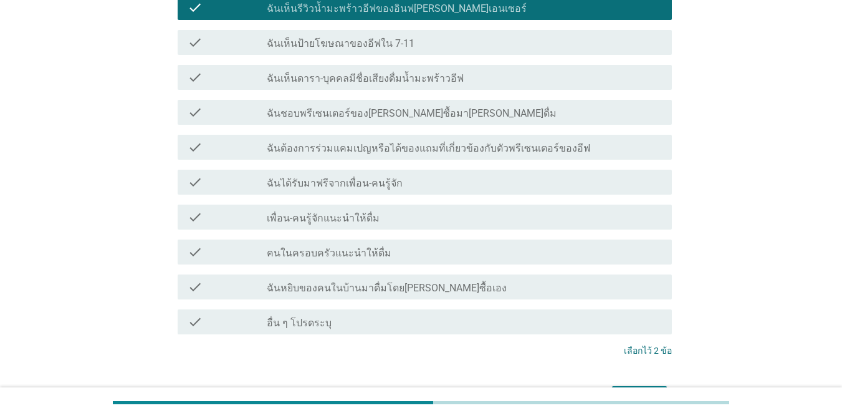
click at [614, 390] on div "ต่อไป" at bounding box center [639, 397] width 35 height 15
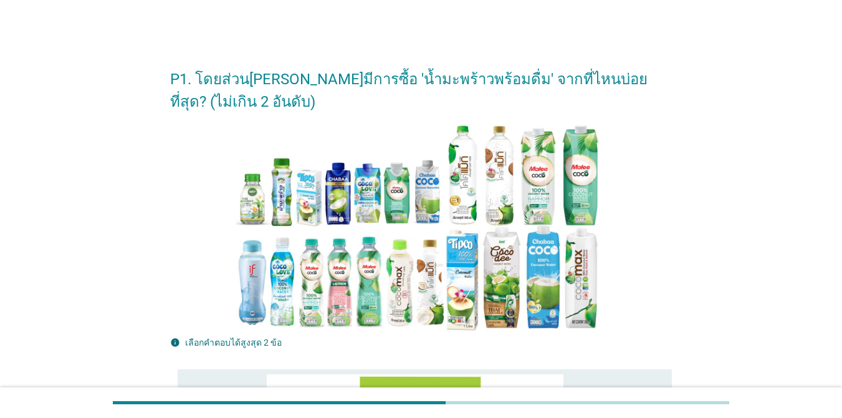
click at [226, 219] on div at bounding box center [421, 227] width 502 height 209
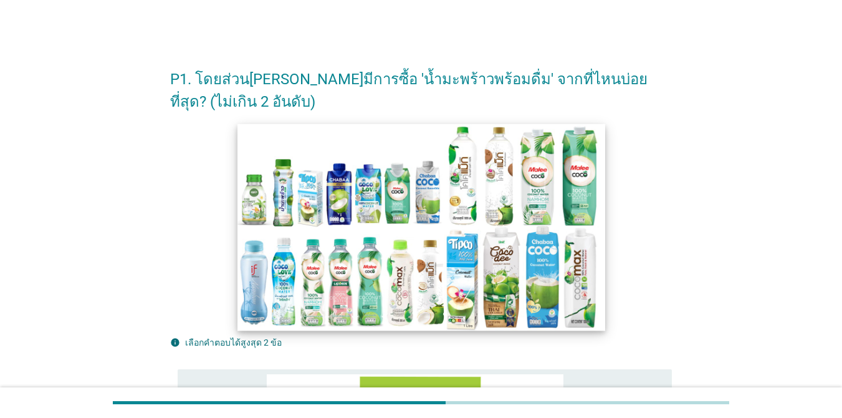
click at [518, 160] on img at bounding box center [422, 226] width 368 height 207
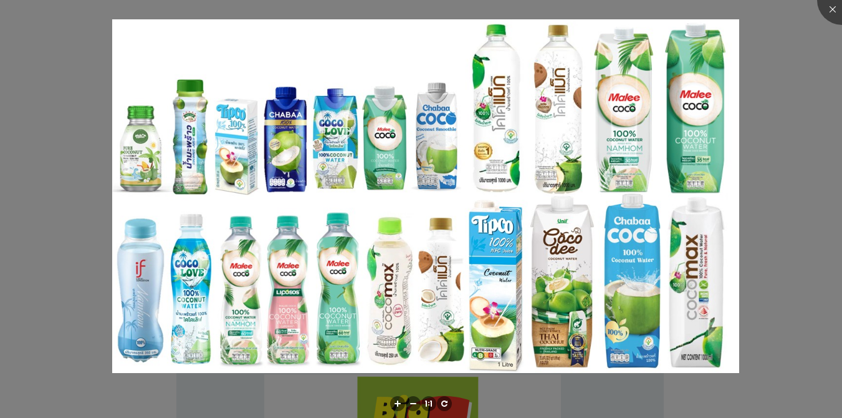
click at [614, 90] on div at bounding box center [421, 209] width 842 height 418
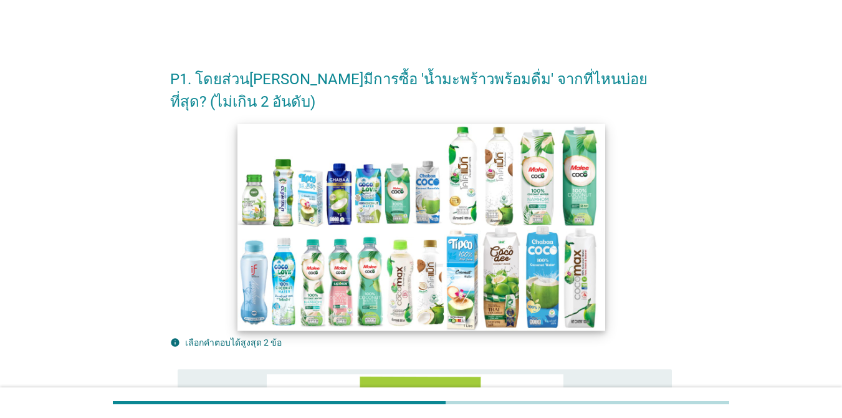
click at [244, 218] on img at bounding box center [422, 226] width 368 height 207
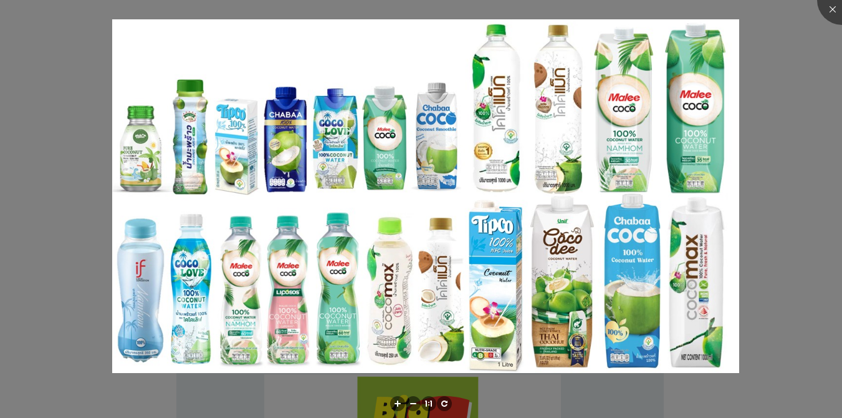
click at [251, 218] on img at bounding box center [425, 195] width 627 height 353
click at [91, 222] on div at bounding box center [421, 209] width 842 height 418
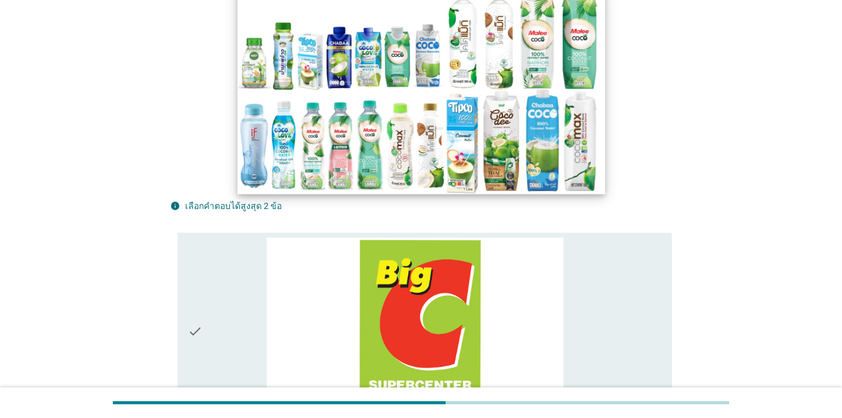
scroll to position [249, 0]
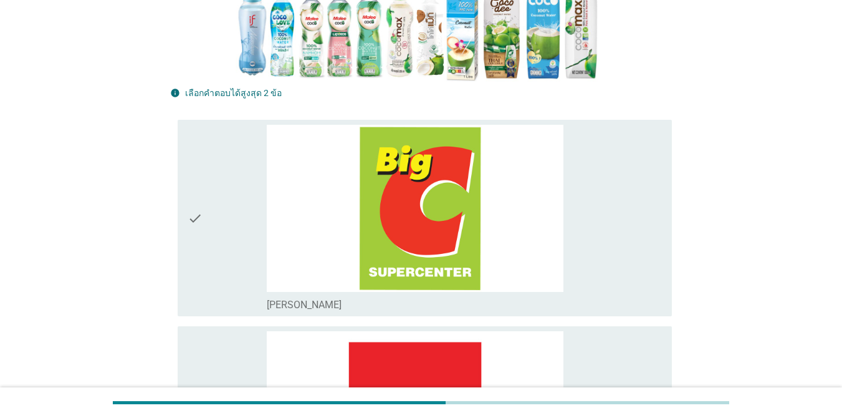
click at [214, 238] on div "check" at bounding box center [227, 218] width 79 height 186
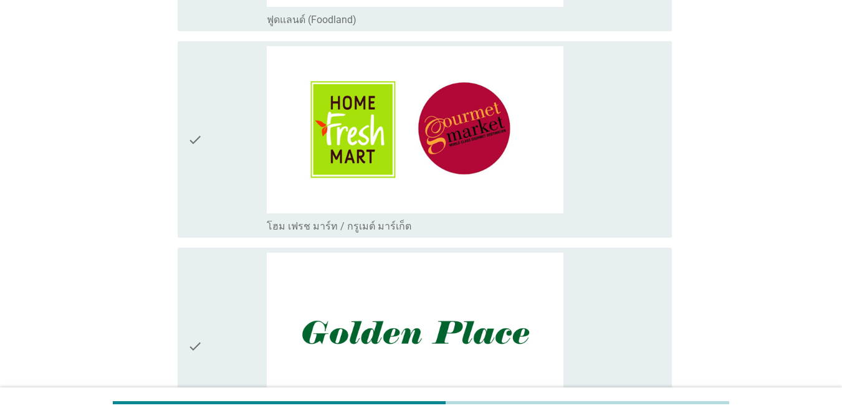
scroll to position [1683, 0]
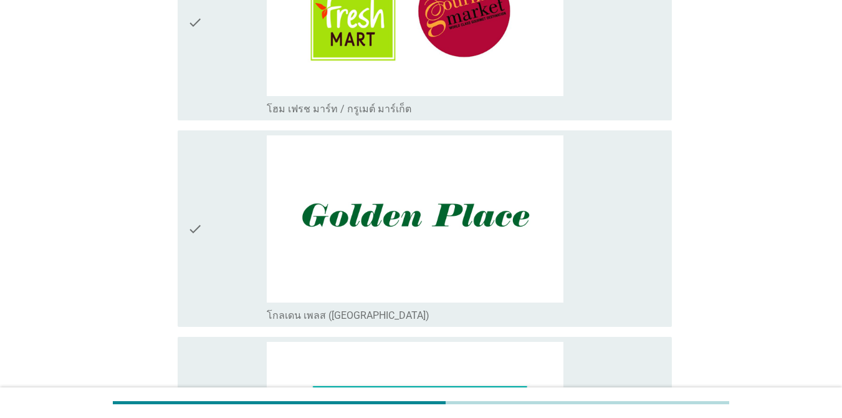
click at [214, 102] on div "check" at bounding box center [227, 22] width 79 height 186
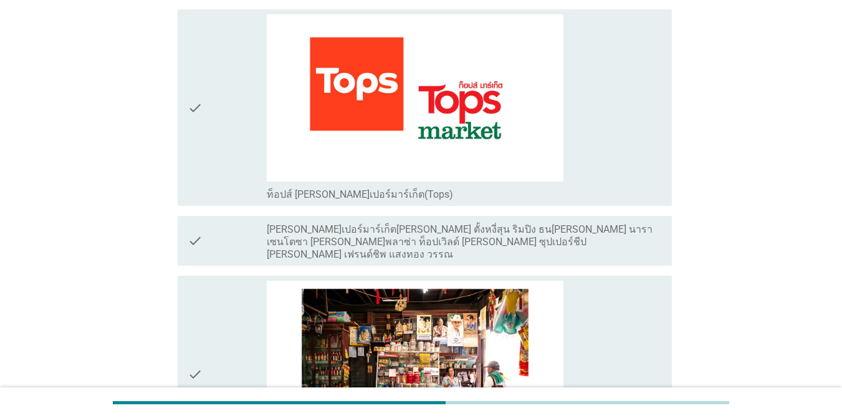
scroll to position [2058, 0]
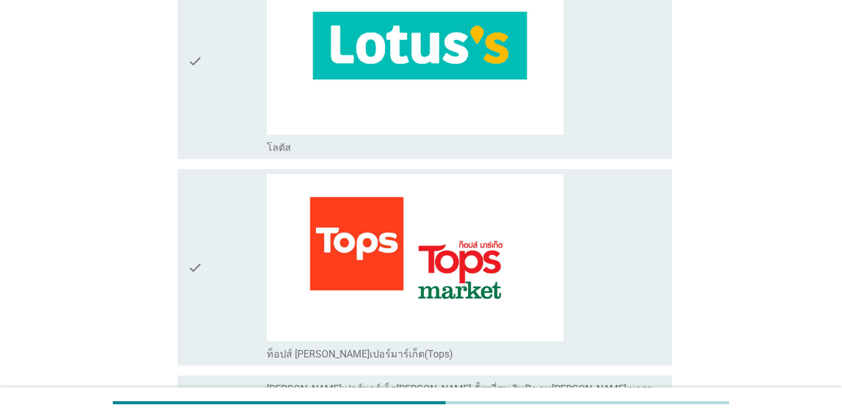
click at [212, 253] on div "check" at bounding box center [227, 267] width 79 height 186
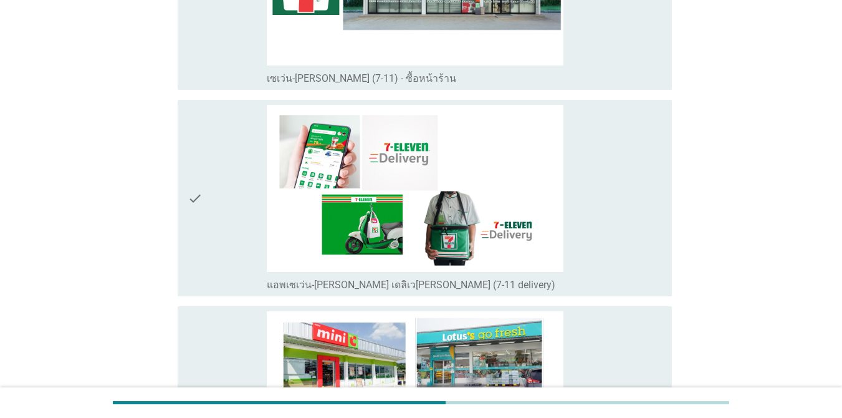
scroll to position [2556, 0]
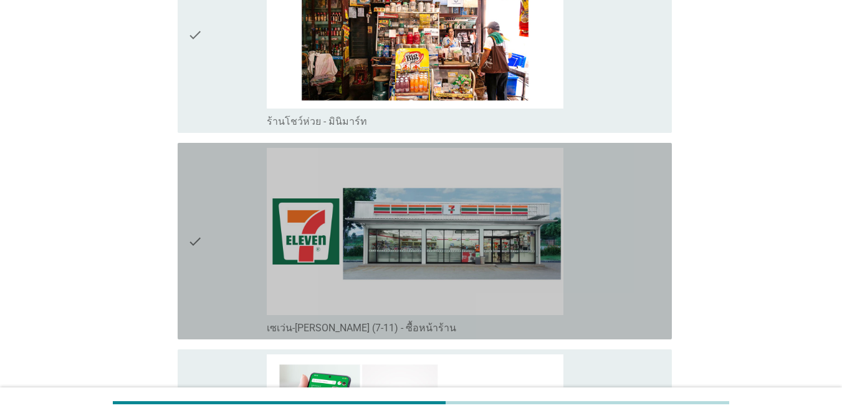
click at [228, 173] on div "check" at bounding box center [227, 241] width 79 height 186
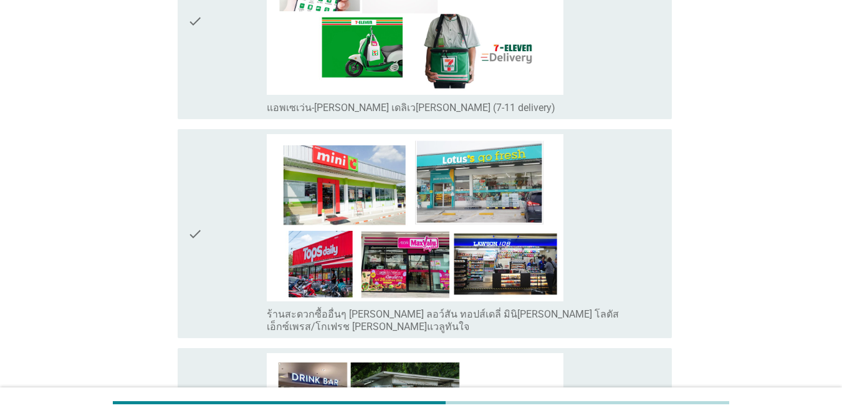
scroll to position [2870, 0]
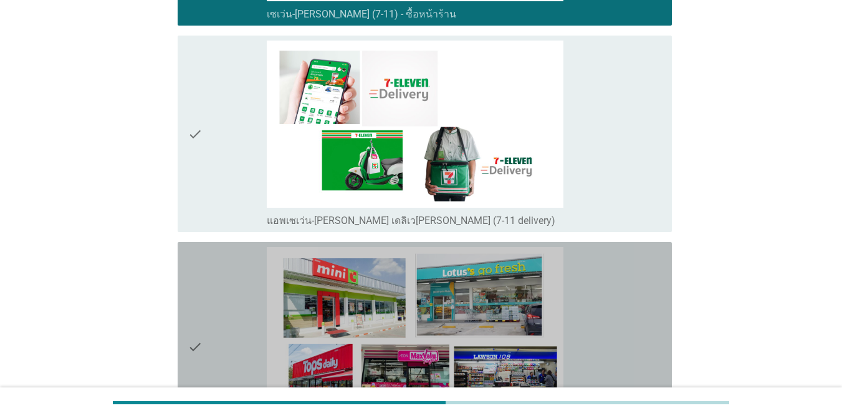
click at [201, 323] on icon "check" at bounding box center [195, 346] width 15 height 199
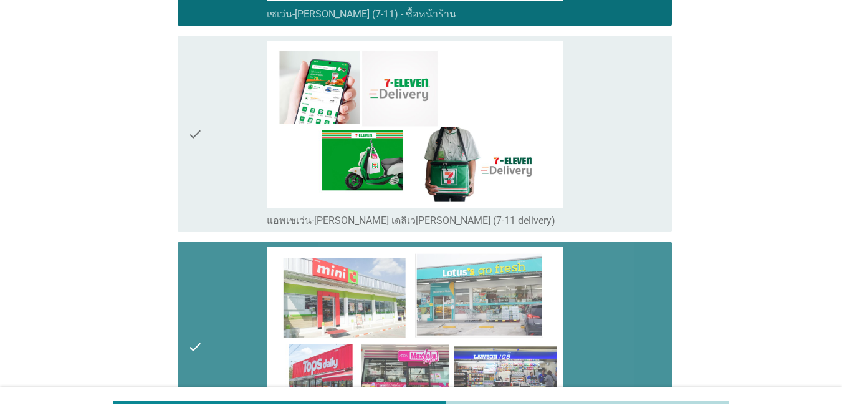
click at [203, 322] on icon "check" at bounding box center [195, 346] width 15 height 199
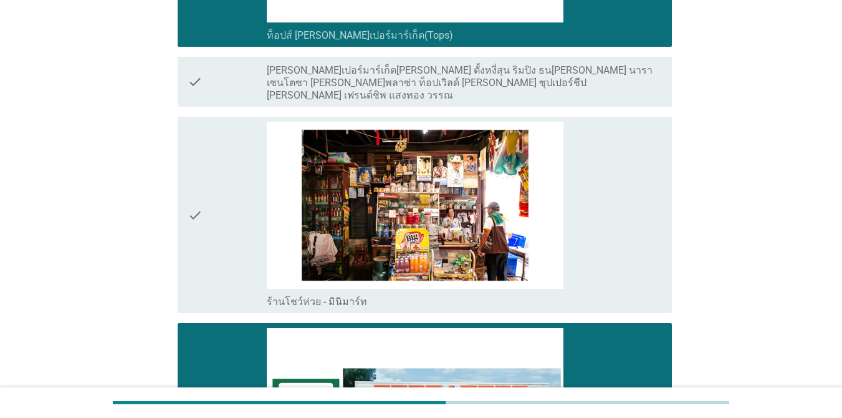
scroll to position [2371, 0]
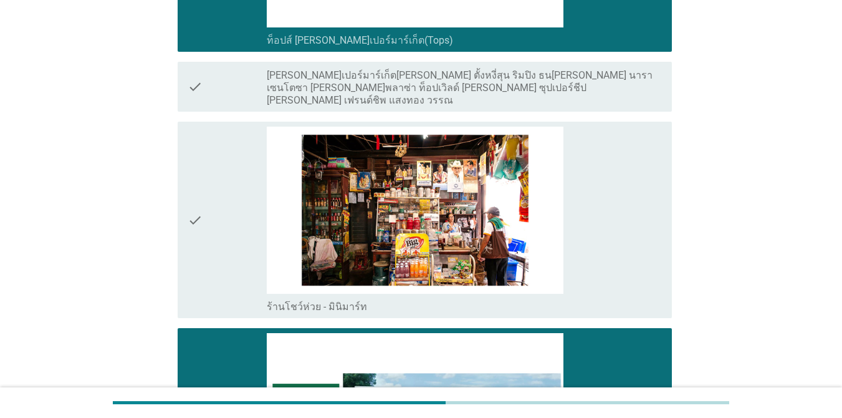
click at [229, 188] on div "check" at bounding box center [227, 220] width 79 height 186
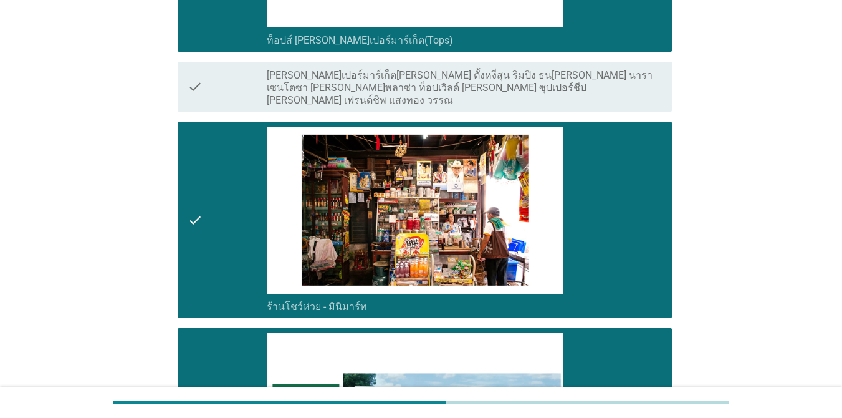
click at [229, 188] on div "check" at bounding box center [227, 220] width 79 height 186
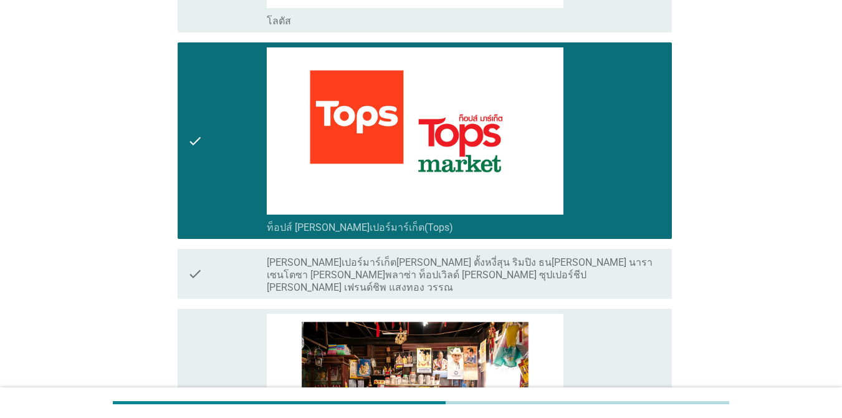
click at [219, 128] on div "check" at bounding box center [227, 140] width 79 height 186
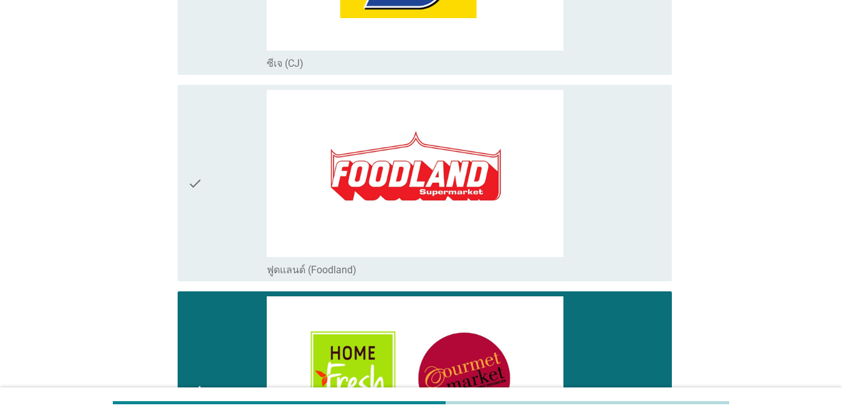
scroll to position [1436, 0]
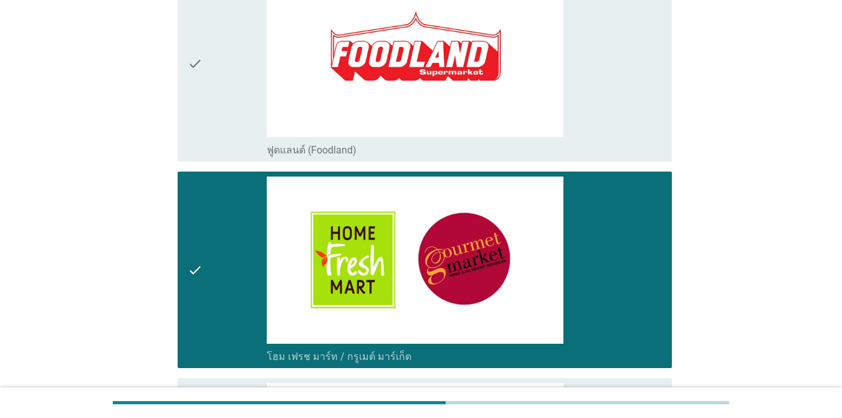
click at [213, 201] on div "check" at bounding box center [227, 269] width 79 height 186
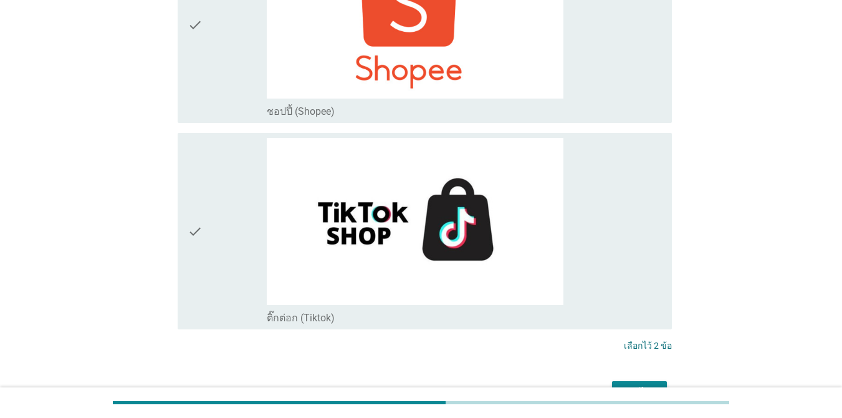
scroll to position [3868, 0]
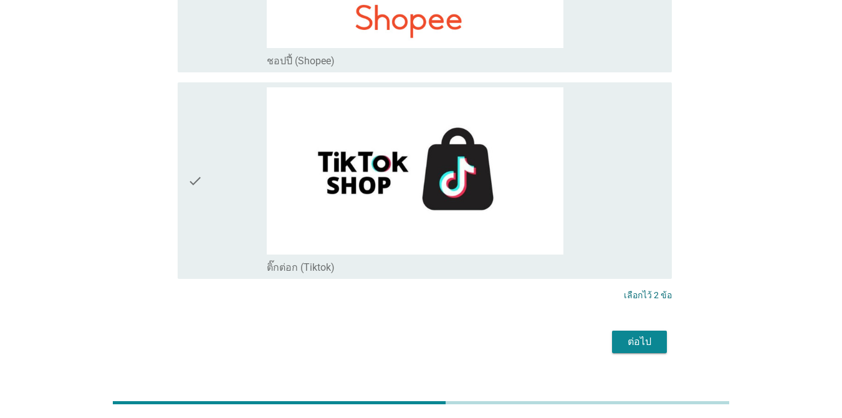
click at [614, 330] on button "ต่อไป" at bounding box center [639, 341] width 55 height 22
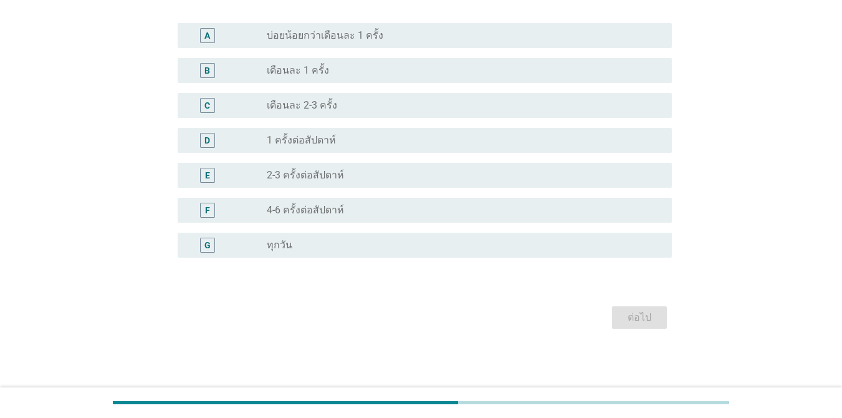
scroll to position [0, 0]
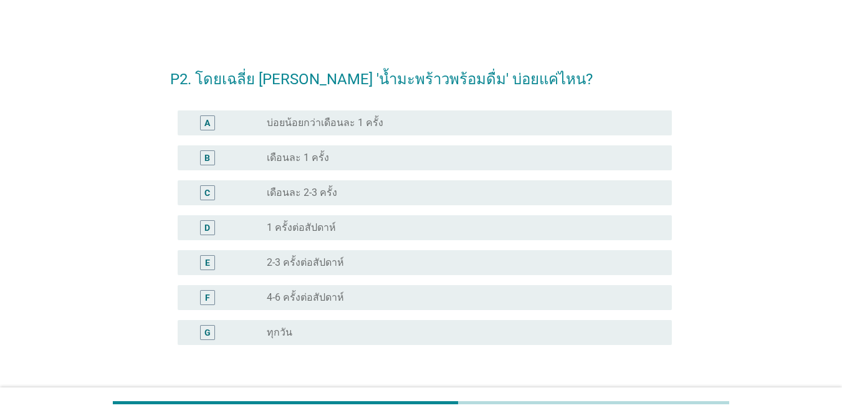
click at [293, 230] on label "1 ครั้งต่อสัปดาห์" at bounding box center [301, 227] width 69 height 12
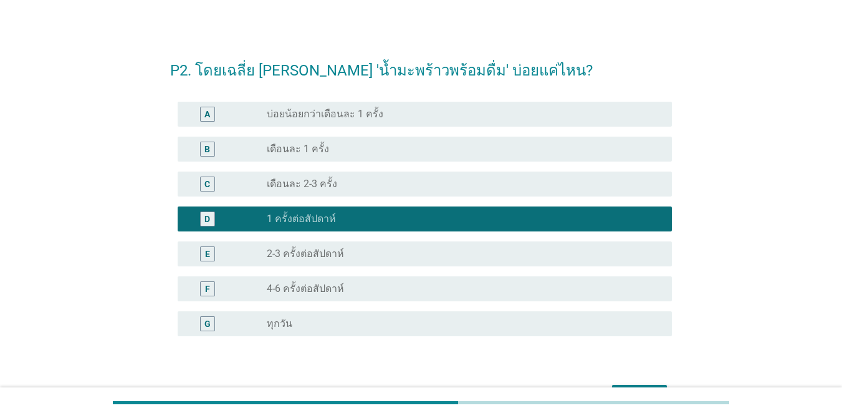
scroll to position [87, 0]
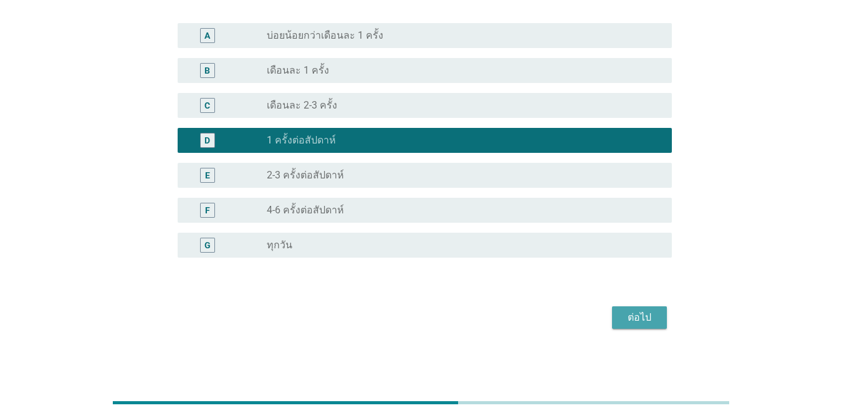
click at [614, 315] on div "ต่อไป" at bounding box center [639, 317] width 35 height 15
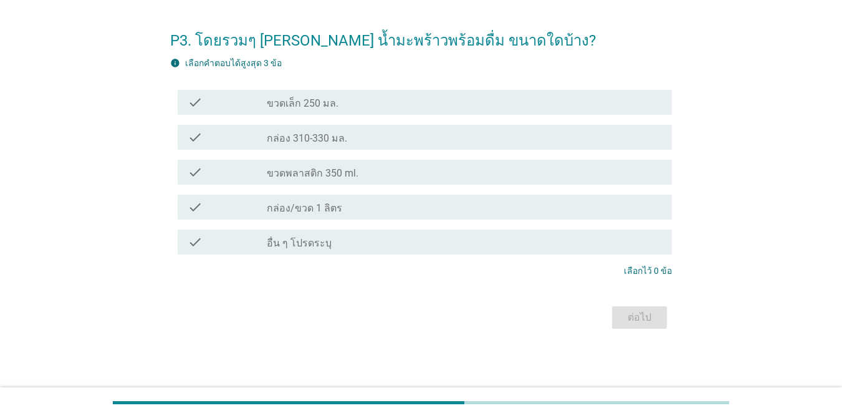
scroll to position [0, 0]
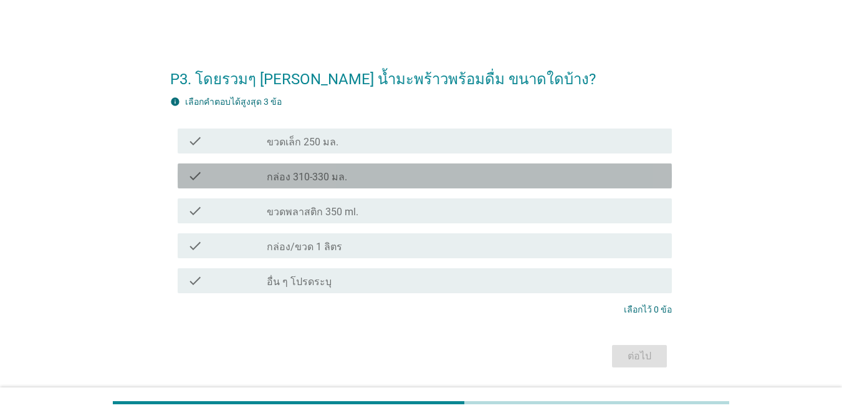
click at [361, 176] on div "check_box_outline_blank กล่อง 310-330 มล." at bounding box center [464, 175] width 395 height 15
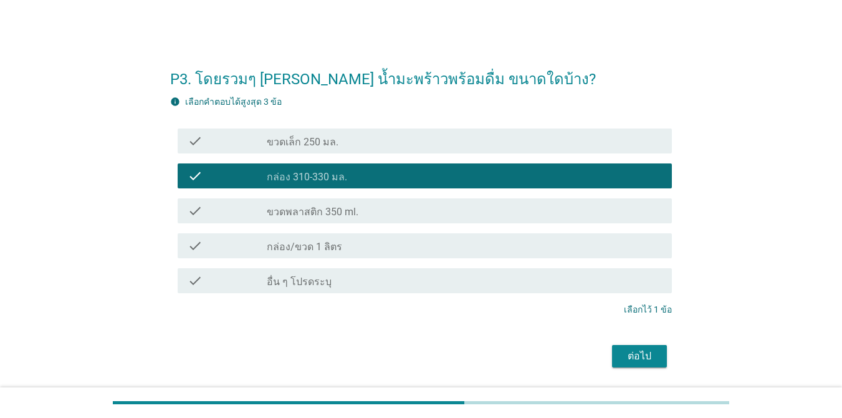
click at [614, 357] on button "ต่อไป" at bounding box center [639, 356] width 55 height 22
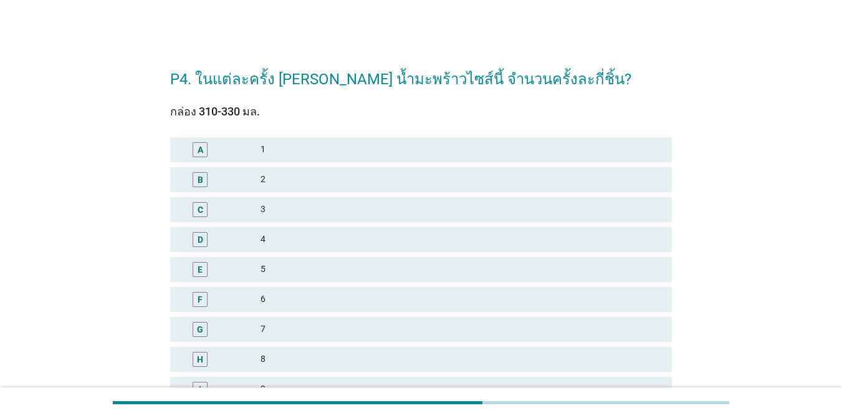
click at [291, 208] on div "3" at bounding box center [462, 209] width 402 height 15
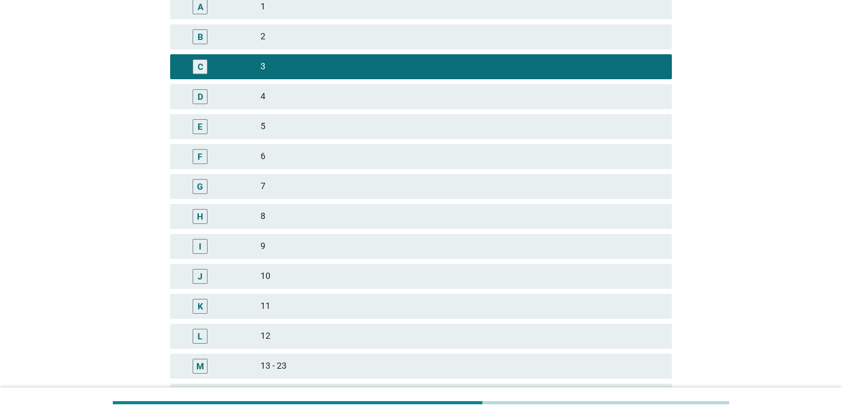
scroll to position [299, 0]
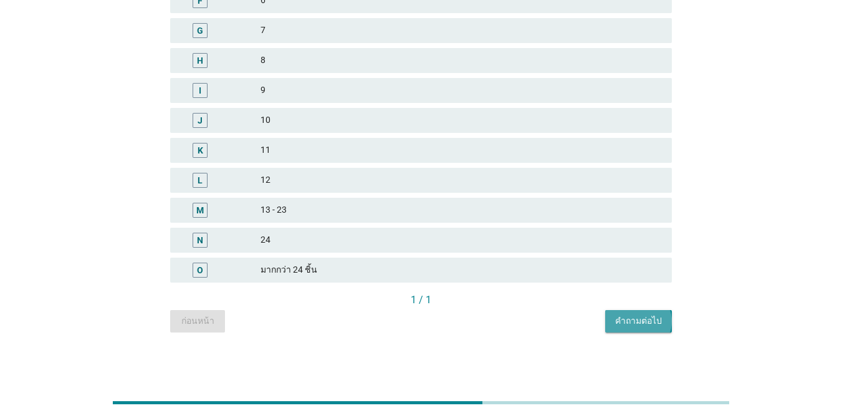
click at [614, 324] on div "คำถามต่อไป" at bounding box center [638, 320] width 47 height 13
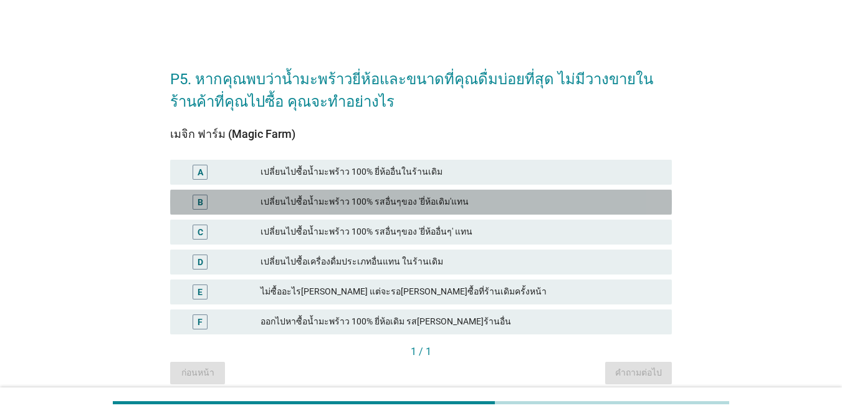
click at [359, 208] on div "เปลี่ยนไปซื้อน้ำมะพร้าว 100% รสอื่นๆของ 'ยี่ห้อเดิม'แทน" at bounding box center [462, 202] width 402 height 15
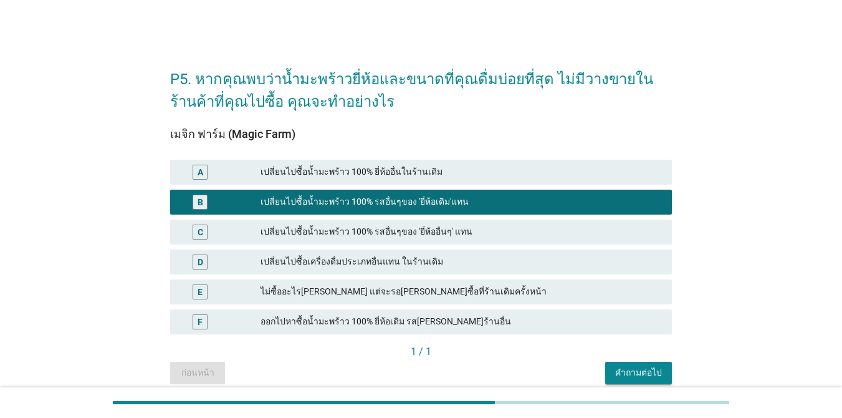
click at [614, 374] on div "คำถามต่อไป" at bounding box center [638, 372] width 47 height 13
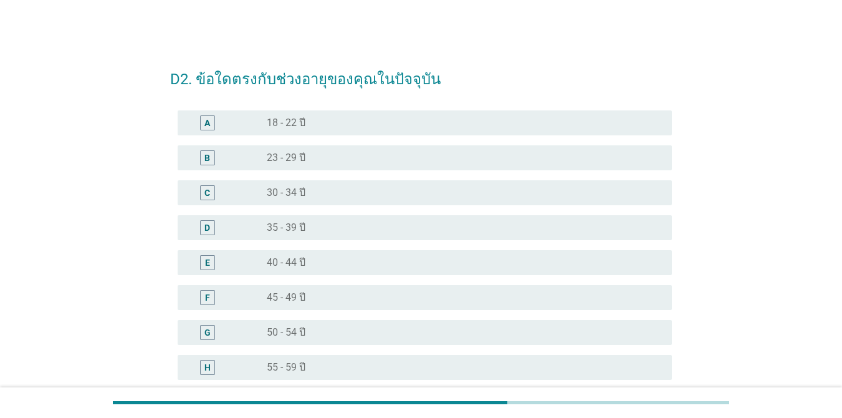
click at [293, 335] on label "50 - 54 ปี" at bounding box center [286, 332] width 39 height 12
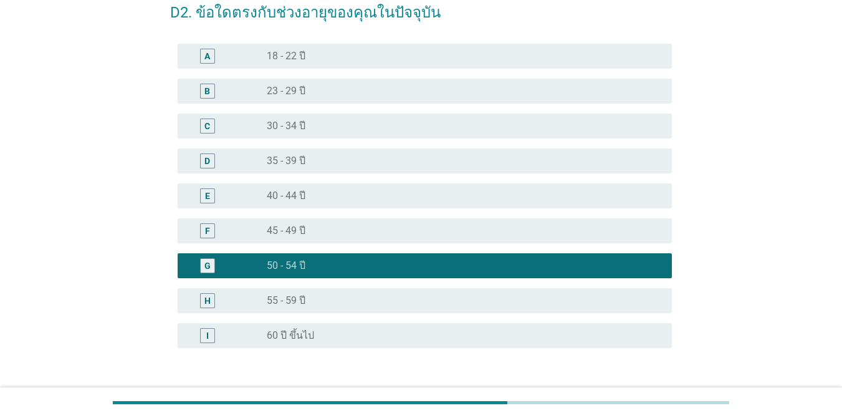
scroll to position [157, 0]
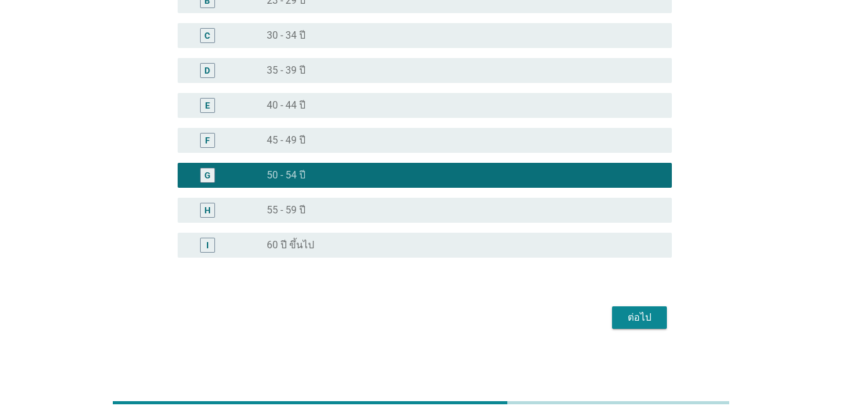
click at [614, 324] on div "ต่อไป" at bounding box center [639, 317] width 35 height 15
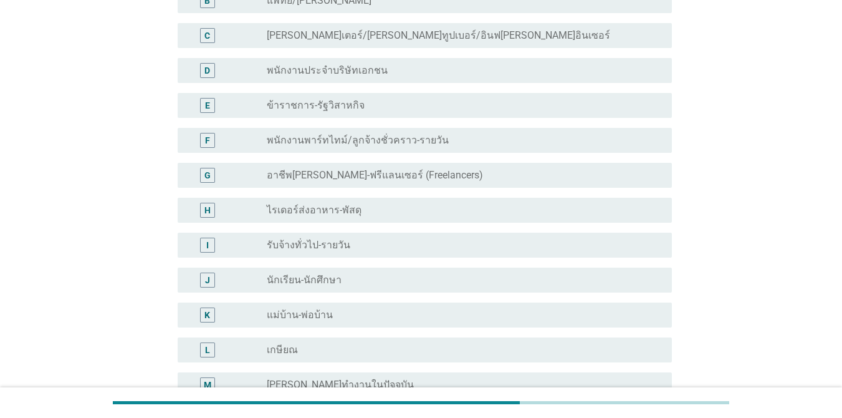
scroll to position [0, 0]
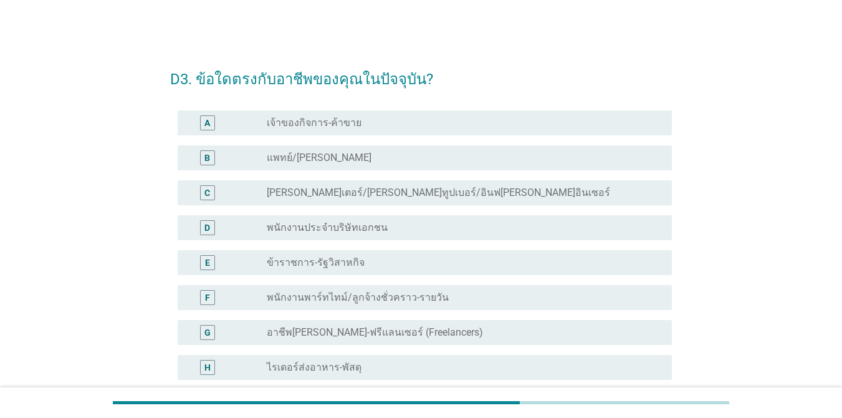
click at [355, 256] on div "radio_button_unchecked ข้าราชการ-รัฐวิสาหกิจ" at bounding box center [459, 262] width 385 height 12
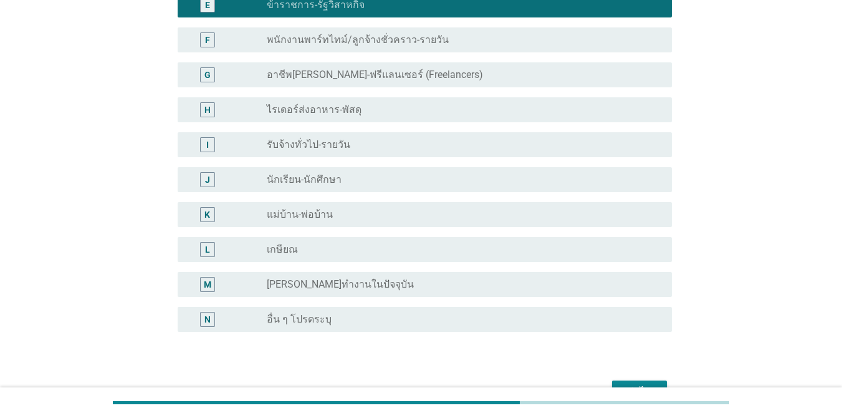
scroll to position [332, 0]
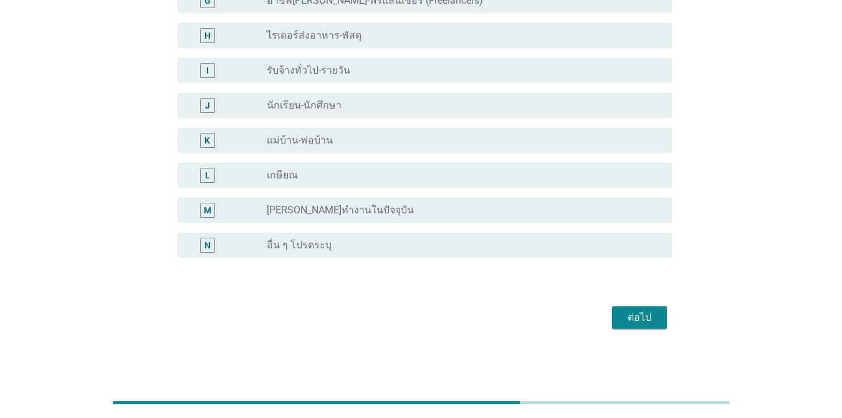
click at [614, 314] on button "ต่อไป" at bounding box center [639, 317] width 55 height 22
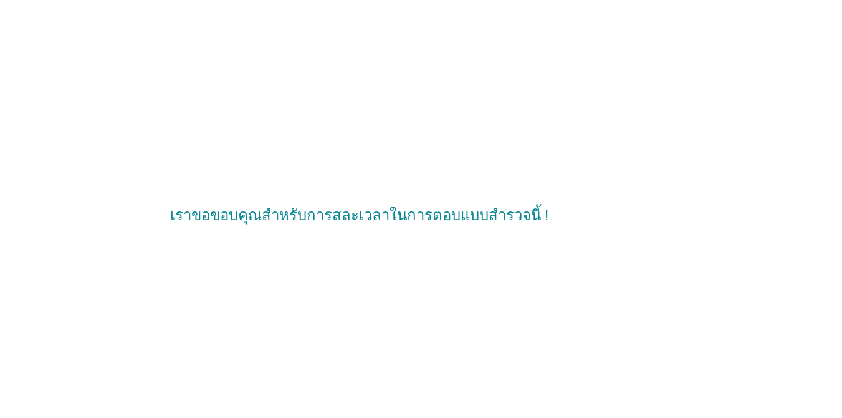
scroll to position [0, 0]
